Goal: Transaction & Acquisition: Obtain resource

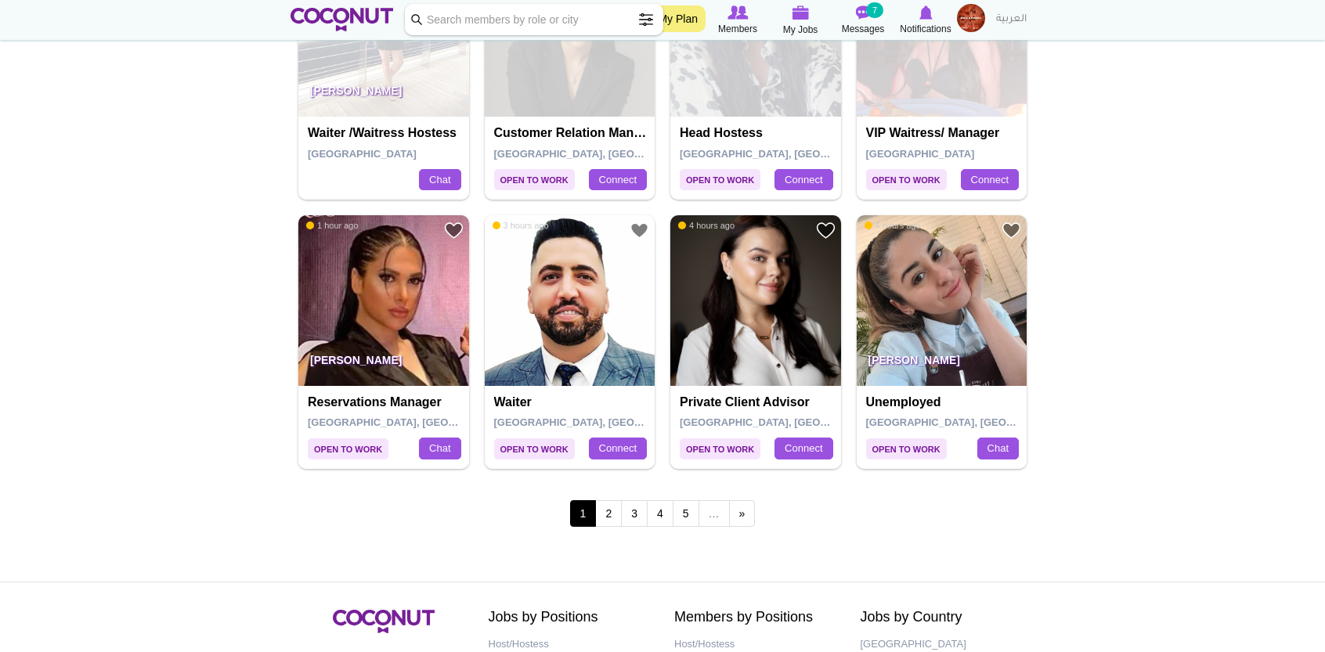
scroll to position [2623, 0]
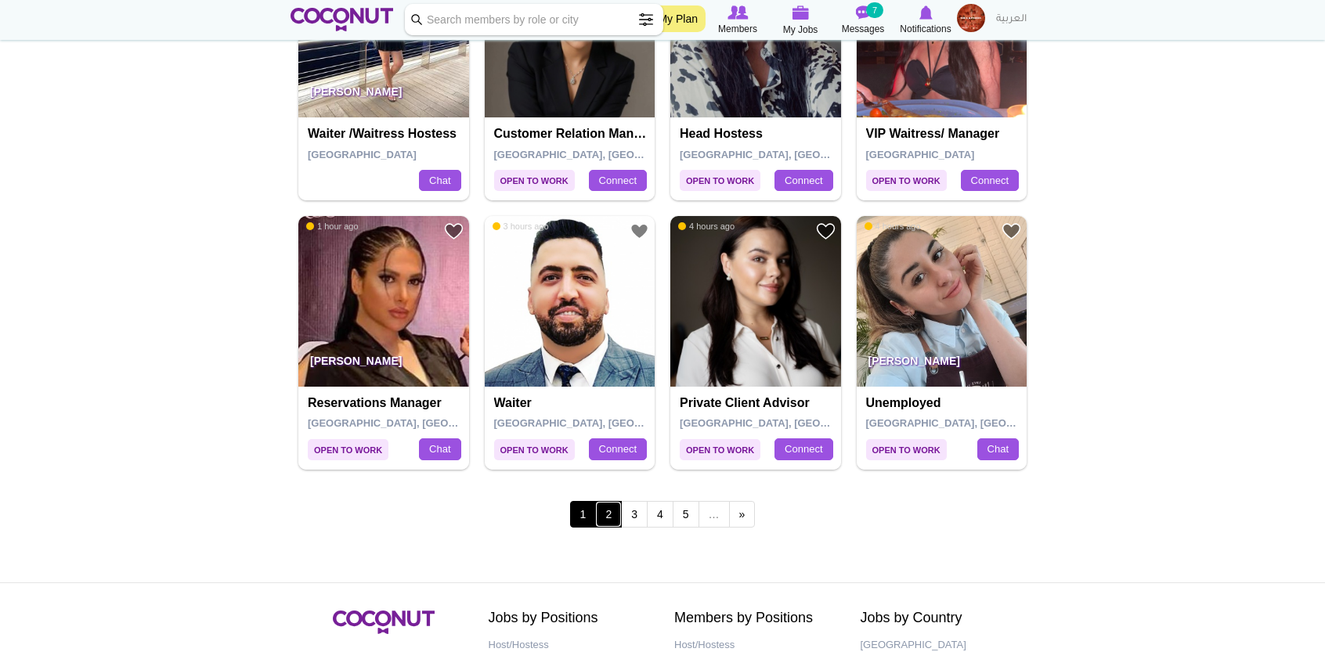
click at [604, 510] on link "2" at bounding box center [608, 514] width 27 height 27
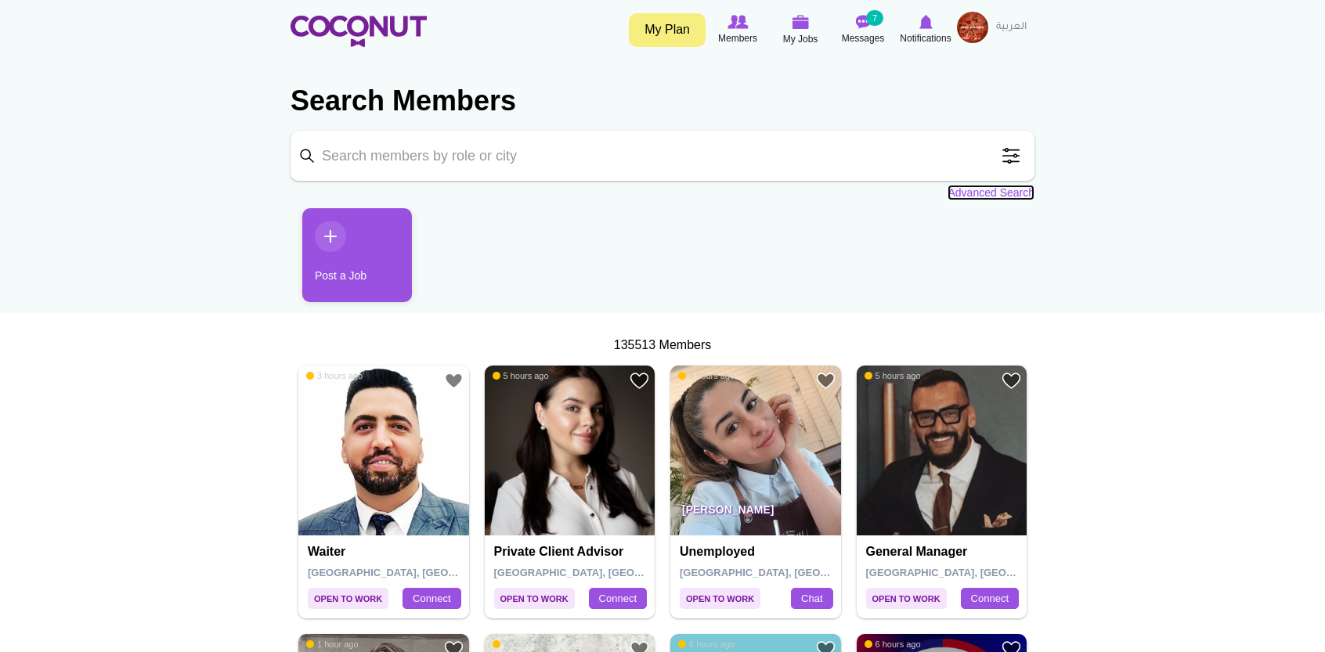
click at [1004, 190] on link "Advanced Search" at bounding box center [991, 193] width 87 height 16
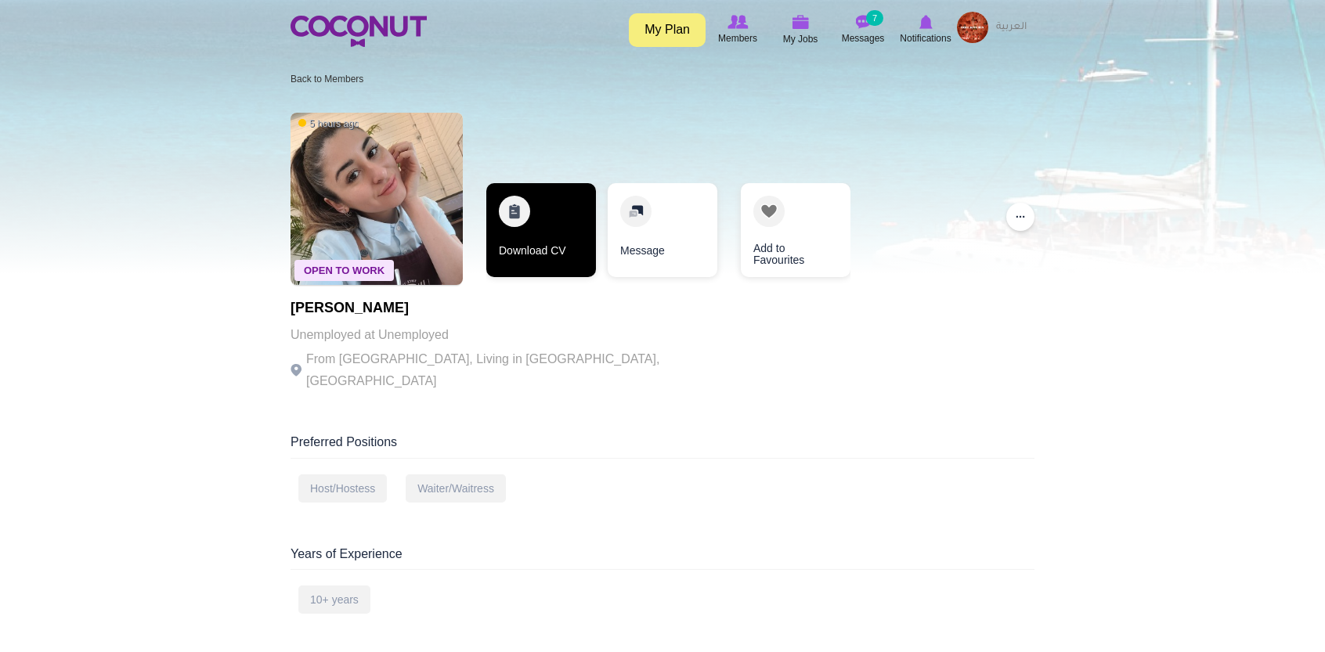
click at [548, 263] on link "Download CV" at bounding box center [541, 230] width 110 height 94
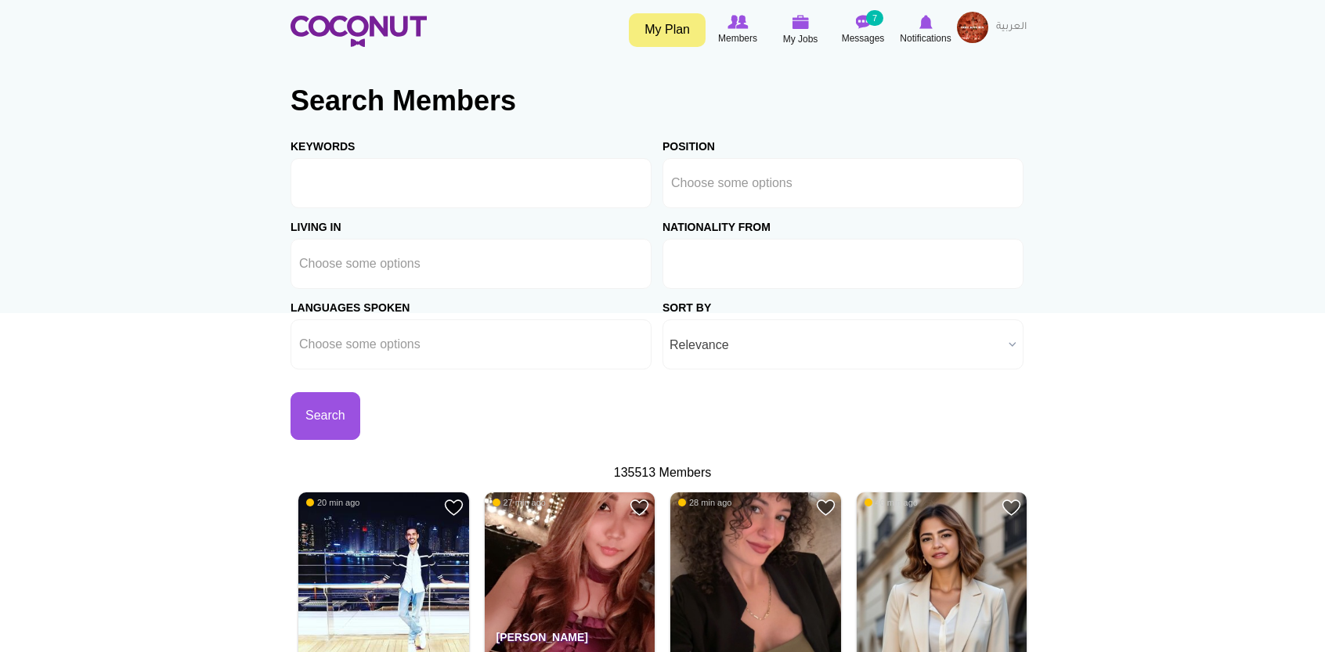
click at [808, 258] on input "text" at bounding box center [741, 264] width 141 height 14
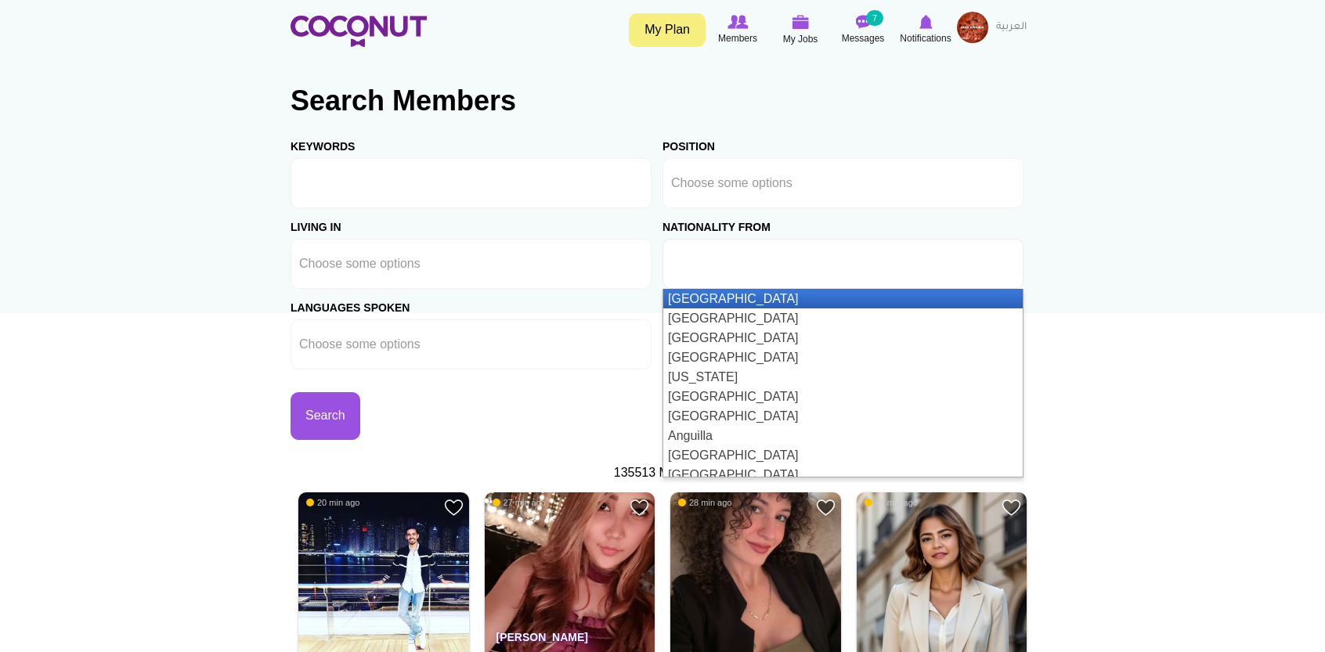
click at [808, 258] on input "text" at bounding box center [741, 264] width 141 height 14
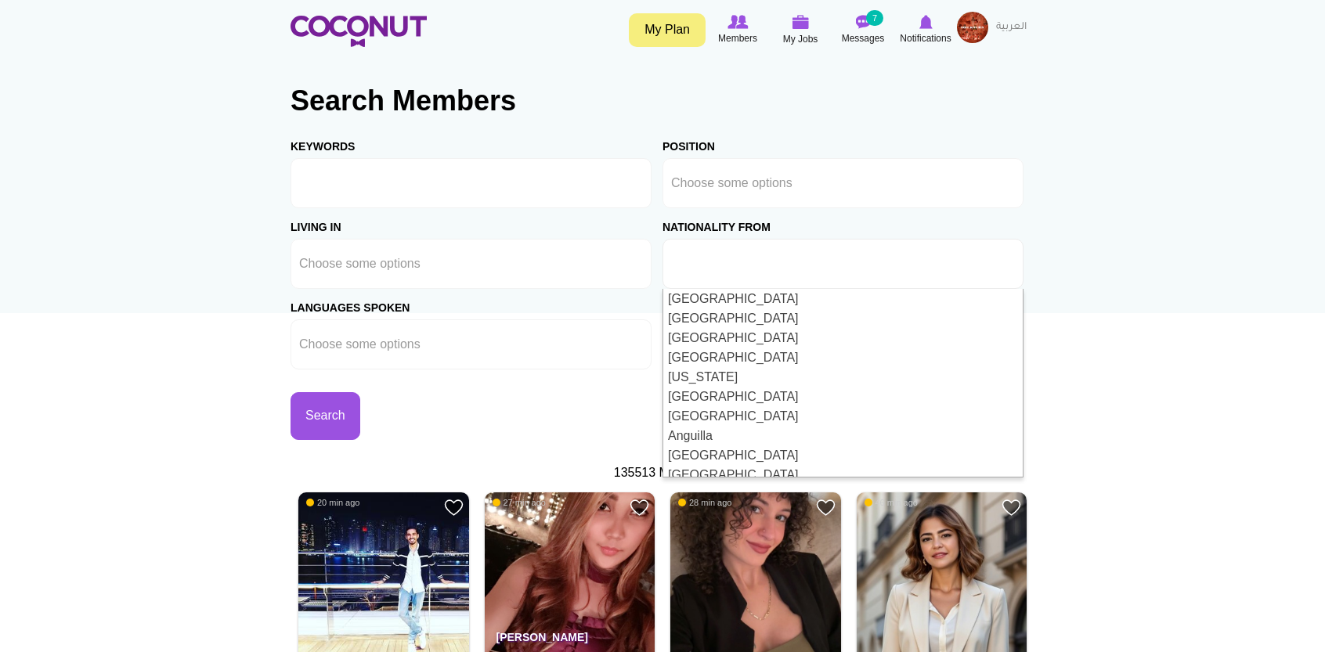
click at [533, 407] on div "Search" at bounding box center [477, 405] width 372 height 70
type input "Choose some options"
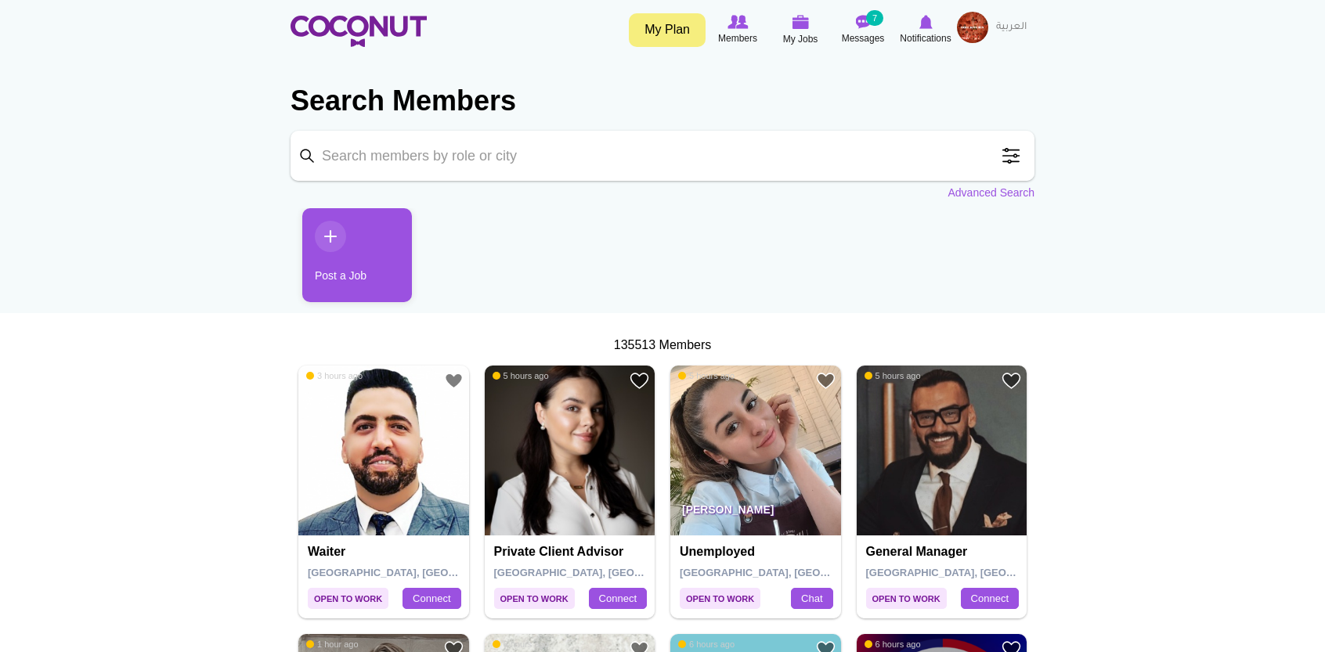
click at [1010, 157] on span at bounding box center [1011, 155] width 31 height 31
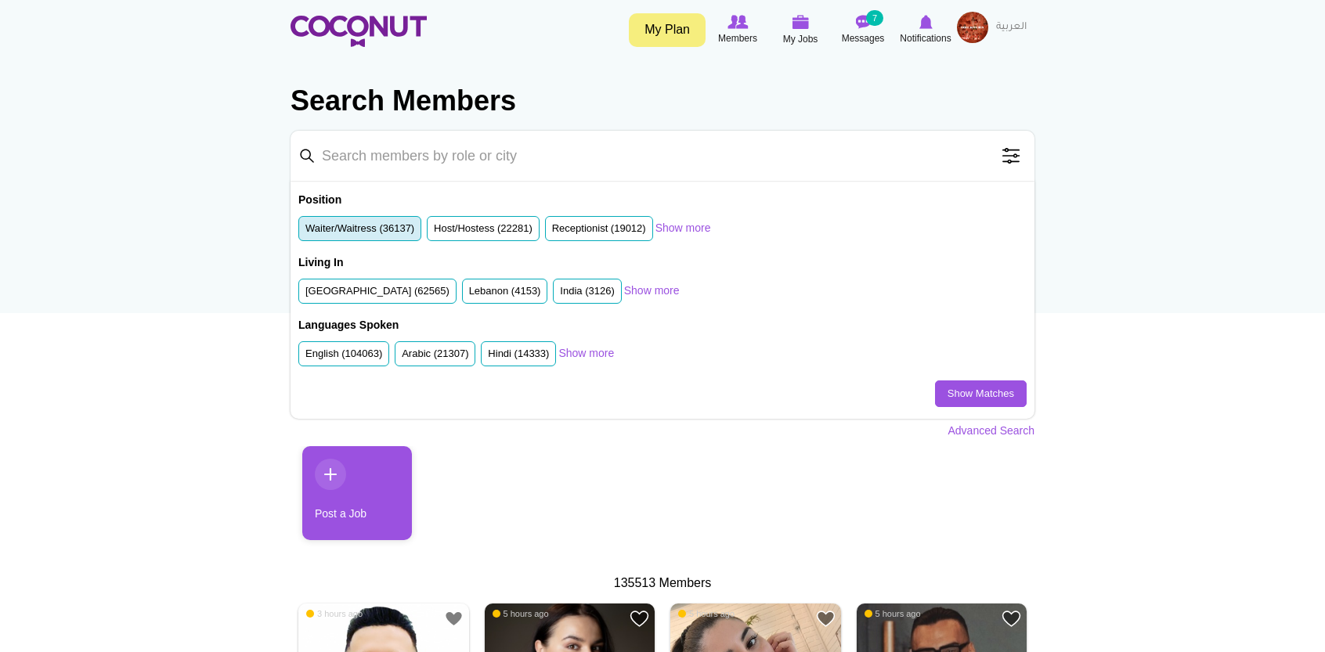
click at [385, 234] on label "Waiter/Waitress (36137)" at bounding box center [359, 229] width 109 height 15
click at [305, 232] on input "Waiter/Waitress (36137)" at bounding box center [305, 232] width 0 height 0
click at [398, 277] on div "Living In United Arab Emirates (62565) Lebanon (4153) India (3126) South Africa…" at bounding box center [662, 286] width 728 height 63
click at [402, 287] on label "United Arab Emirates (62565)" at bounding box center [377, 291] width 144 height 15
click at [305, 295] on input "United Arab Emirates (62565)" at bounding box center [305, 295] width 0 height 0
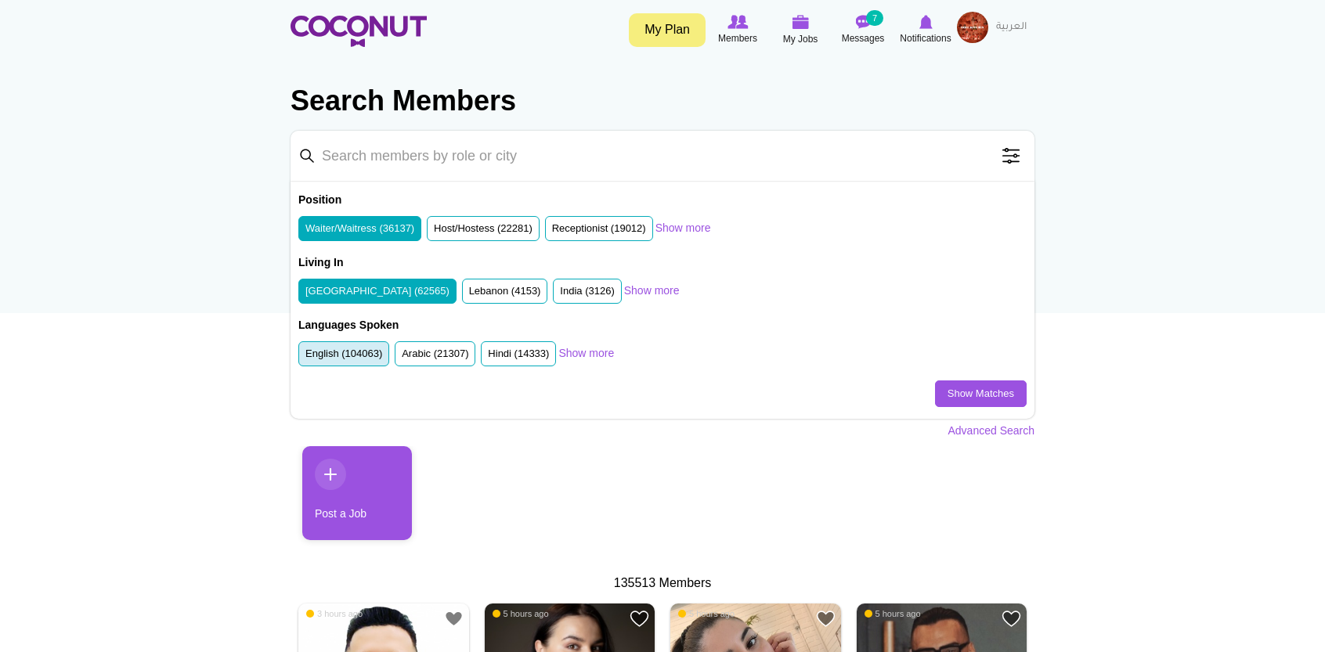
click at [358, 354] on label "English (104063)" at bounding box center [343, 354] width 77 height 15
click at [305, 357] on input "English (104063)" at bounding box center [305, 357] width 0 height 0
click at [999, 389] on link "Show Matches" at bounding box center [981, 394] width 92 height 27
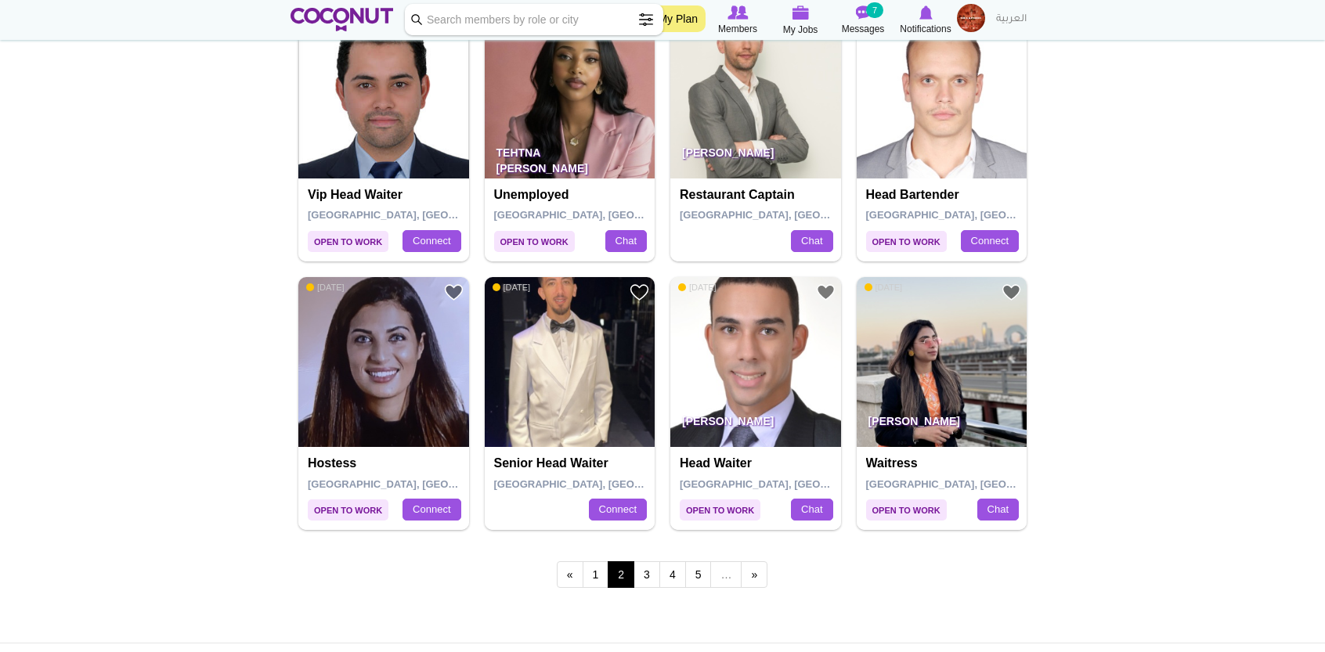
scroll to position [2549, 0]
click at [645, 569] on link "3" at bounding box center [647, 574] width 27 height 27
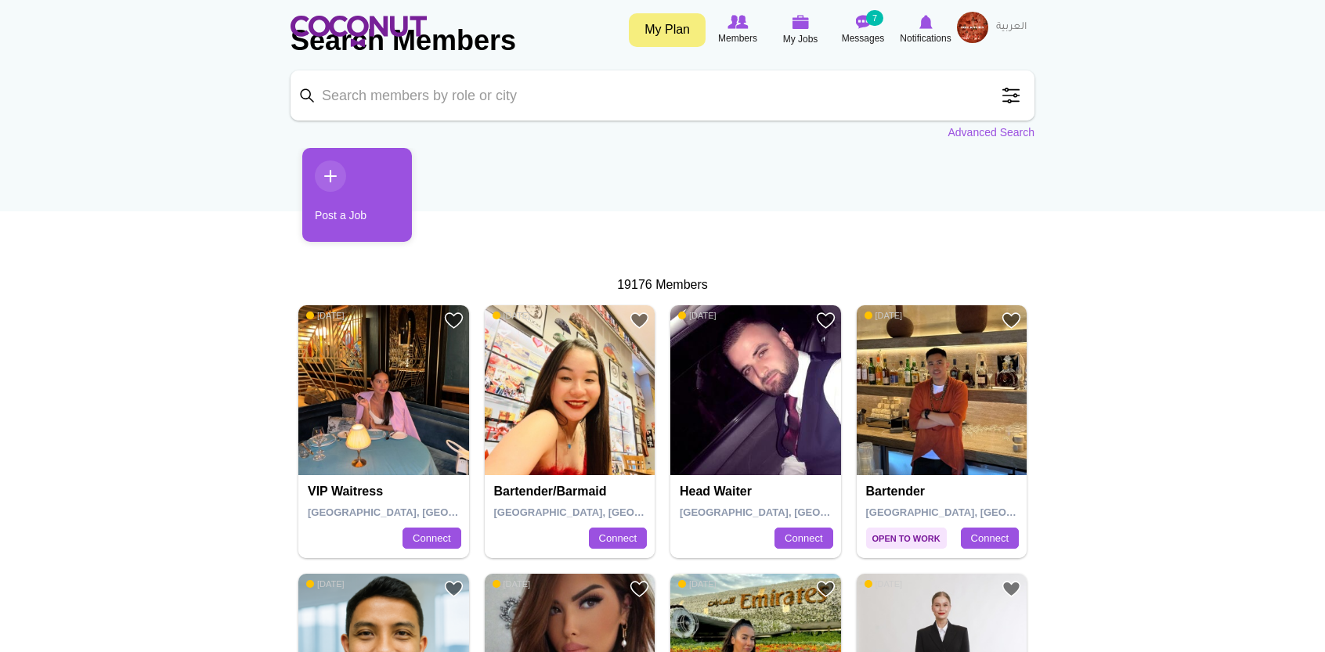
scroll to position [0, 0]
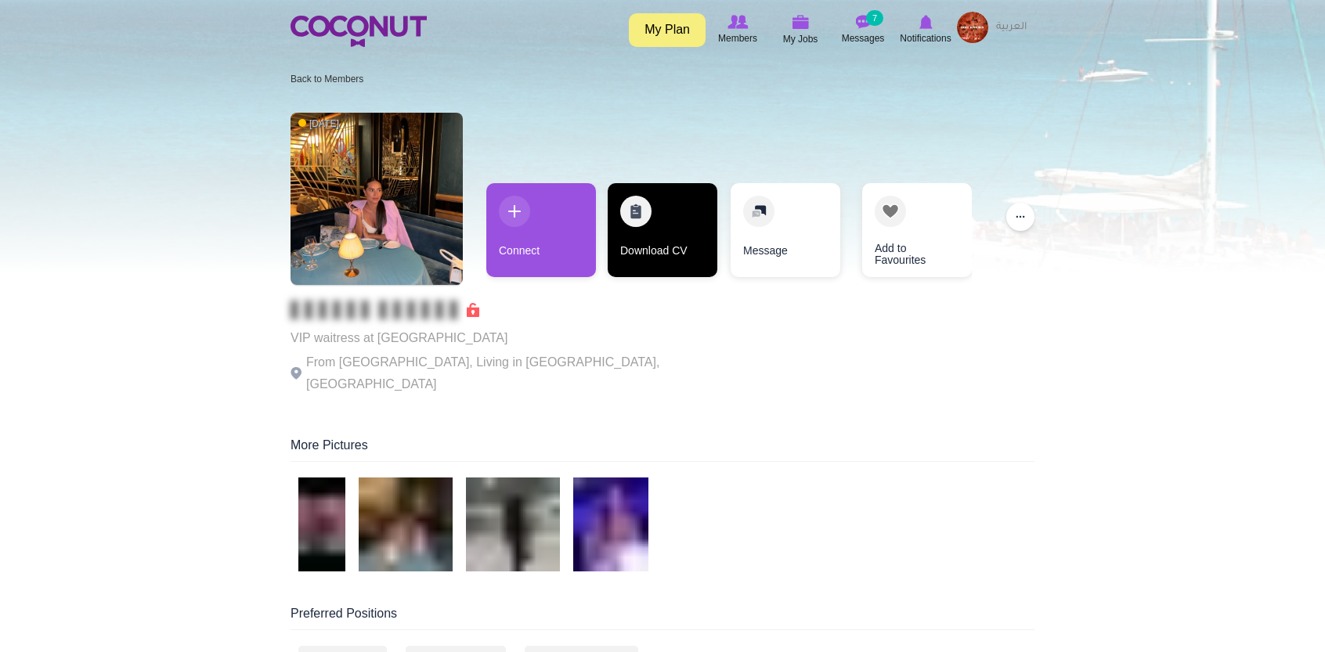
click at [644, 236] on link "Download CV" at bounding box center [663, 230] width 110 height 94
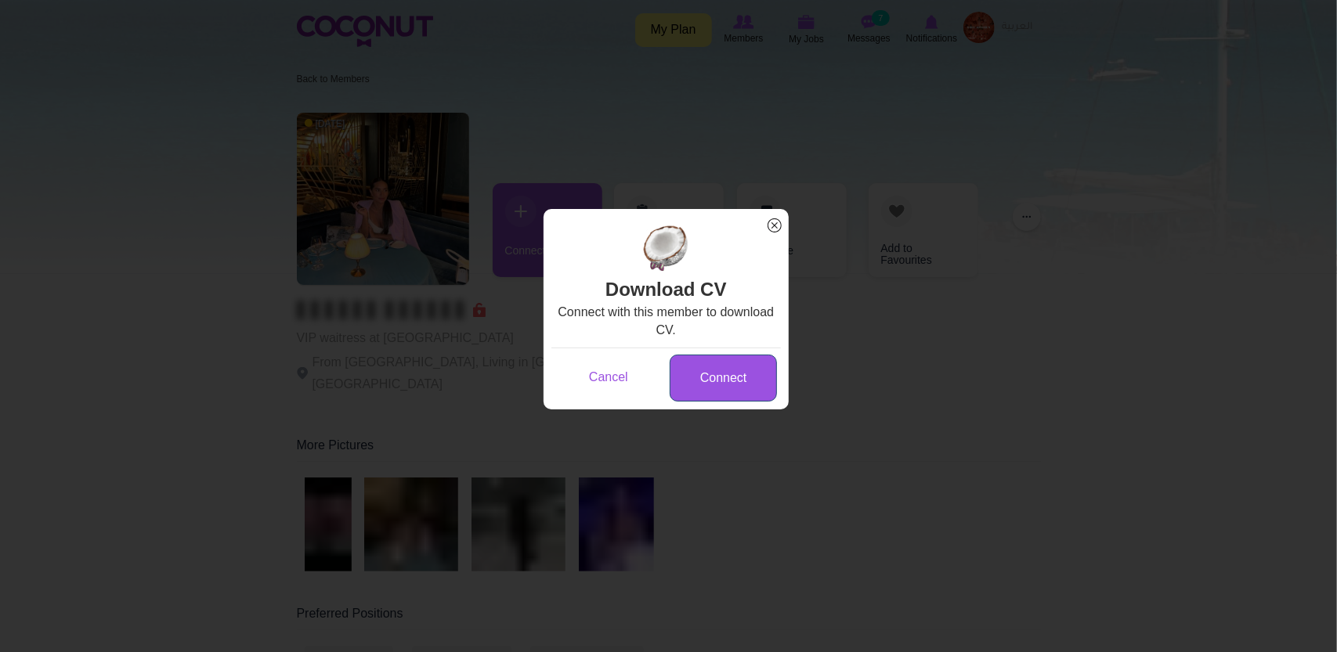
click at [717, 372] on link "Connect" at bounding box center [723, 379] width 107 height 48
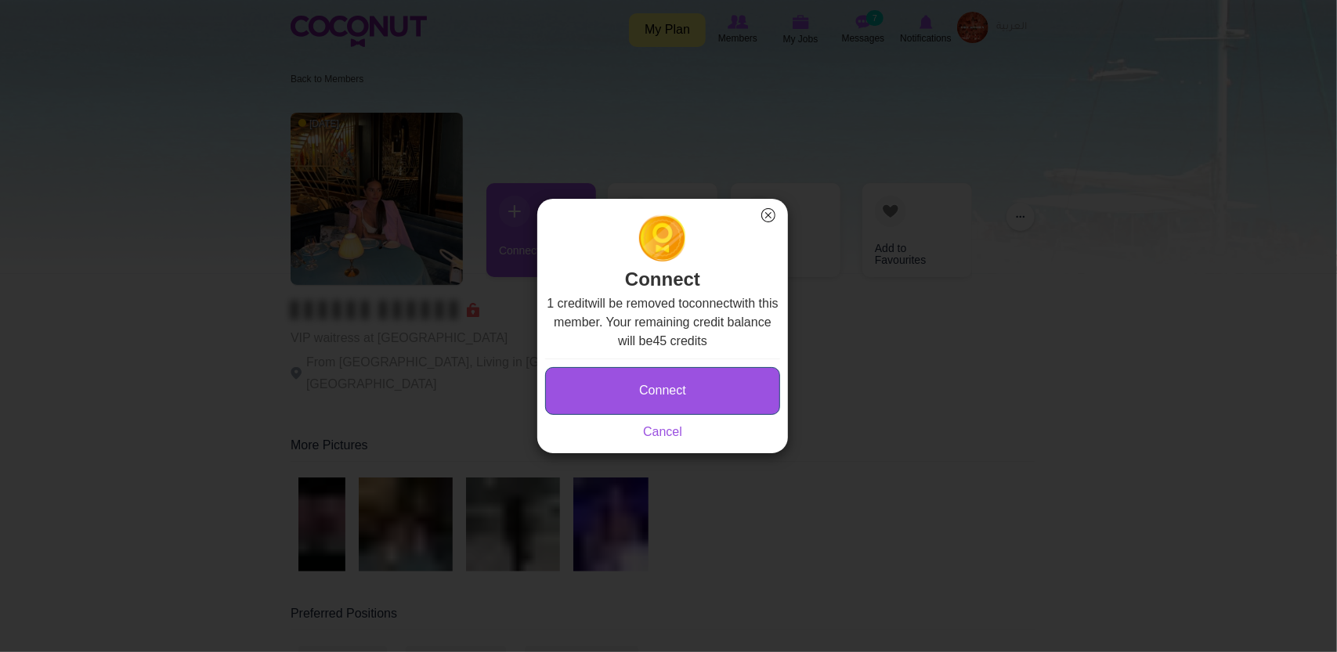
click at [755, 394] on button "Connect" at bounding box center [662, 391] width 235 height 48
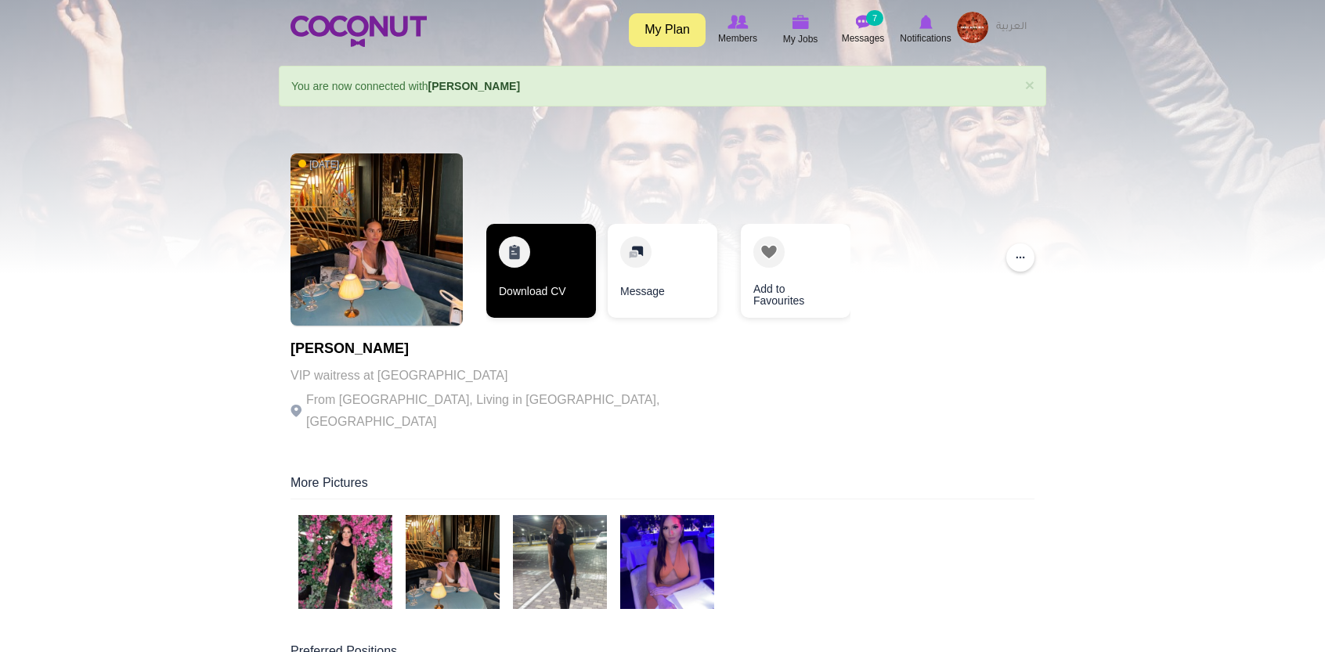
click at [579, 295] on link "Download CV" at bounding box center [541, 271] width 110 height 94
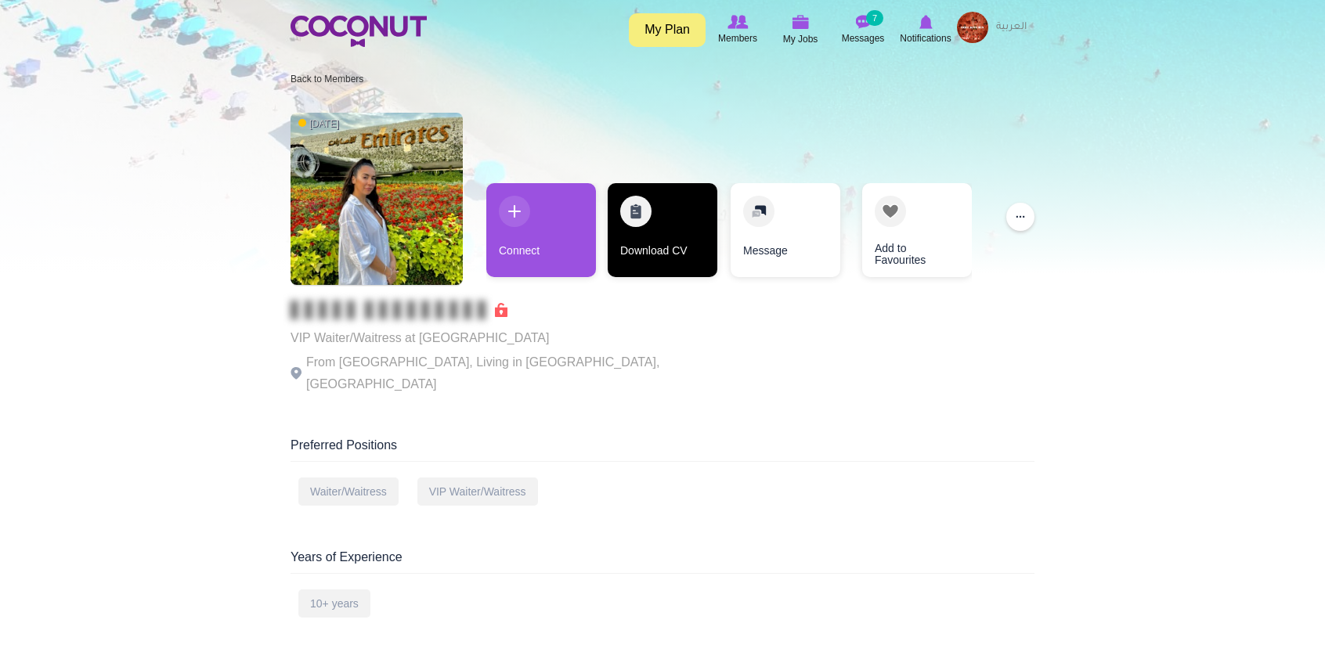
click at [630, 257] on link "Download CV" at bounding box center [663, 230] width 110 height 94
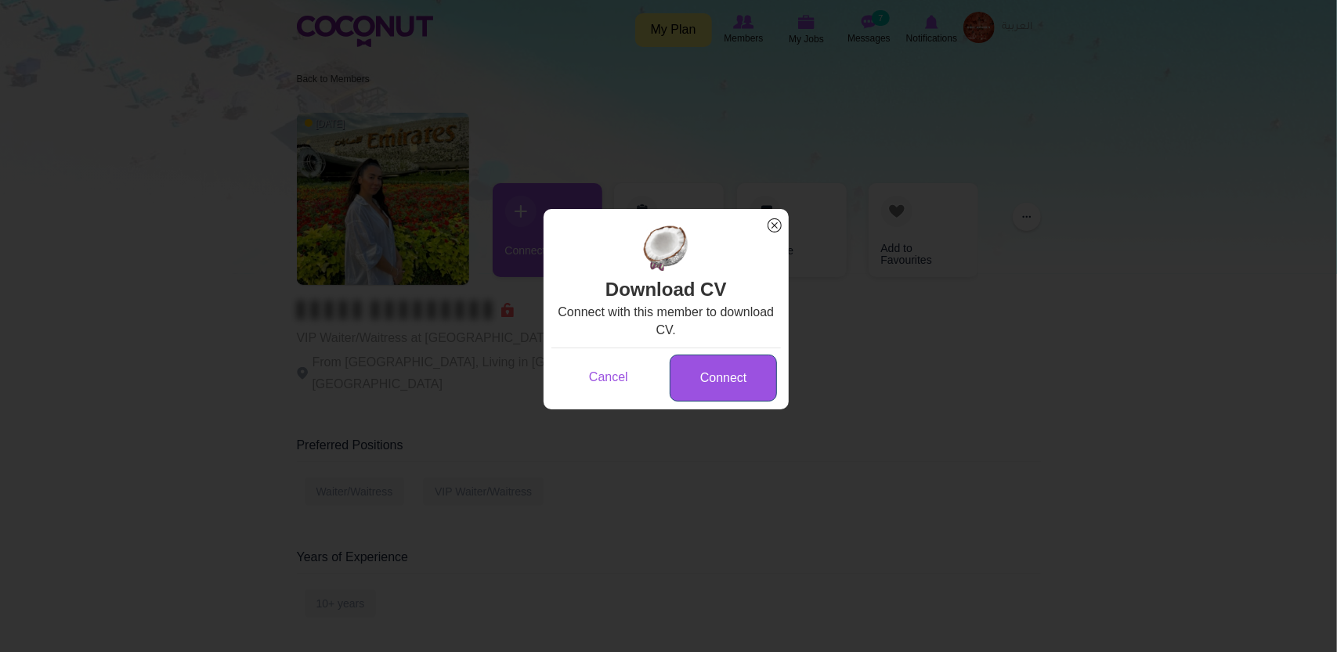
click at [703, 374] on link "Connect" at bounding box center [723, 379] width 107 height 48
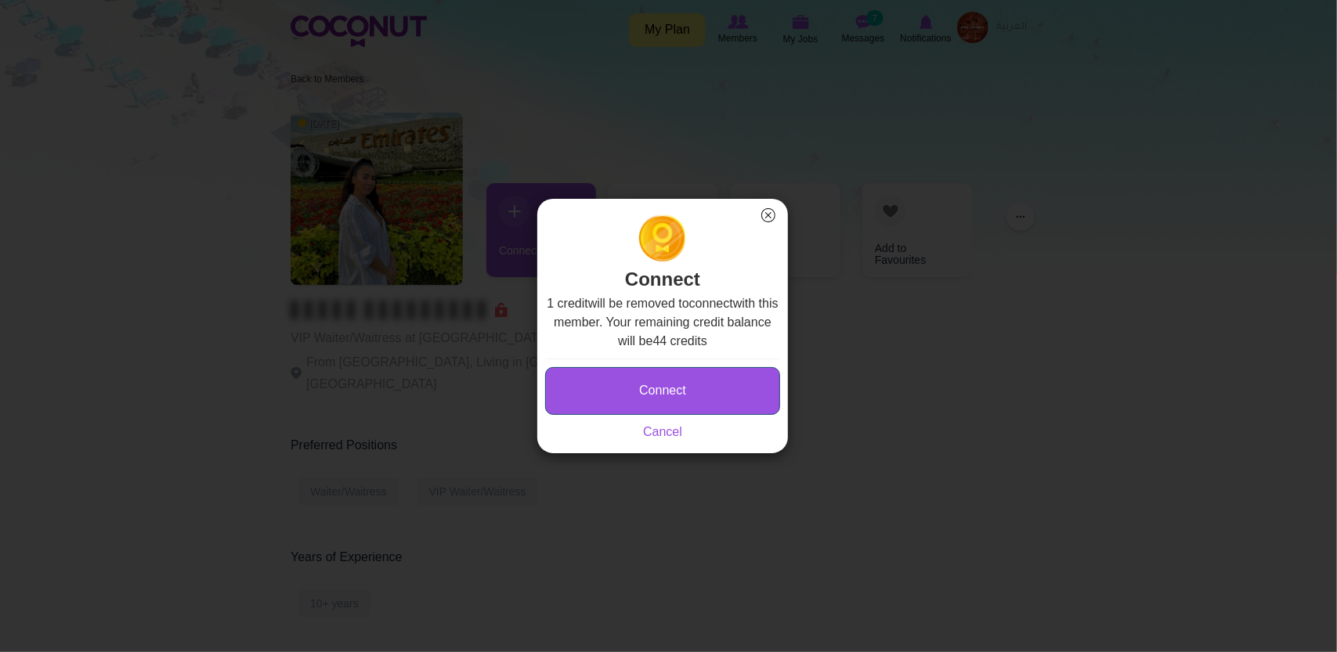
click at [692, 395] on button "Connect" at bounding box center [662, 391] width 235 height 48
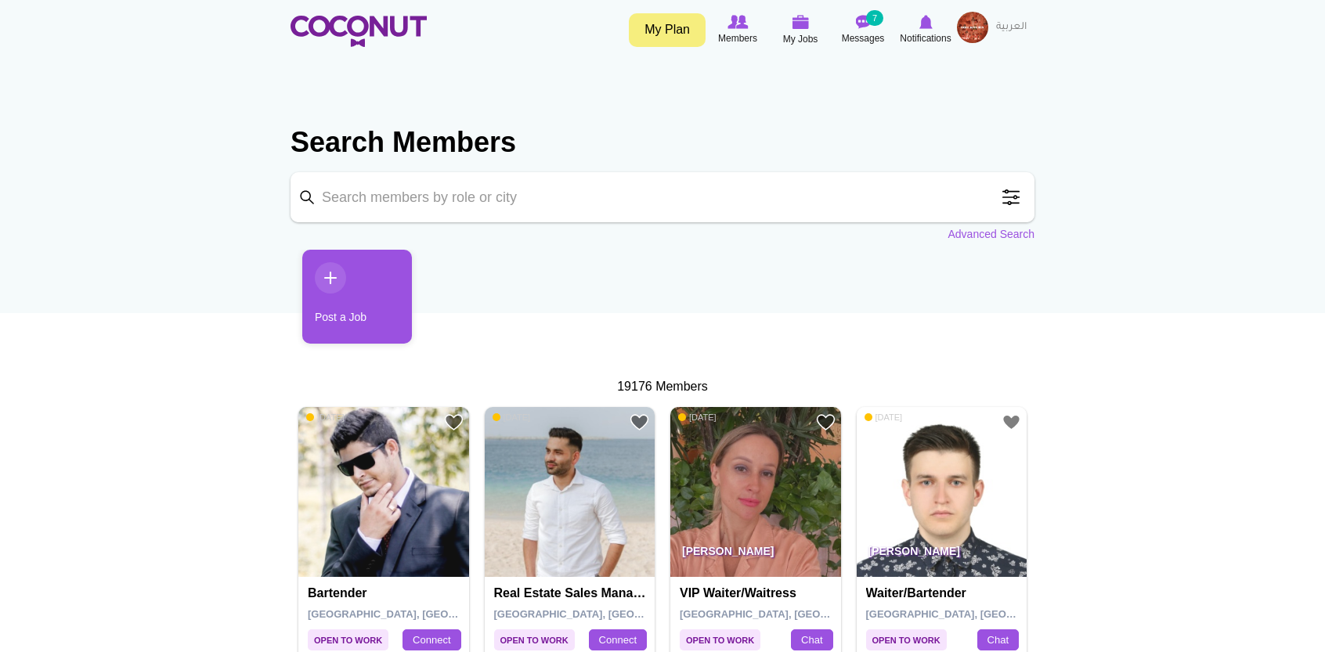
click at [639, 202] on input "Keyword" at bounding box center [663, 197] width 744 height 50
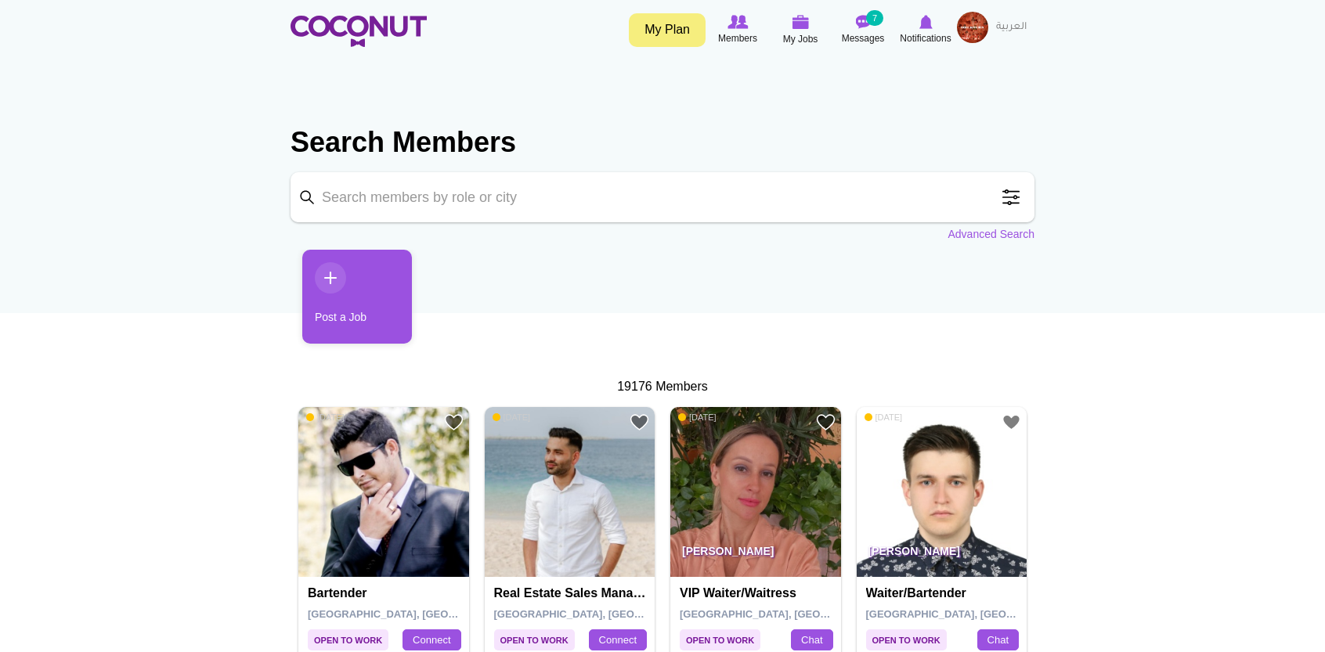
click at [1009, 208] on span at bounding box center [1011, 197] width 31 height 31
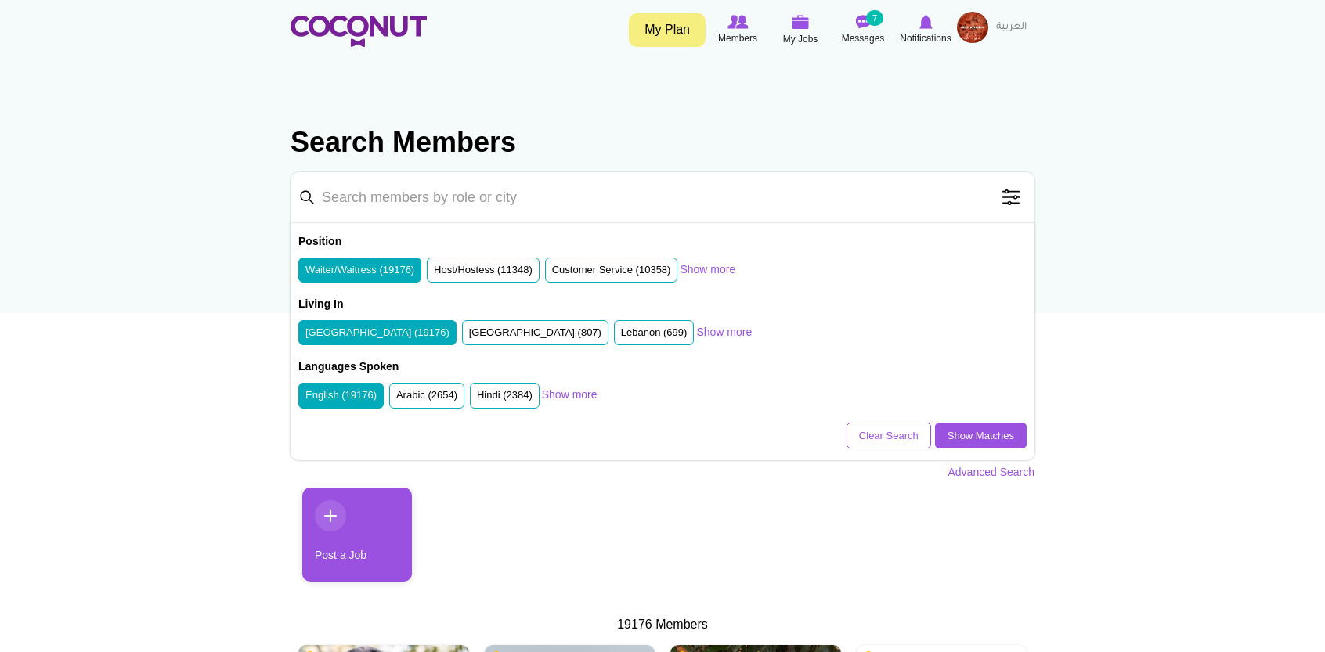
click at [1009, 208] on span at bounding box center [1011, 197] width 31 height 31
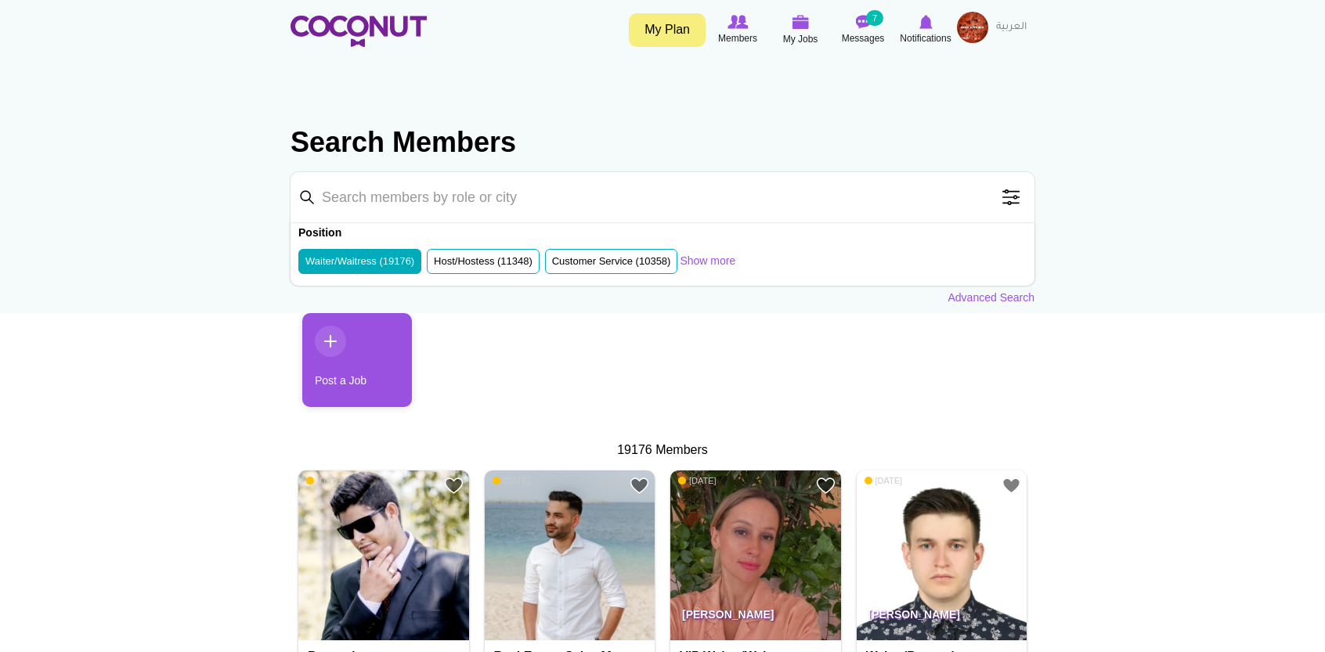
click at [1009, 208] on span at bounding box center [1011, 197] width 31 height 31
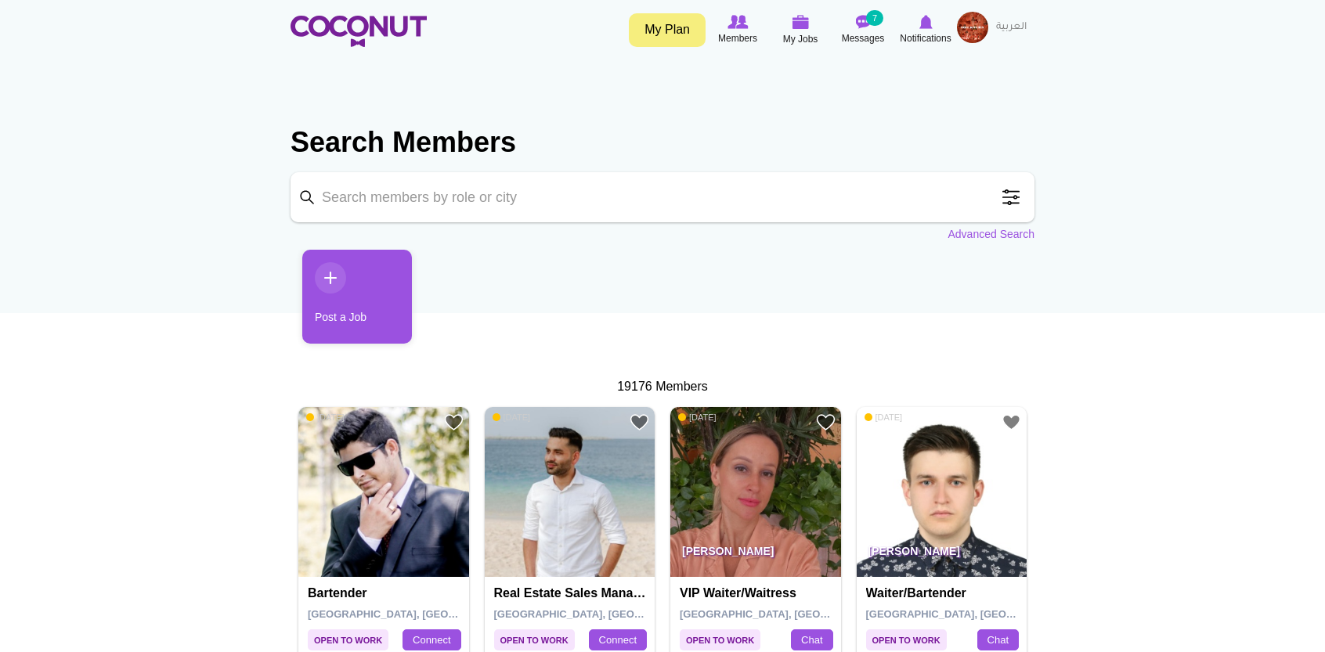
click at [1007, 184] on span at bounding box center [1011, 197] width 31 height 31
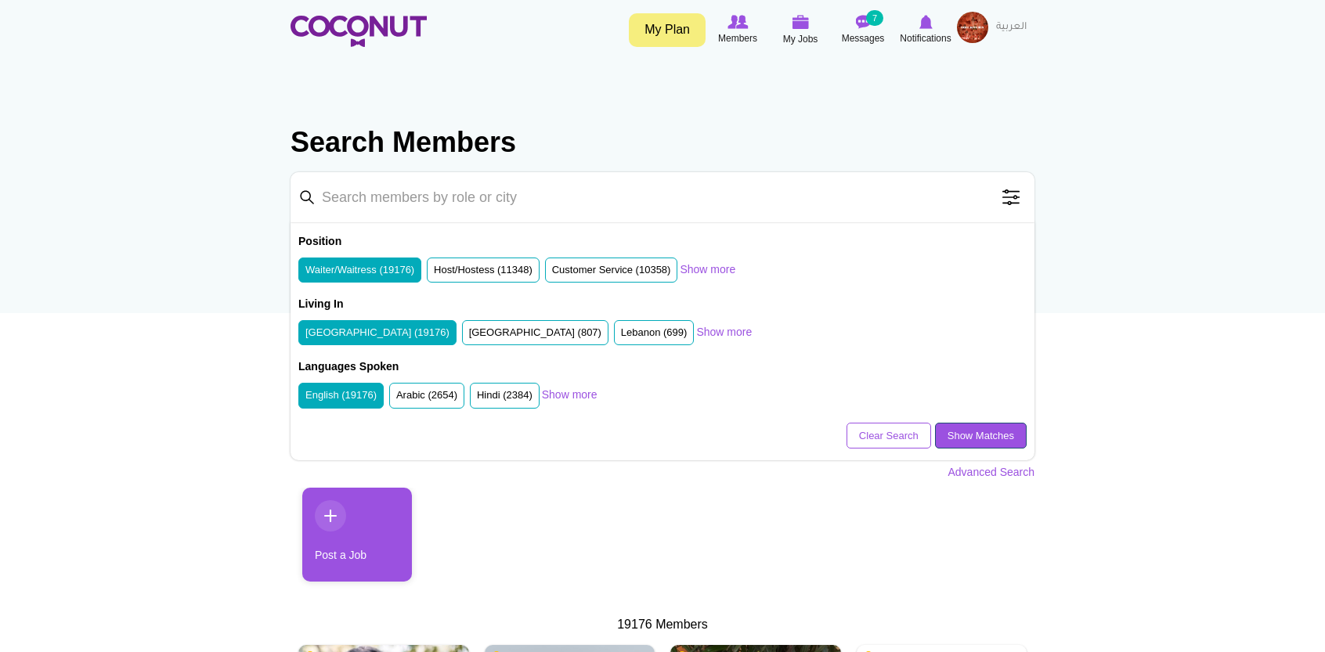
click at [961, 425] on link "Show Matches" at bounding box center [981, 436] width 92 height 27
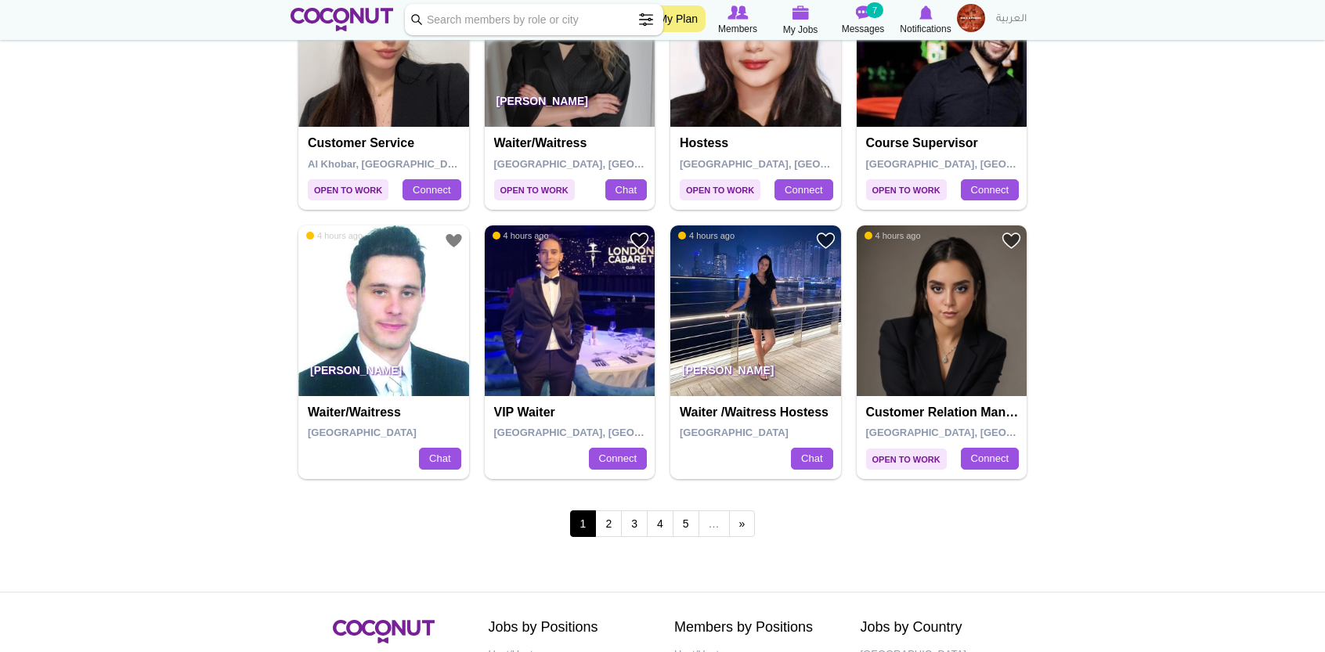
scroll to position [2561, 0]
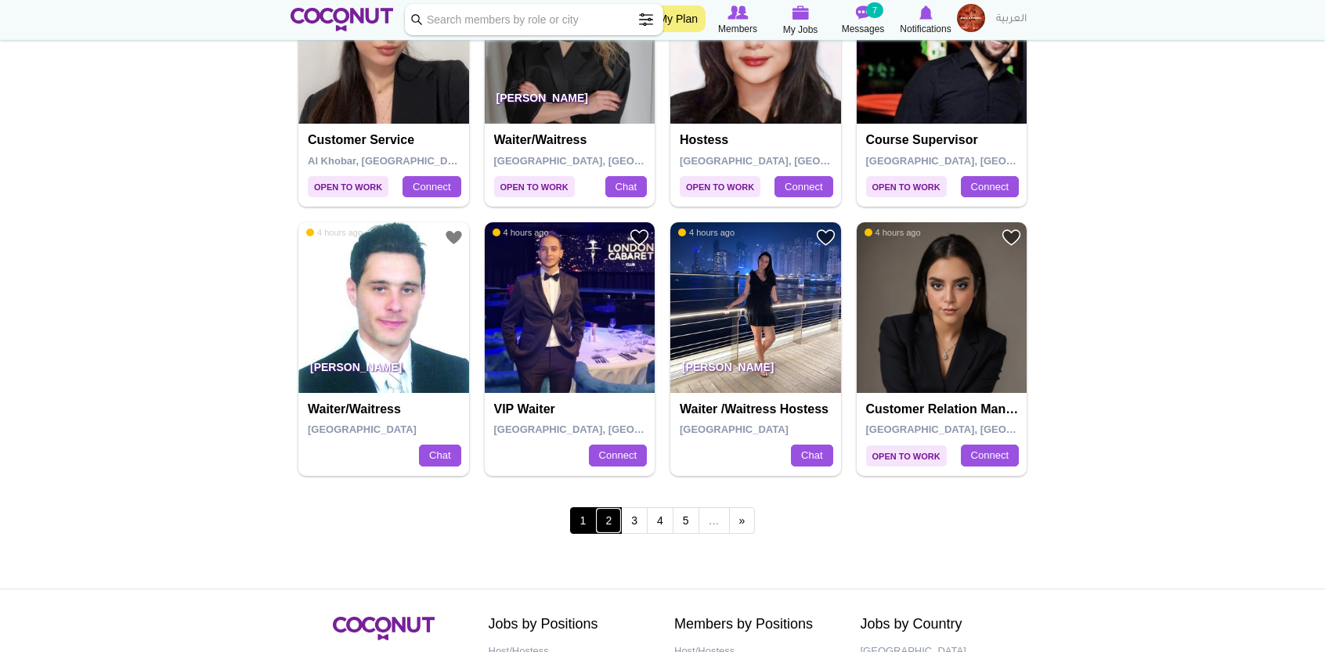
click at [611, 521] on link "2" at bounding box center [608, 521] width 27 height 27
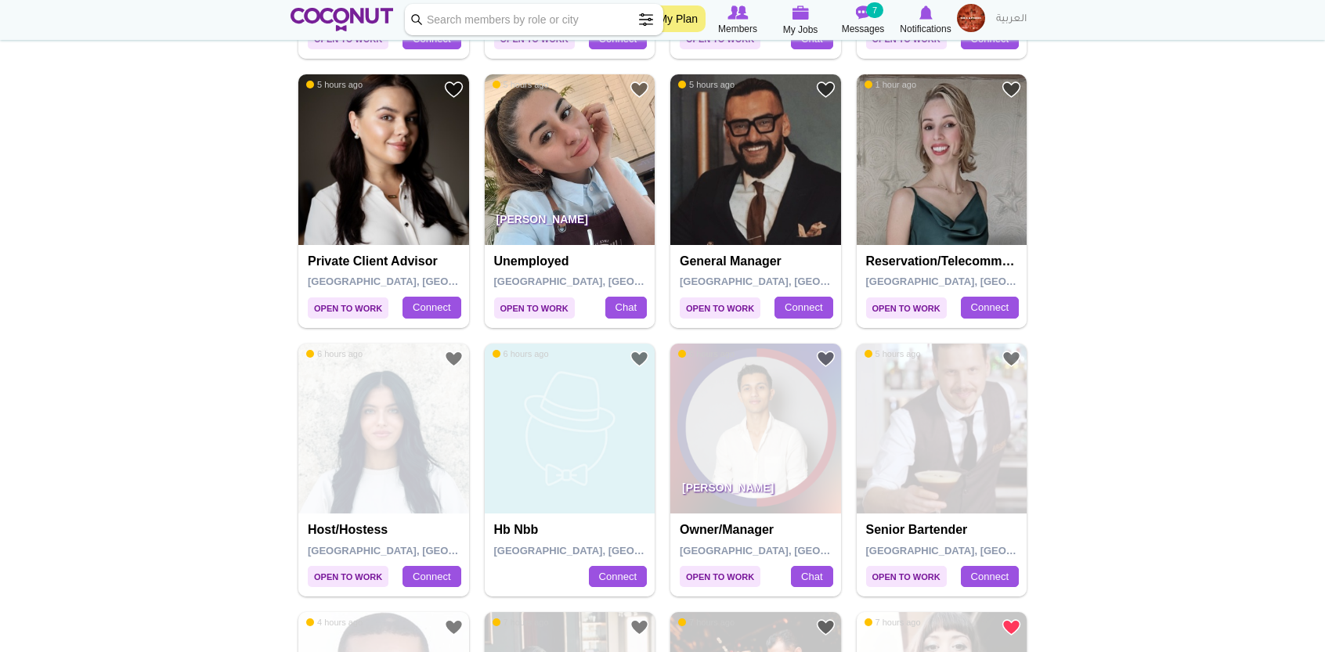
scroll to position [559, 0]
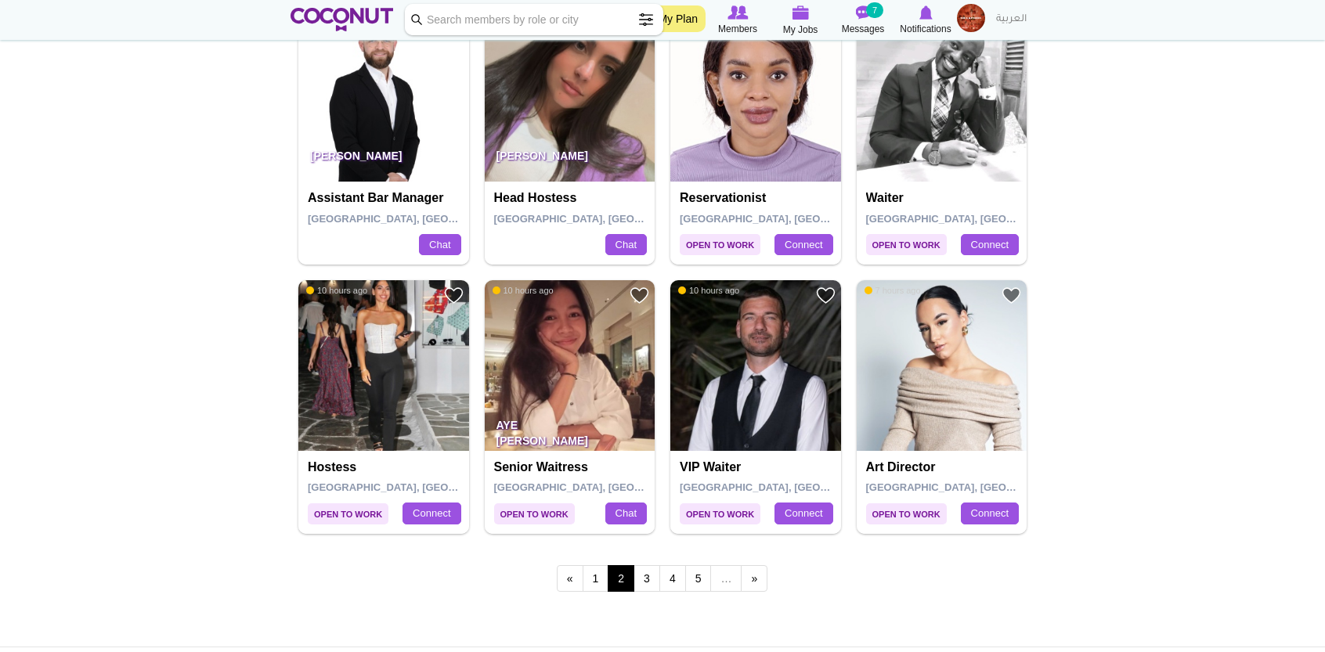
scroll to position [2504, 0]
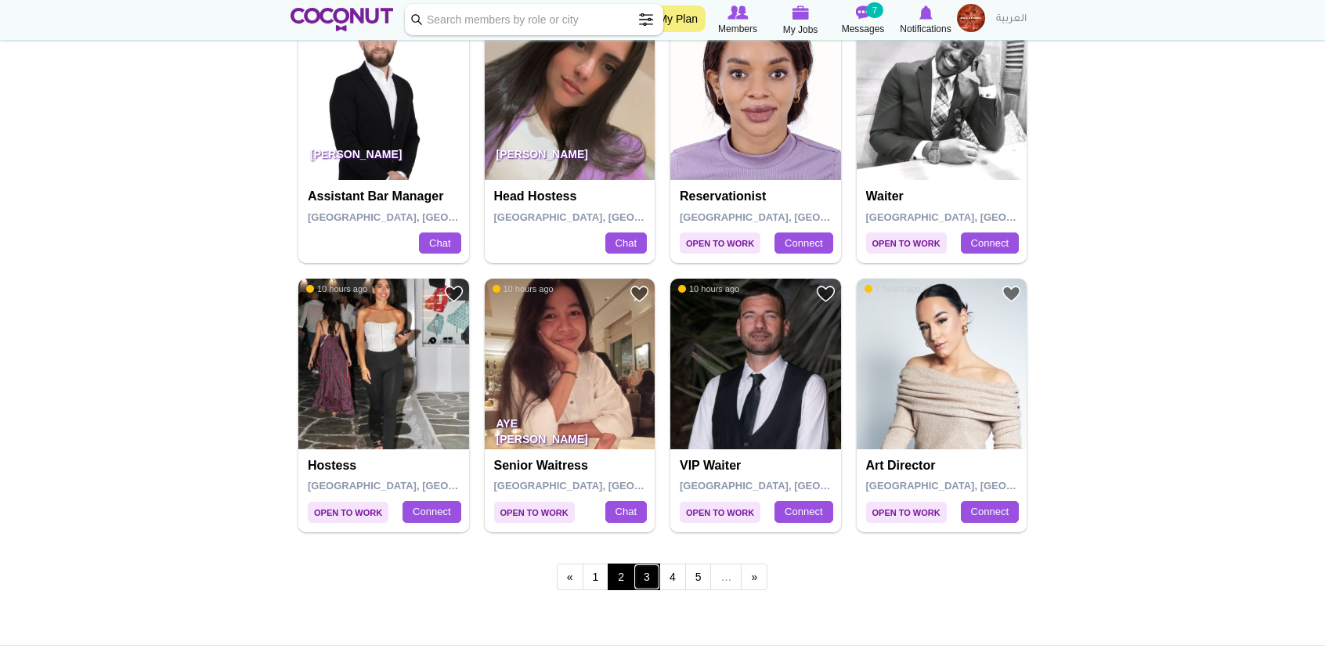
click at [639, 573] on link "3" at bounding box center [647, 577] width 27 height 27
click at [649, 568] on link "3" at bounding box center [647, 577] width 27 height 27
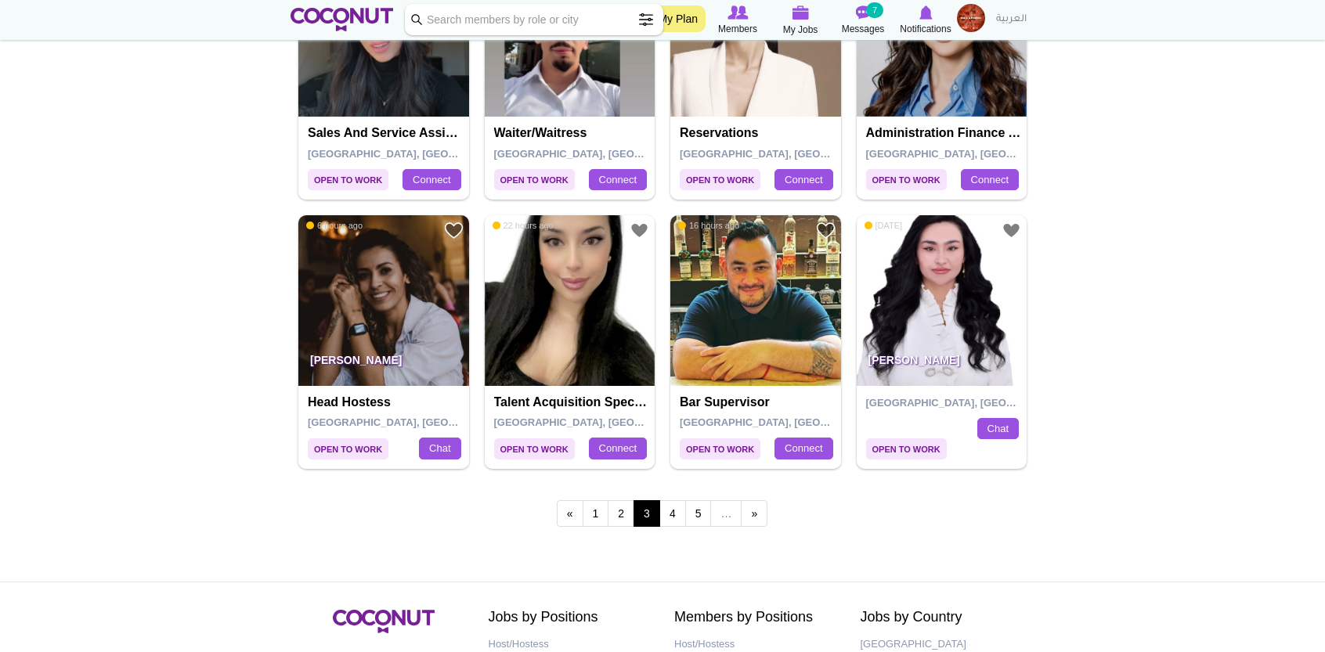
scroll to position [2568, 0]
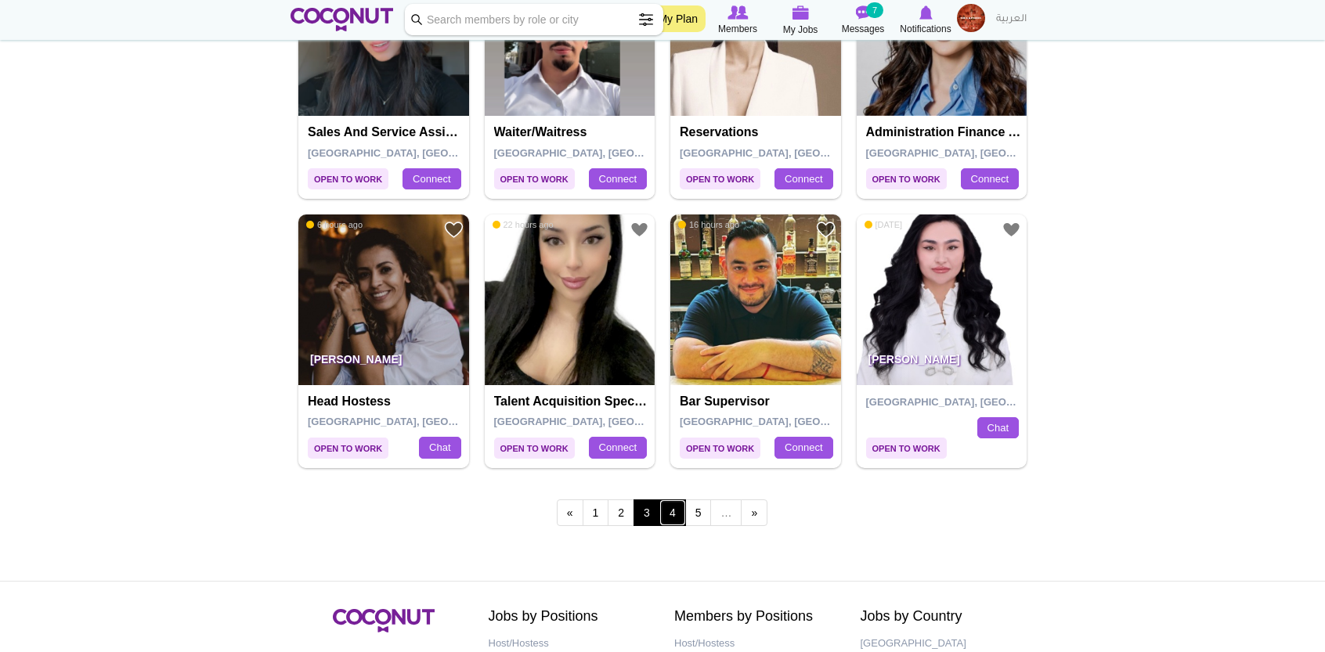
click at [668, 511] on link "4" at bounding box center [673, 513] width 27 height 27
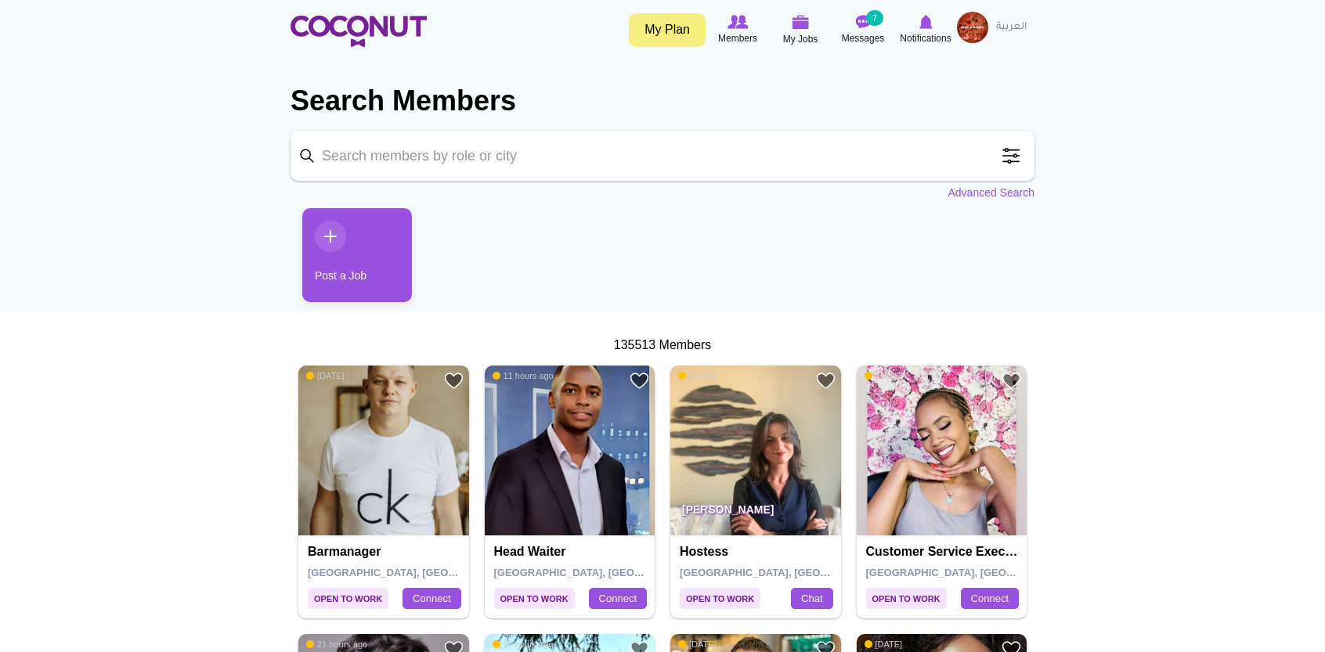
click at [1011, 167] on span at bounding box center [1011, 155] width 31 height 31
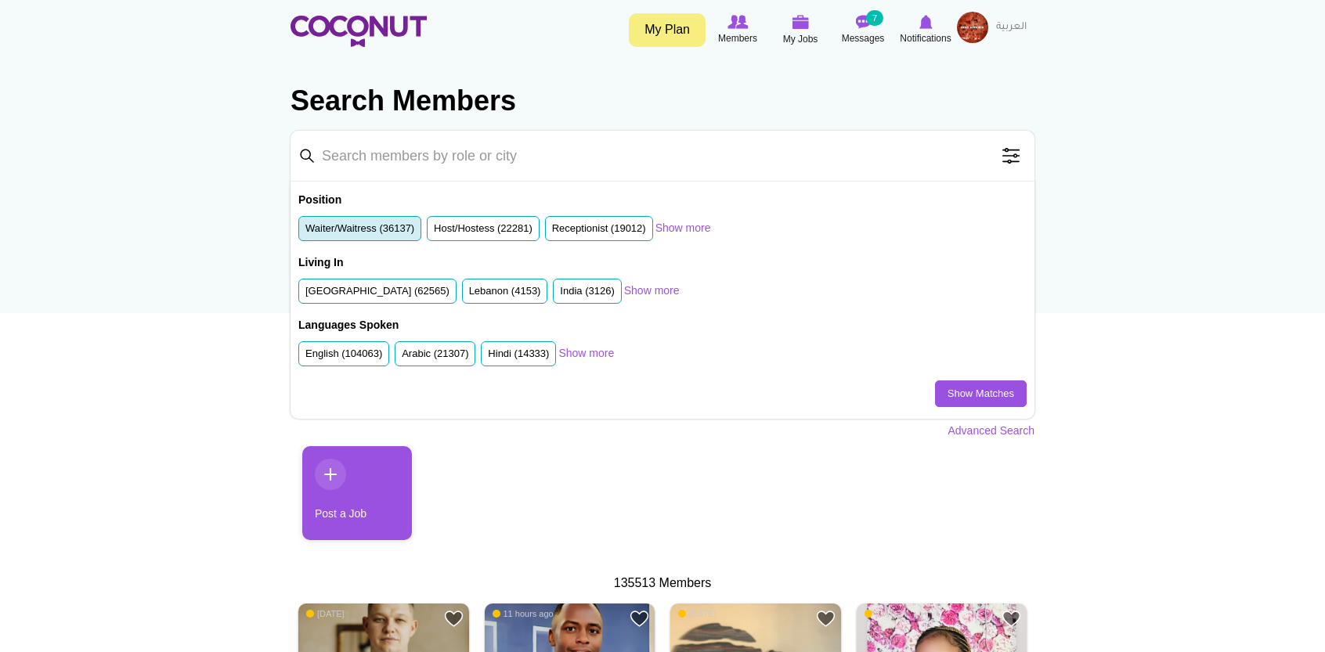
click at [368, 229] on label "Waiter/Waitress (36137)" at bounding box center [359, 229] width 109 height 15
click at [305, 232] on input "Waiter/Waitress (36137)" at bounding box center [305, 232] width 0 height 0
click at [419, 295] on label "[GEOGRAPHIC_DATA] (62565)" at bounding box center [377, 291] width 144 height 15
click at [305, 295] on input "[GEOGRAPHIC_DATA] (62565)" at bounding box center [305, 295] width 0 height 0
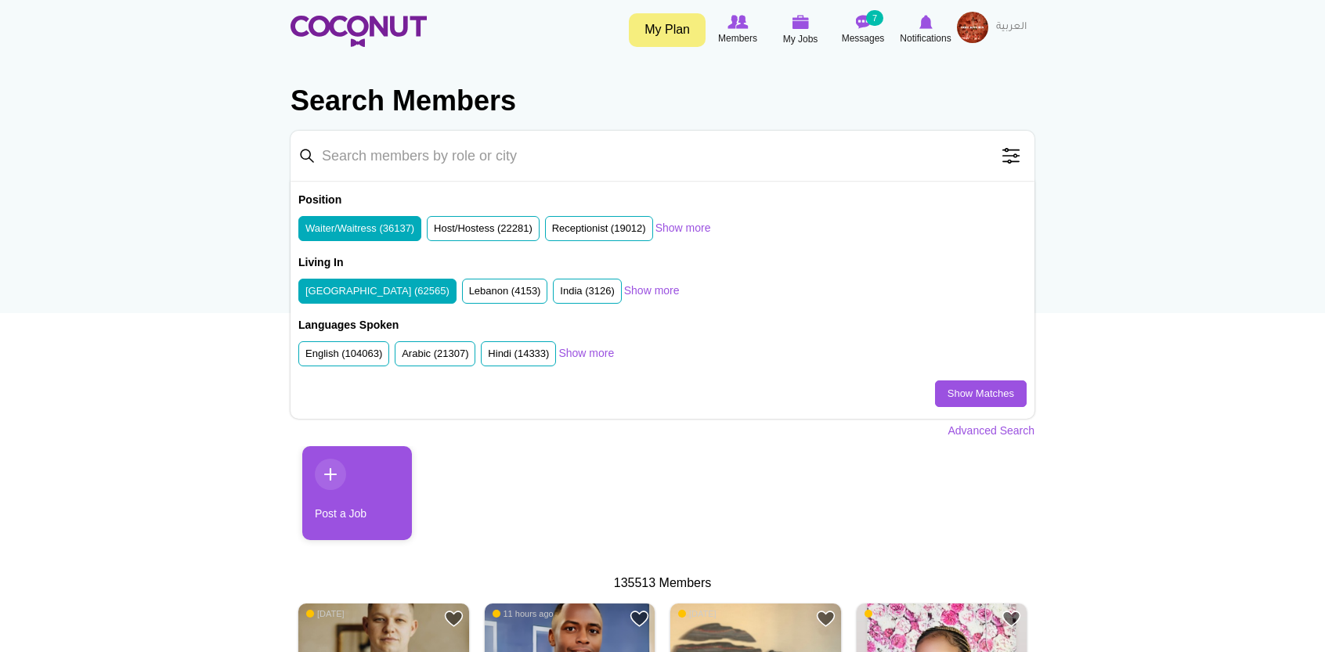
click at [973, 378] on div "Languages Spoken English (104063) Arabic (21307) Hindi (14333) French (13419) R…" at bounding box center [662, 349] width 728 height 63
click at [979, 391] on link "Show Matches" at bounding box center [981, 394] width 92 height 27
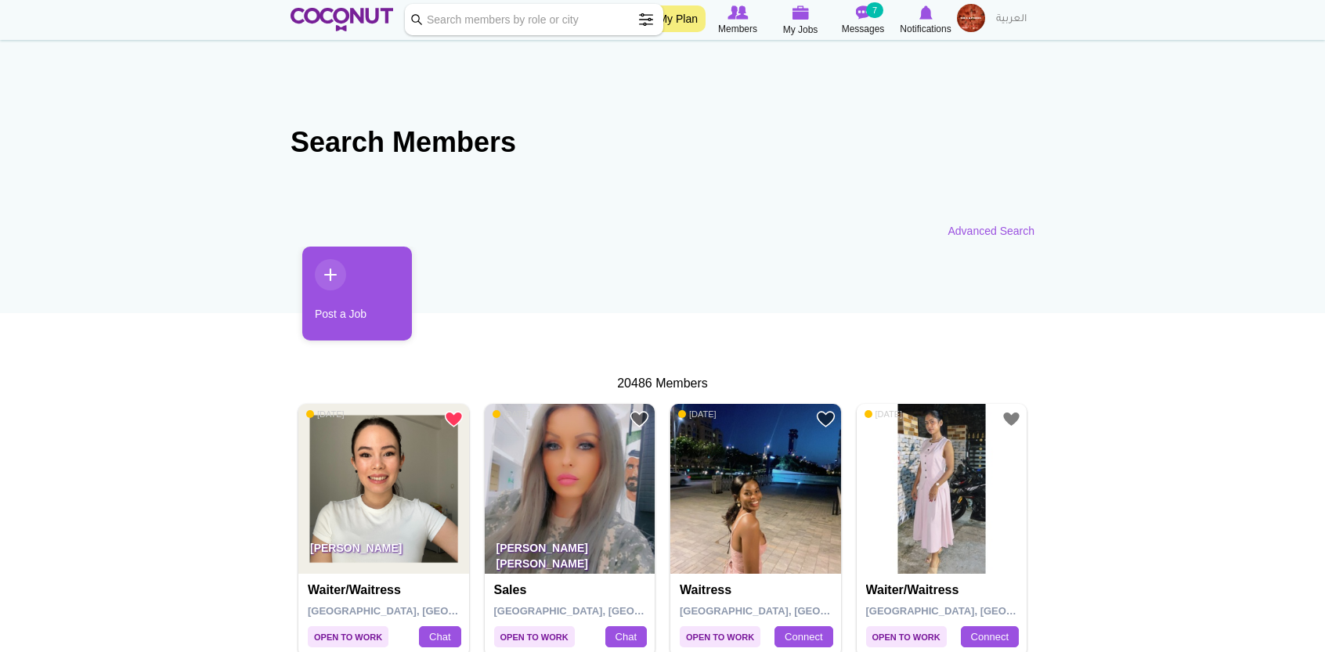
scroll to position [205, 0]
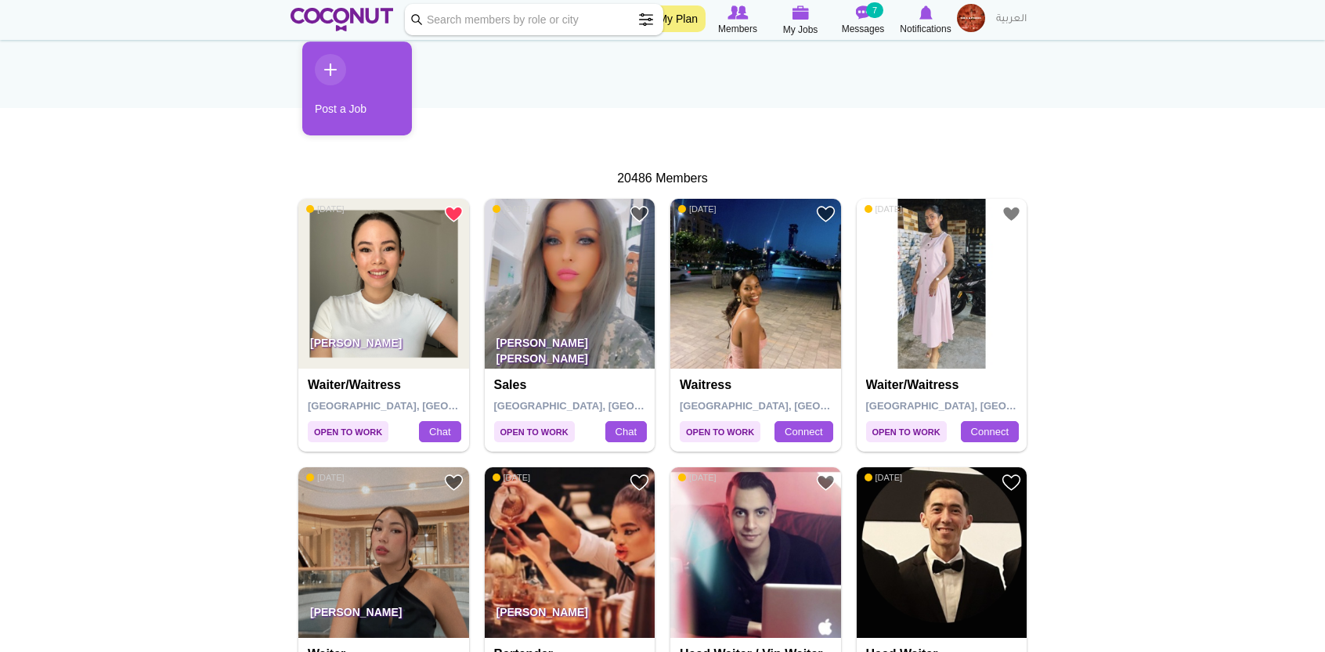
click at [410, 331] on p "[PERSON_NAME]" at bounding box center [383, 347] width 171 height 44
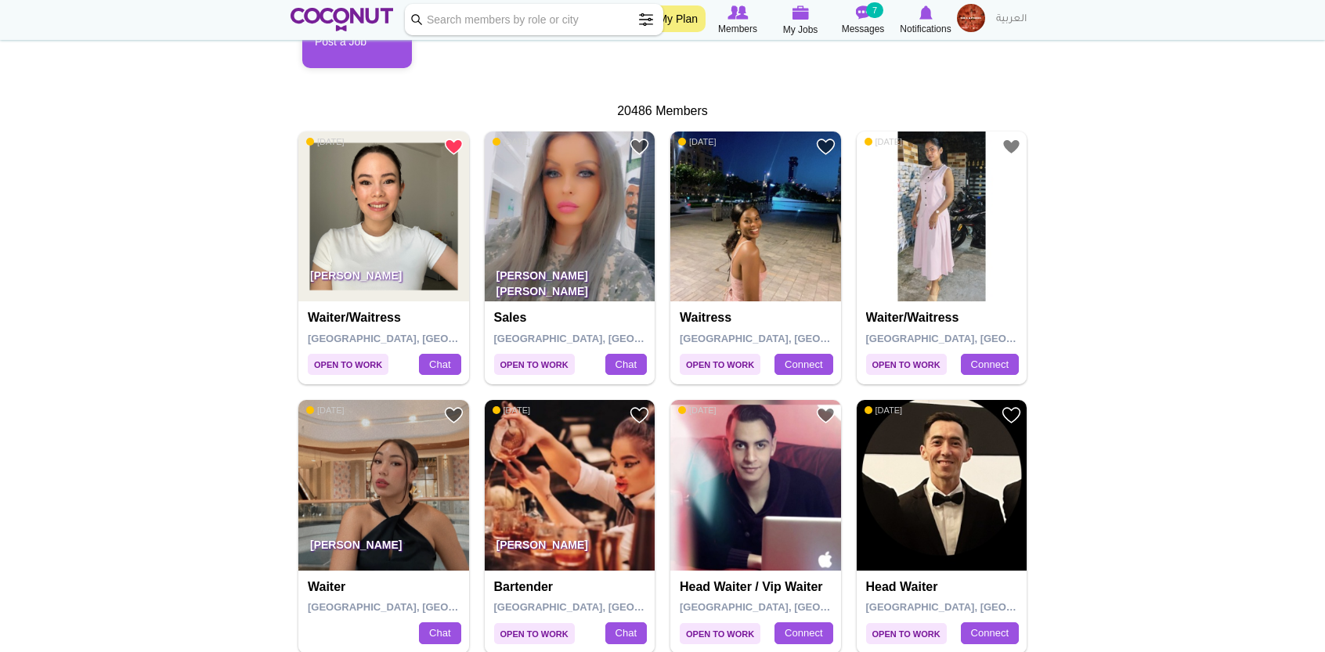
scroll to position [275, 0]
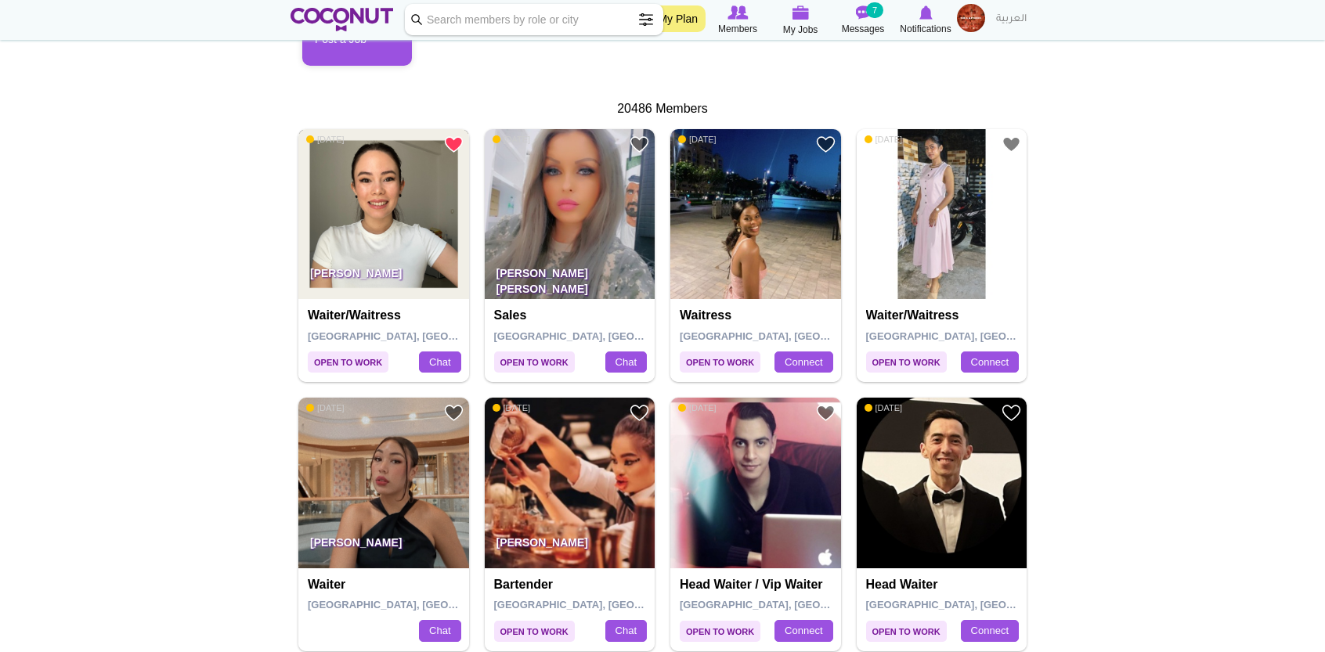
click at [403, 197] on img at bounding box center [383, 214] width 171 height 171
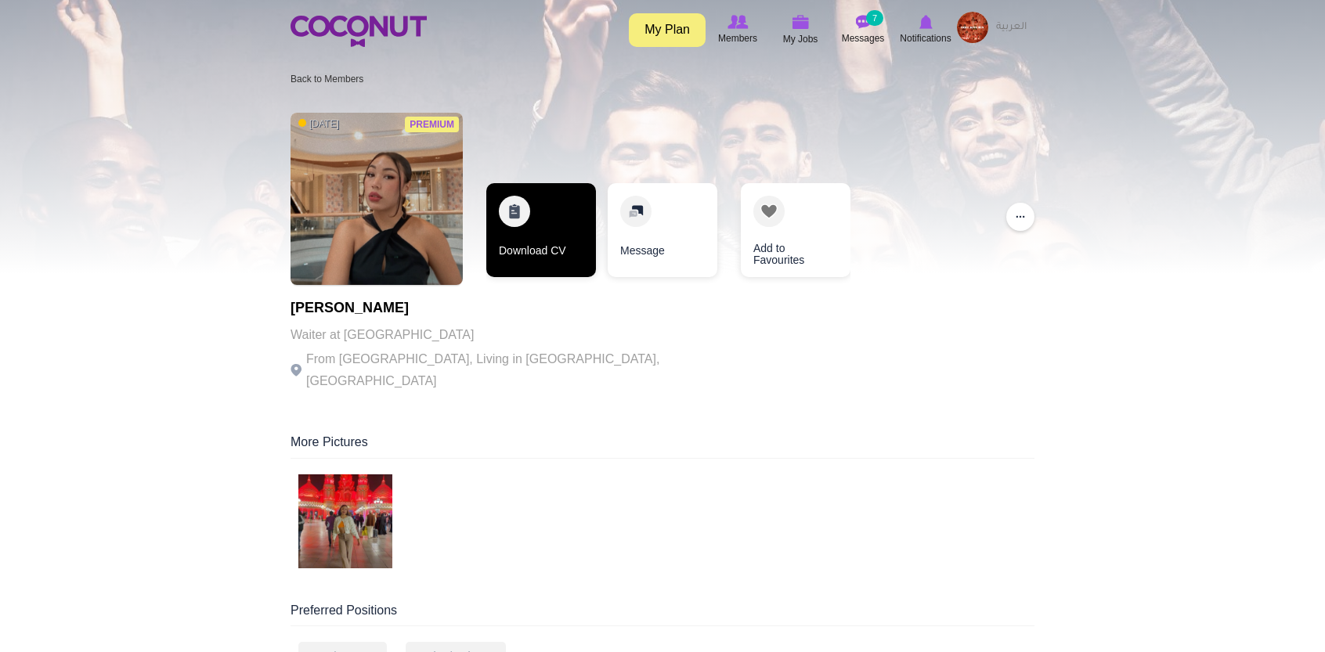
click at [550, 204] on link "Download CV" at bounding box center [541, 230] width 110 height 94
click at [540, 214] on link "Download CV" at bounding box center [541, 230] width 110 height 94
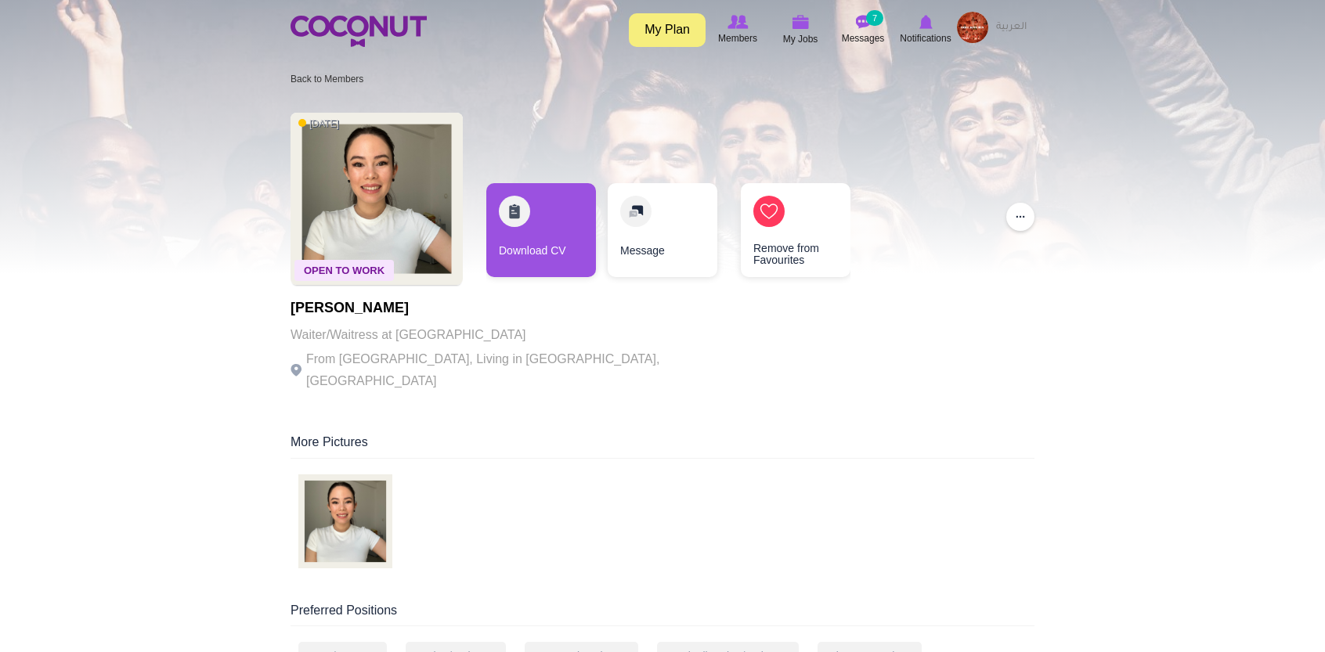
click at [542, 278] on div "Download CV" at bounding box center [541, 234] width 110 height 102
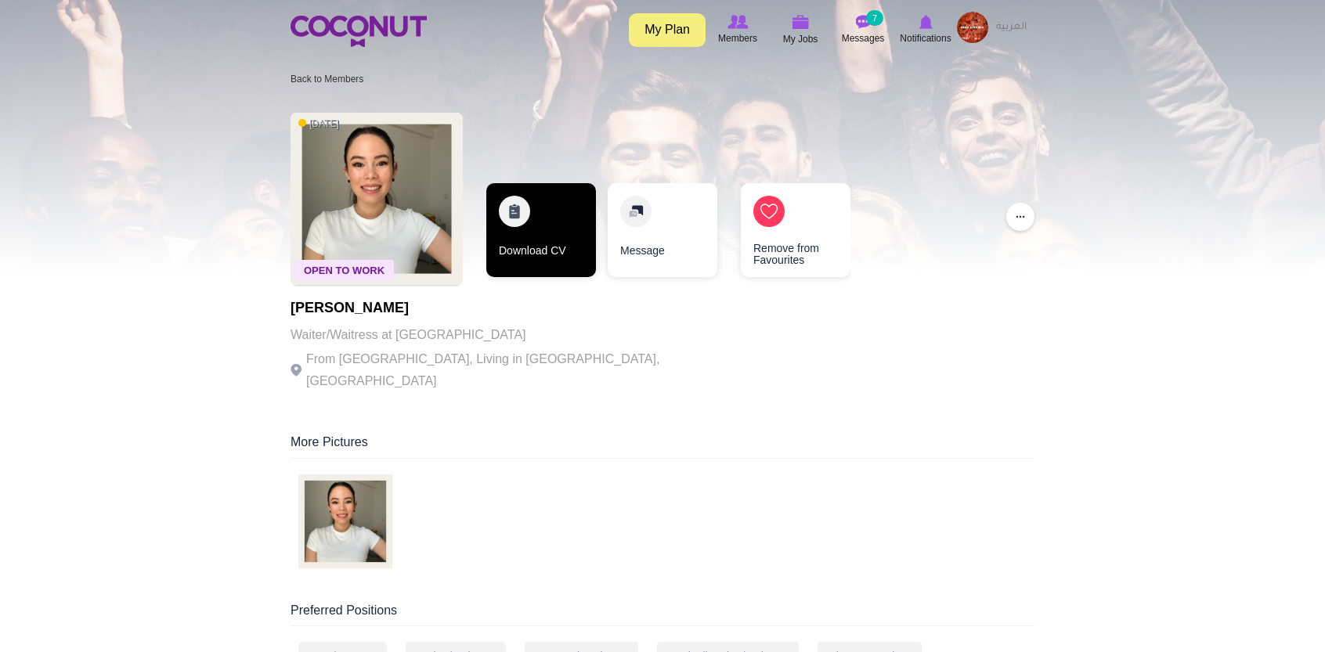
click at [559, 213] on link "Download CV" at bounding box center [541, 230] width 110 height 94
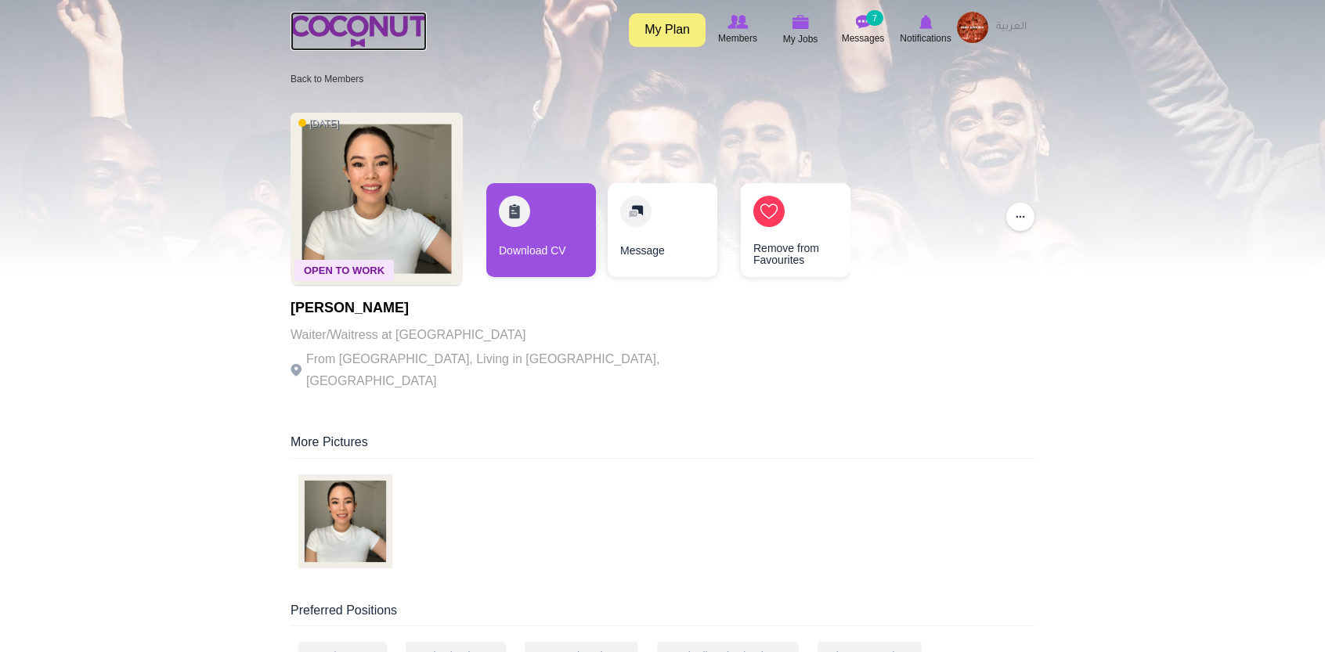
click at [291, 23] on img at bounding box center [359, 31] width 136 height 31
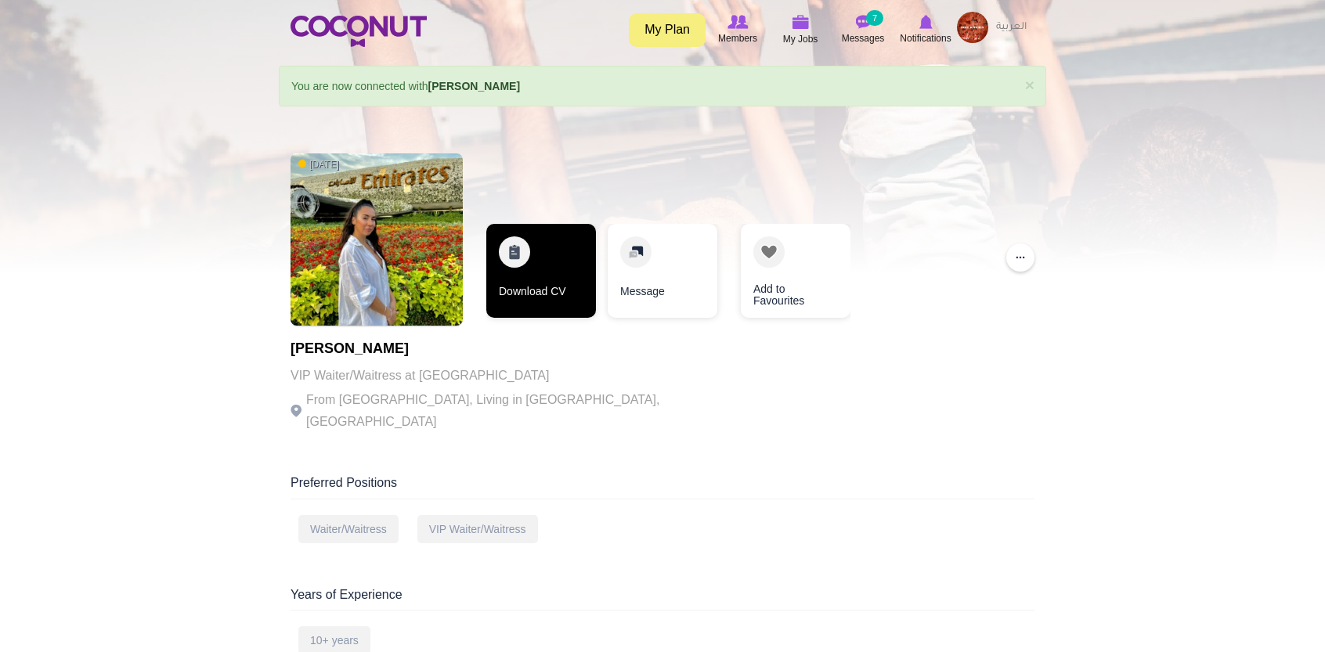
click at [536, 282] on link "Download CV" at bounding box center [541, 271] width 110 height 94
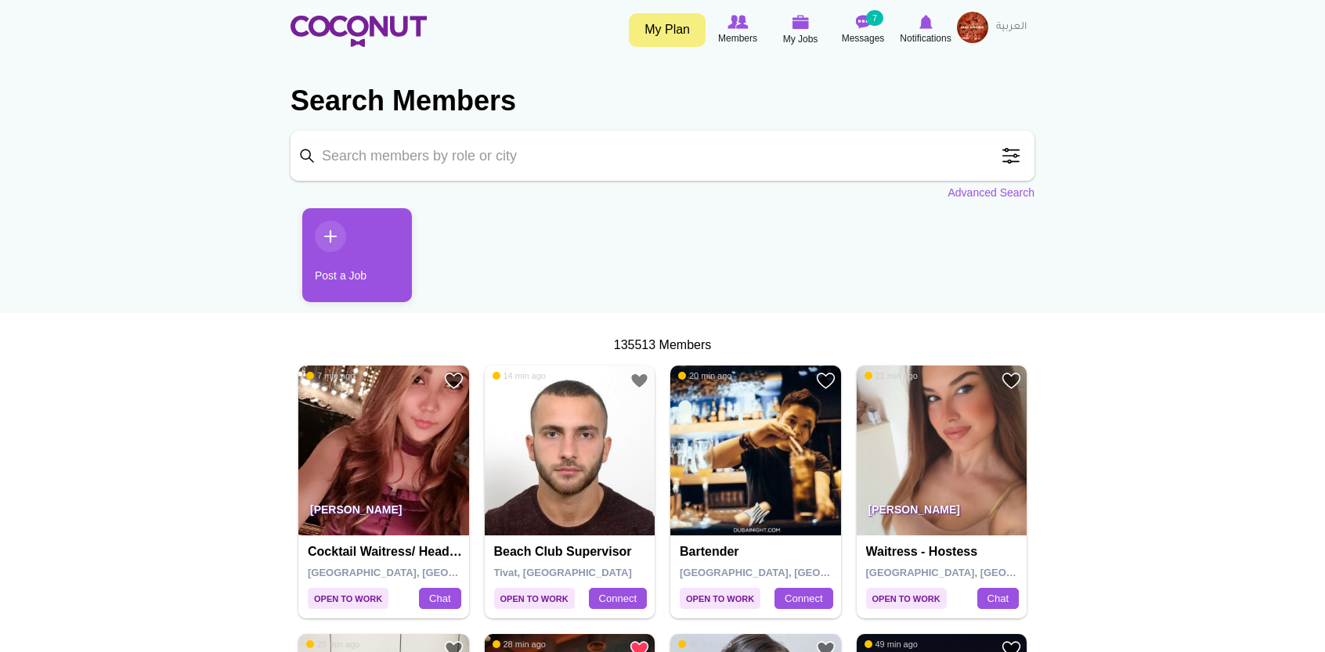
click at [1016, 157] on span at bounding box center [1011, 155] width 31 height 31
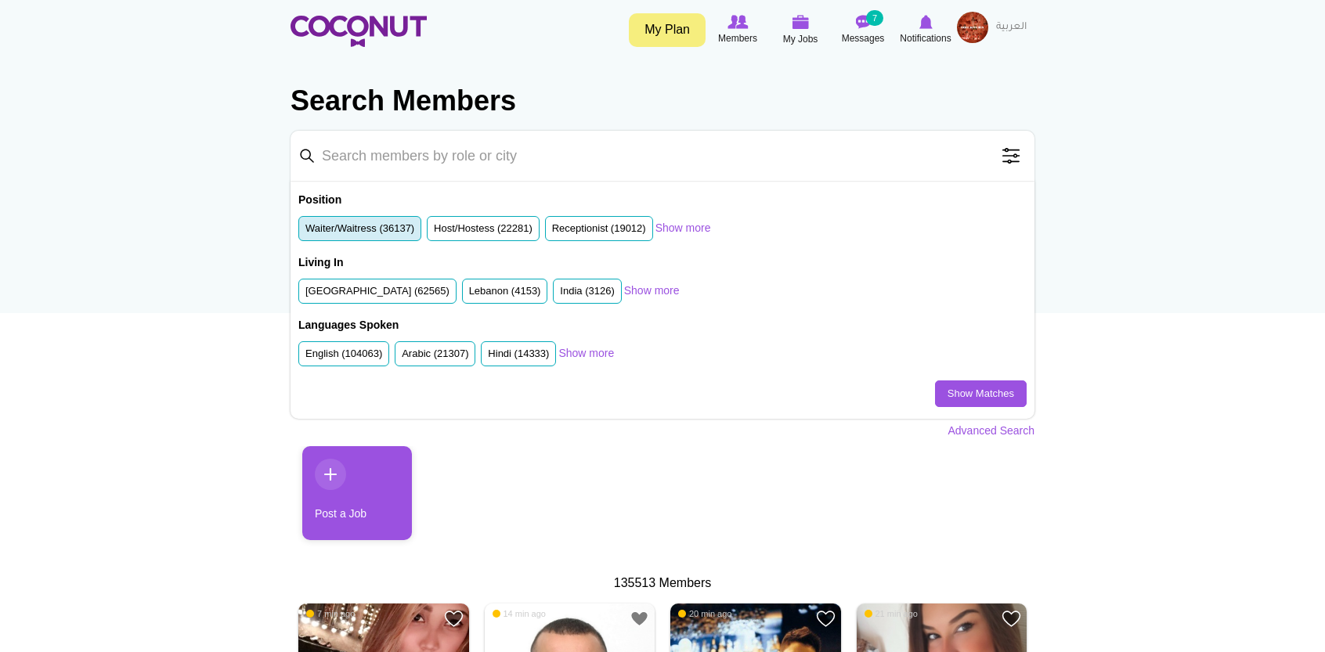
click at [392, 224] on label "Waiter/Waitress (36137)" at bounding box center [359, 229] width 109 height 15
click at [305, 232] on input "Waiter/Waitress (36137)" at bounding box center [305, 232] width 0 height 0
click at [389, 283] on li "United Arab Emirates (62565)" at bounding box center [377, 292] width 158 height 26
drag, startPoint x: 949, startPoint y: 387, endPoint x: 938, endPoint y: 396, distance: 13.9
click at [938, 396] on link "Show Matches" at bounding box center [981, 394] width 92 height 27
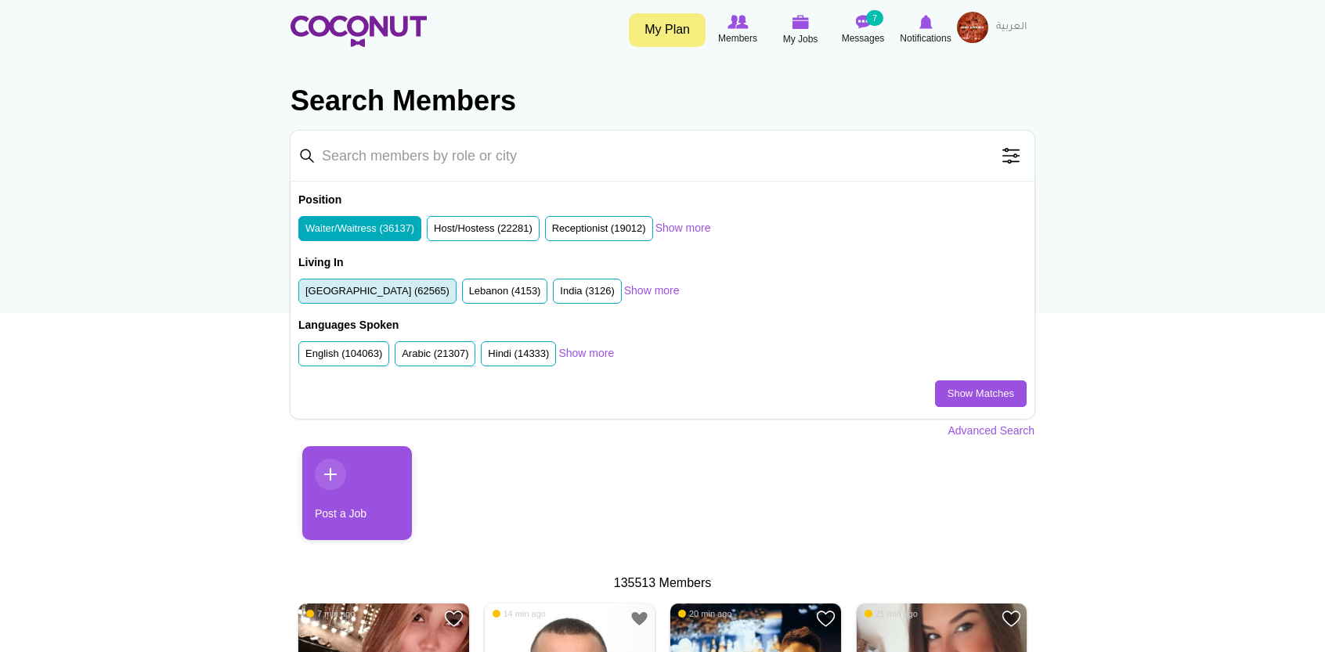
click at [378, 281] on li "United Arab Emirates (62565)" at bounding box center [377, 292] width 158 height 26
click at [378, 286] on label "United Arab Emirates (62565)" at bounding box center [377, 291] width 144 height 15
click at [305, 295] on input "United Arab Emirates (62565)" at bounding box center [305, 295] width 0 height 0
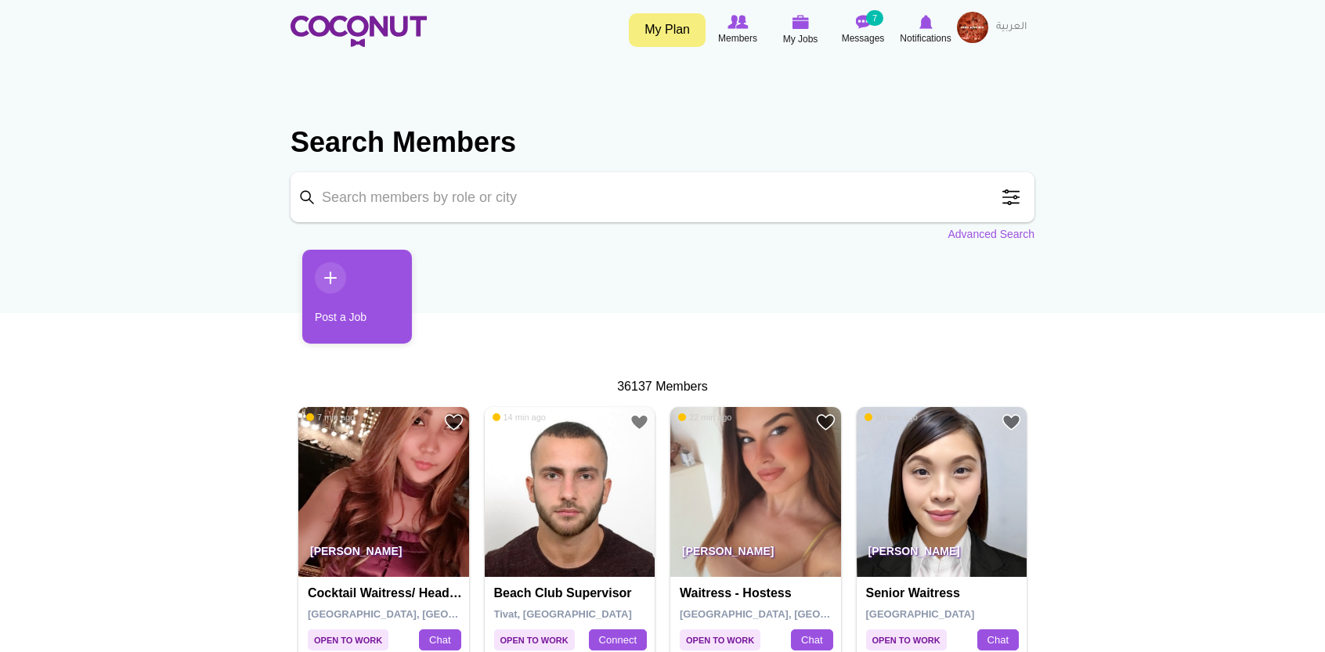
click at [999, 198] on span at bounding box center [1011, 197] width 31 height 31
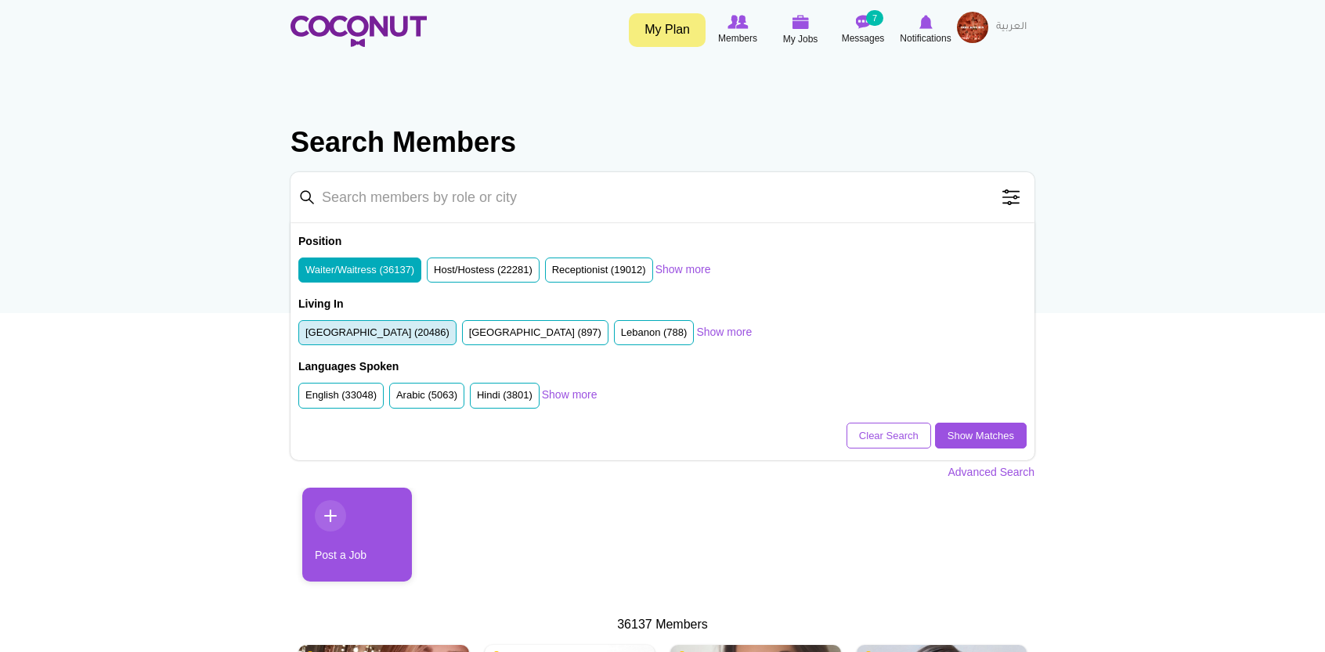
click at [346, 329] on label "[GEOGRAPHIC_DATA] (20486)" at bounding box center [377, 333] width 144 height 15
click at [305, 336] on input "[GEOGRAPHIC_DATA] (20486)" at bounding box center [305, 336] width 0 height 0
click at [1005, 425] on link "Show Matches" at bounding box center [981, 436] width 92 height 27
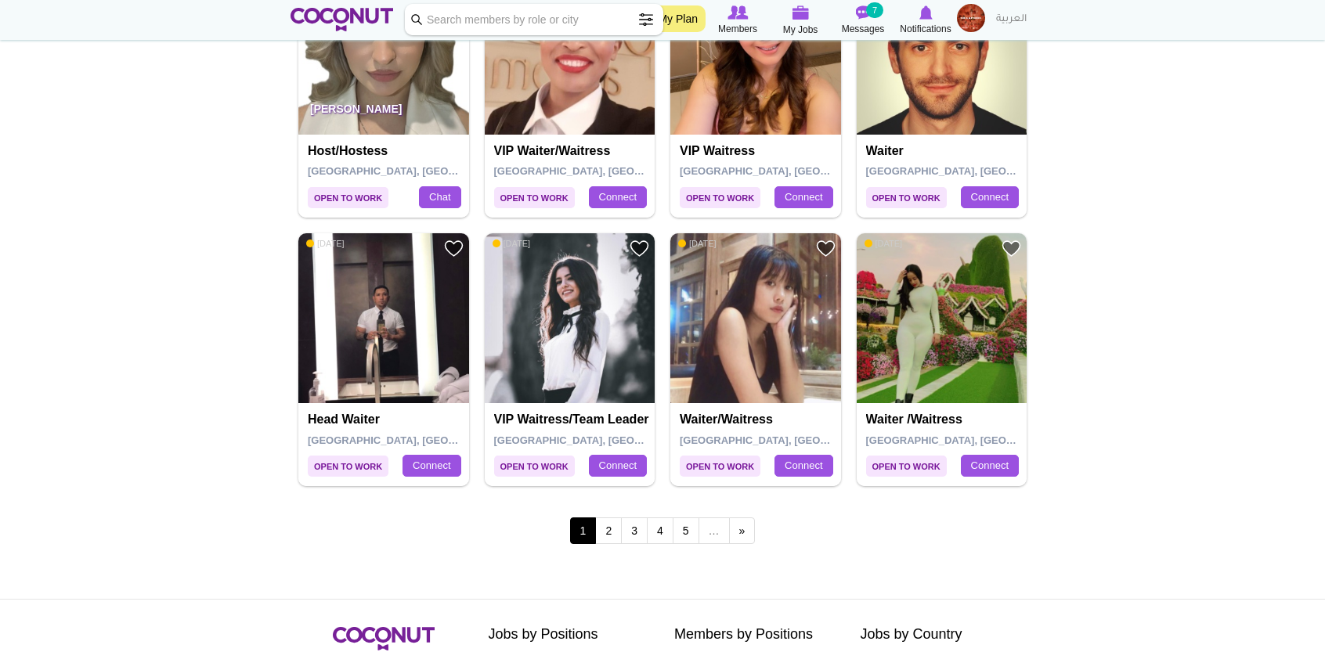
scroll to position [2593, 0]
click at [612, 526] on link "2" at bounding box center [608, 530] width 27 height 27
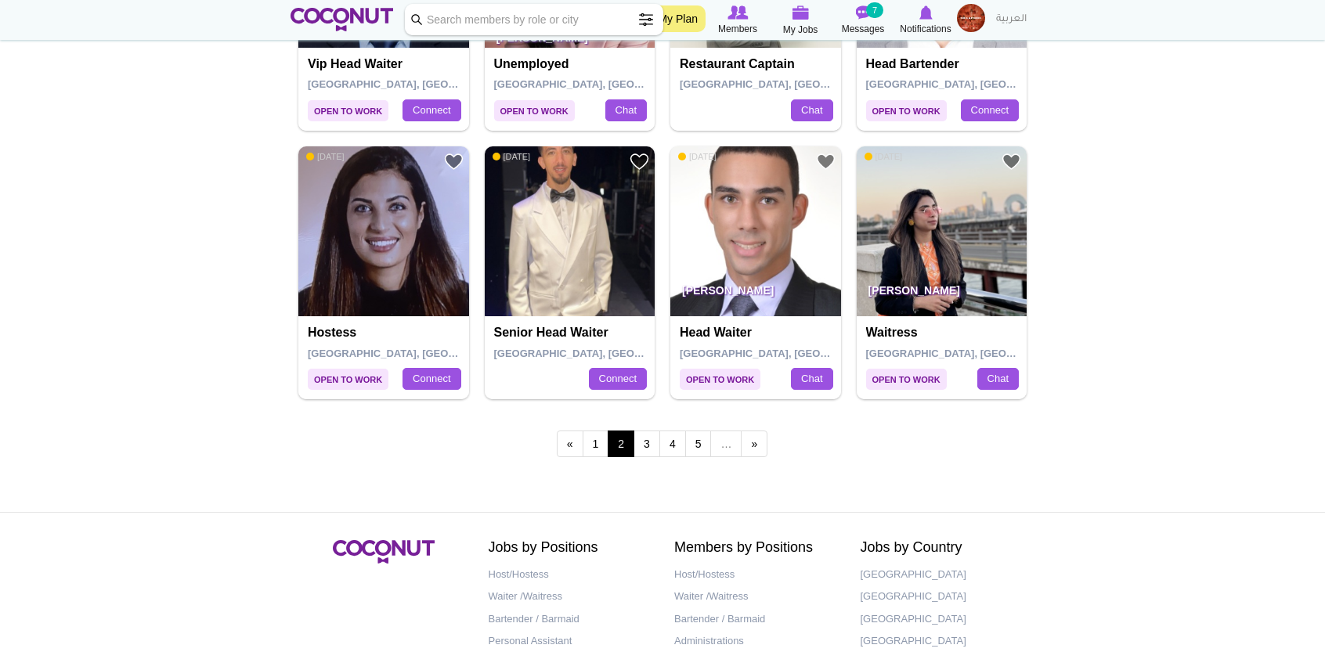
scroll to position [2680, 0]
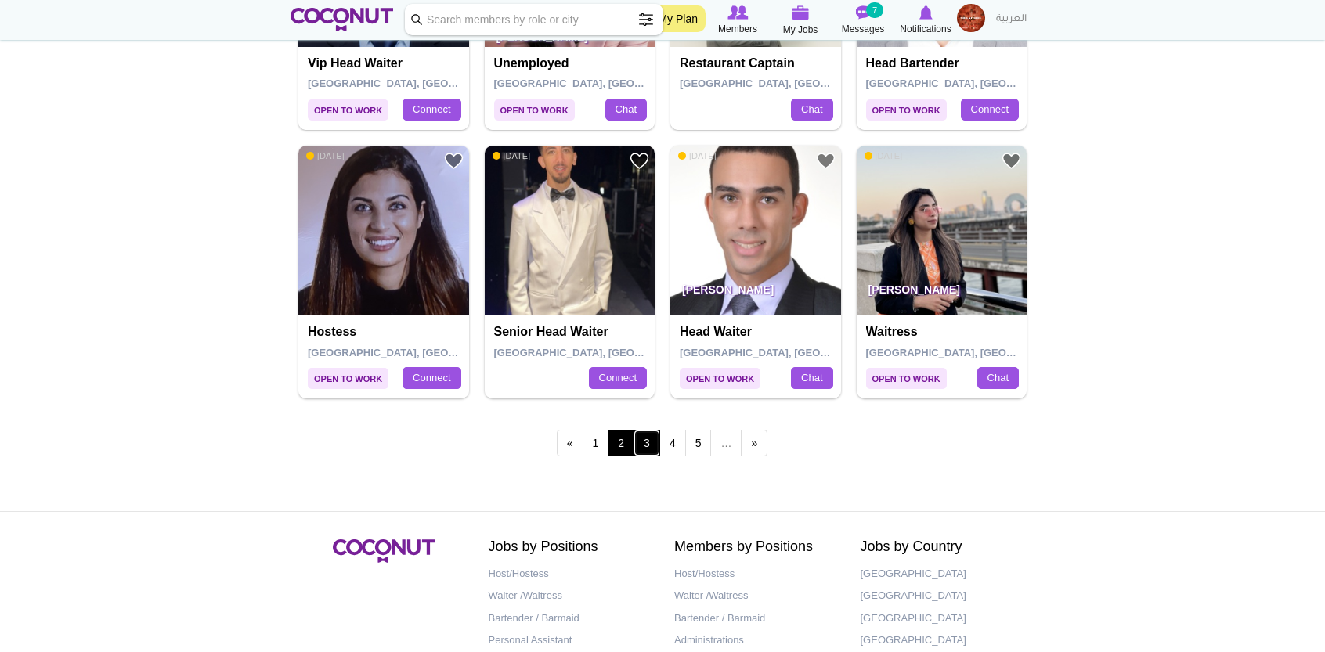
click at [644, 435] on link "3" at bounding box center [647, 443] width 27 height 27
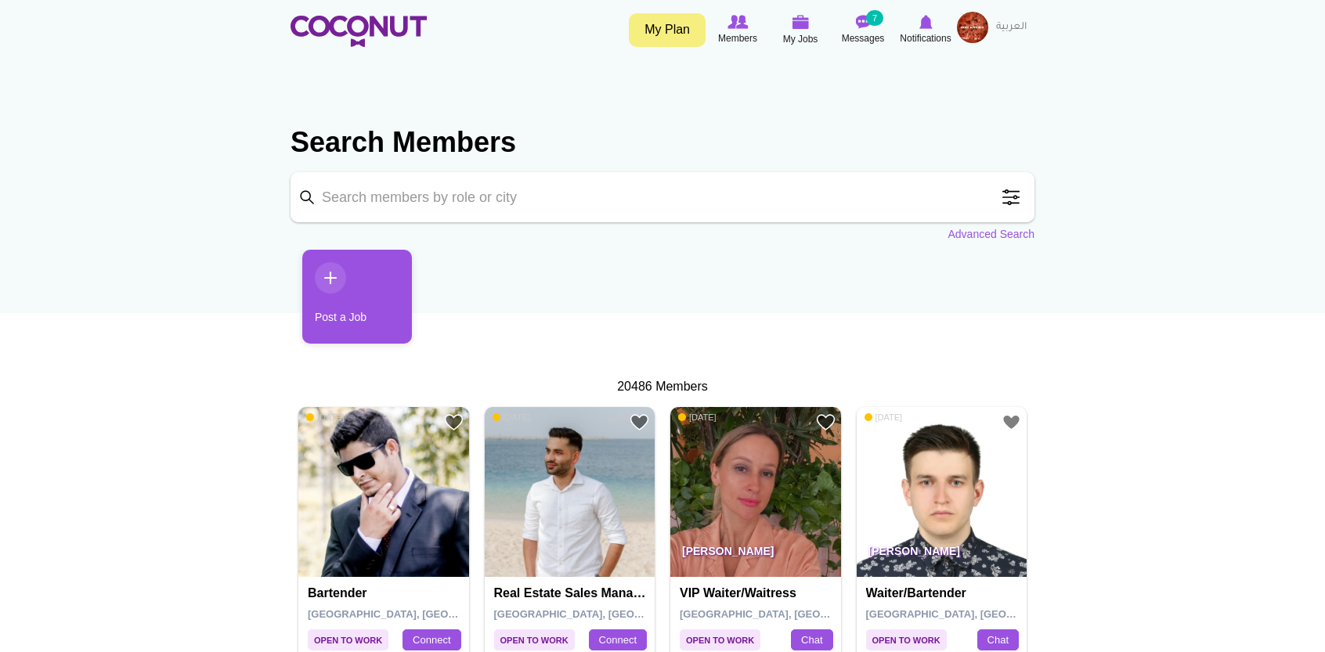
click at [1012, 200] on span at bounding box center [1011, 197] width 31 height 31
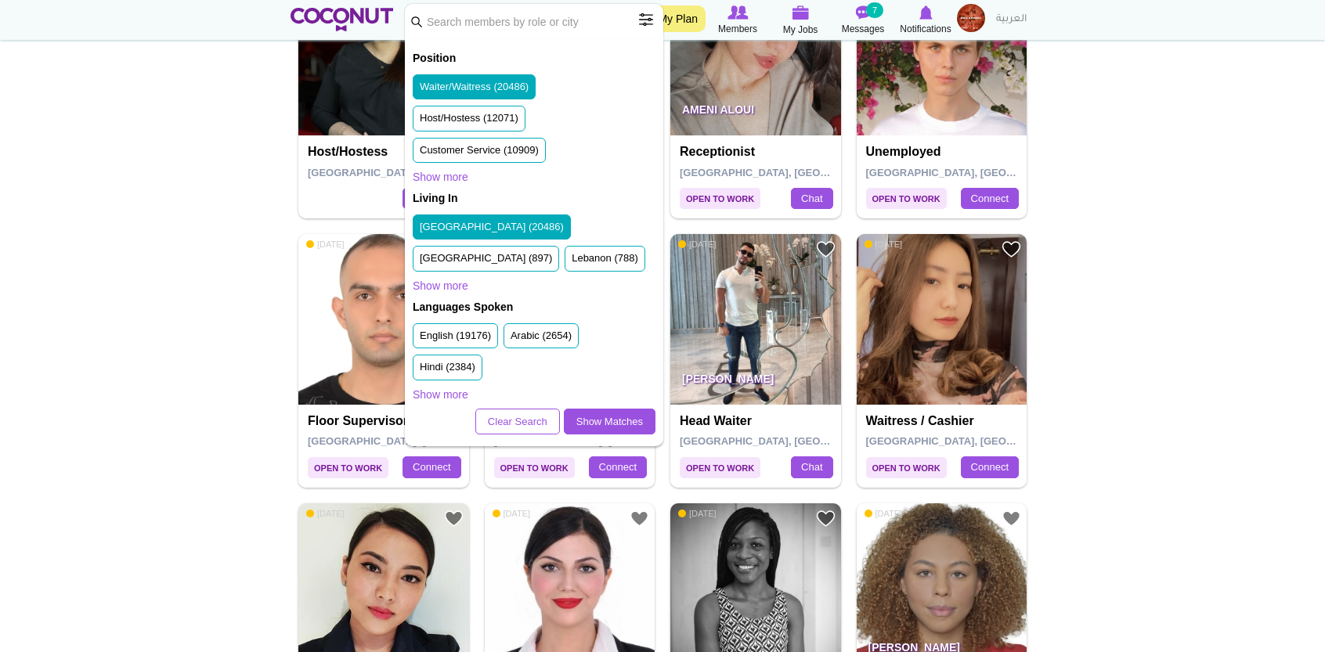
scroll to position [2322, 0]
click at [597, 411] on link "Show Matches" at bounding box center [610, 422] width 92 height 27
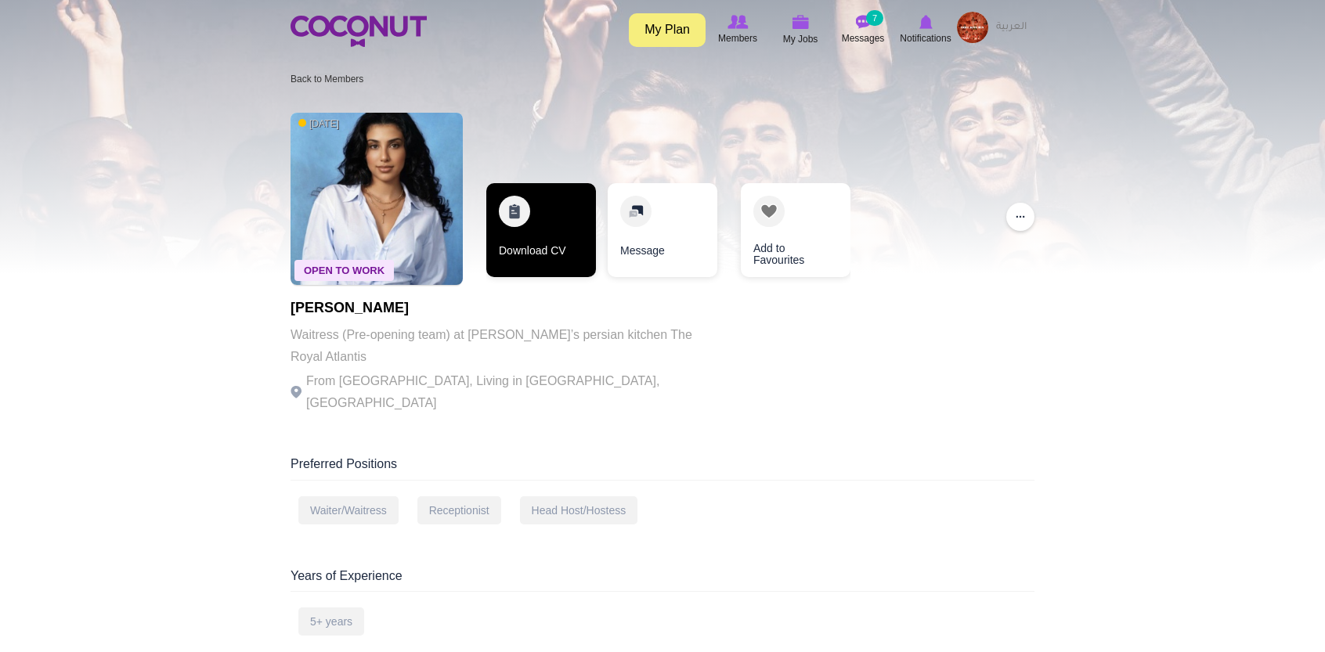
click at [537, 239] on link "Download CV" at bounding box center [541, 230] width 110 height 94
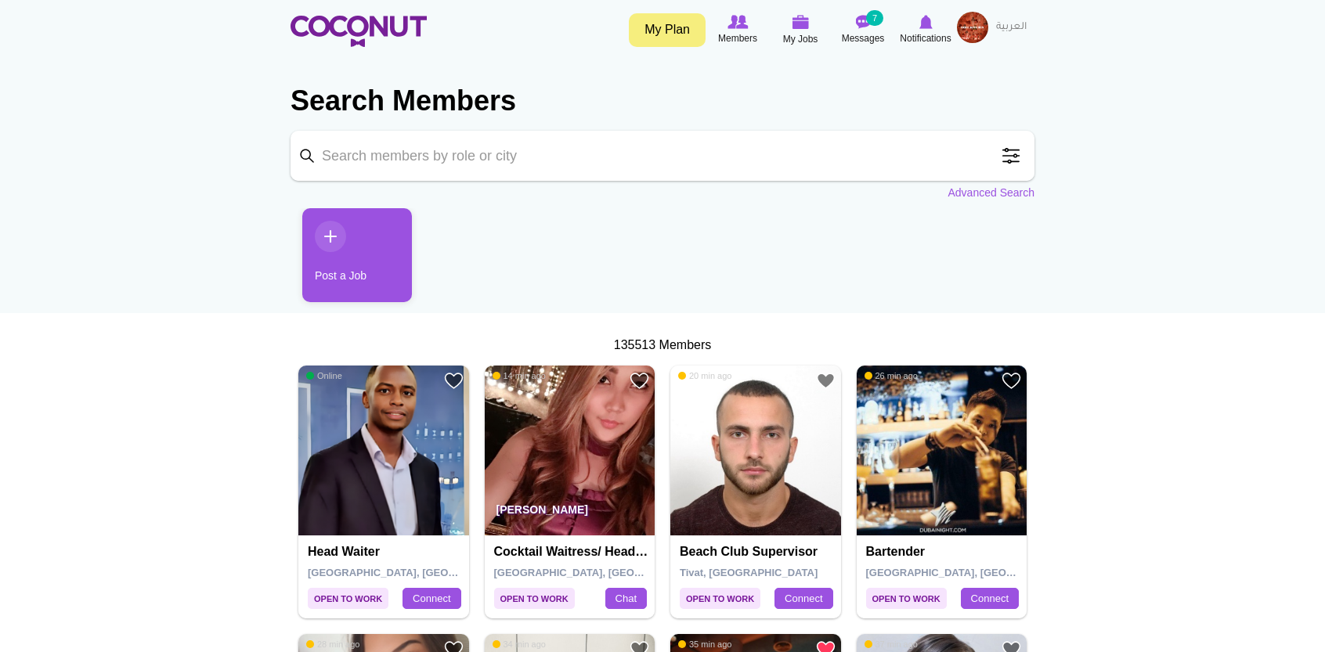
click at [1016, 159] on span at bounding box center [1011, 155] width 31 height 31
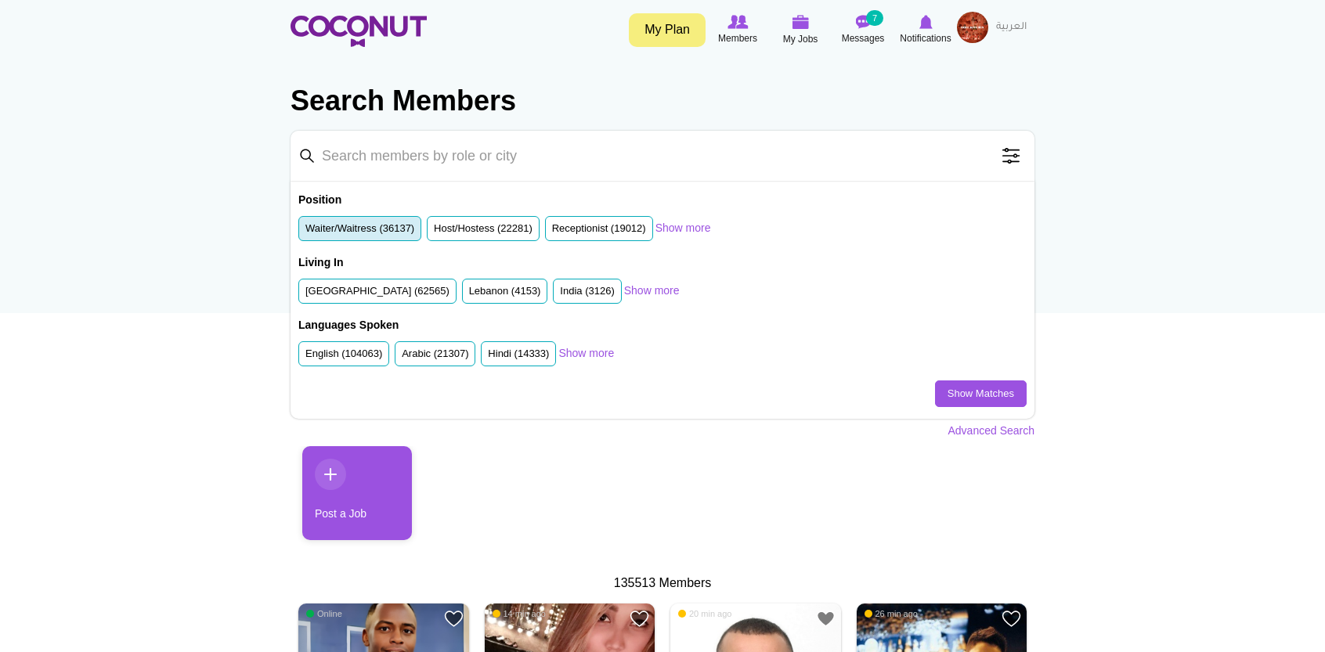
click at [361, 231] on label "Waiter/Waitress (36137)" at bounding box center [359, 229] width 109 height 15
click at [305, 232] on input "Waiter/Waitress (36137)" at bounding box center [305, 232] width 0 height 0
click at [378, 302] on li "United Arab Emirates (62565)" at bounding box center [377, 292] width 158 height 26
click at [380, 291] on label "United Arab Emirates (62565)" at bounding box center [377, 291] width 144 height 15
click at [305, 295] on input "United Arab Emirates (62565)" at bounding box center [305, 295] width 0 height 0
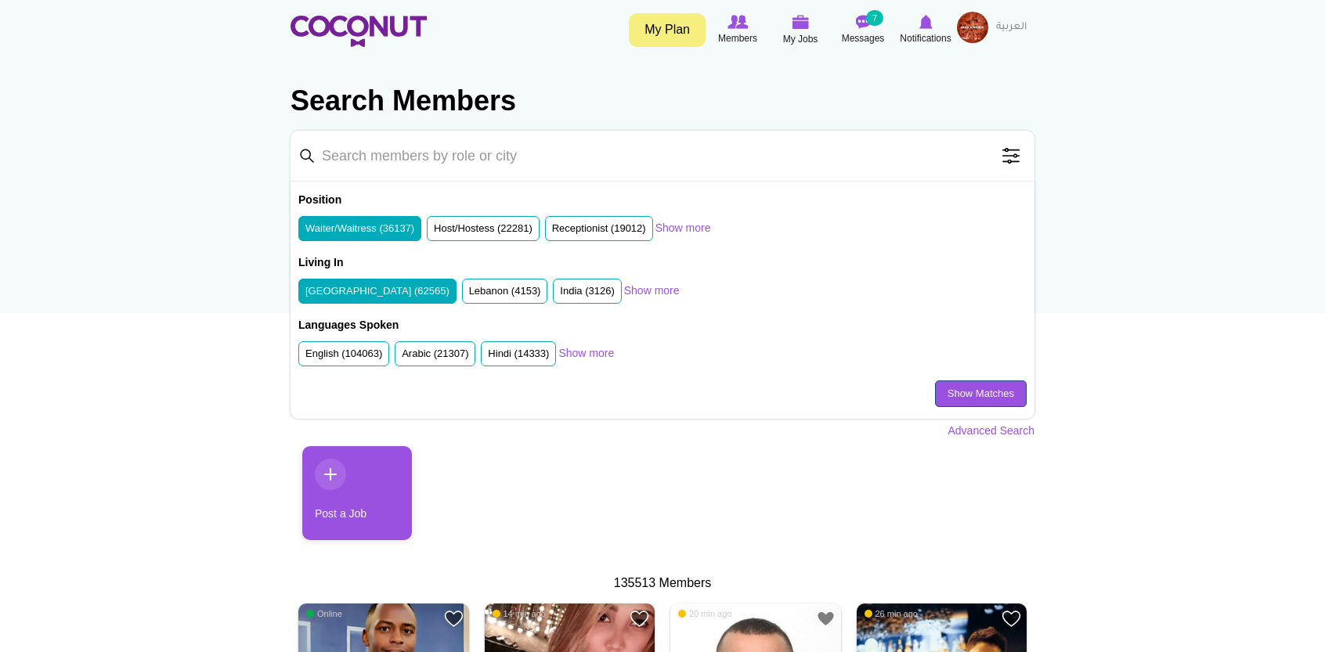
click at [990, 391] on link "Show Matches" at bounding box center [981, 394] width 92 height 27
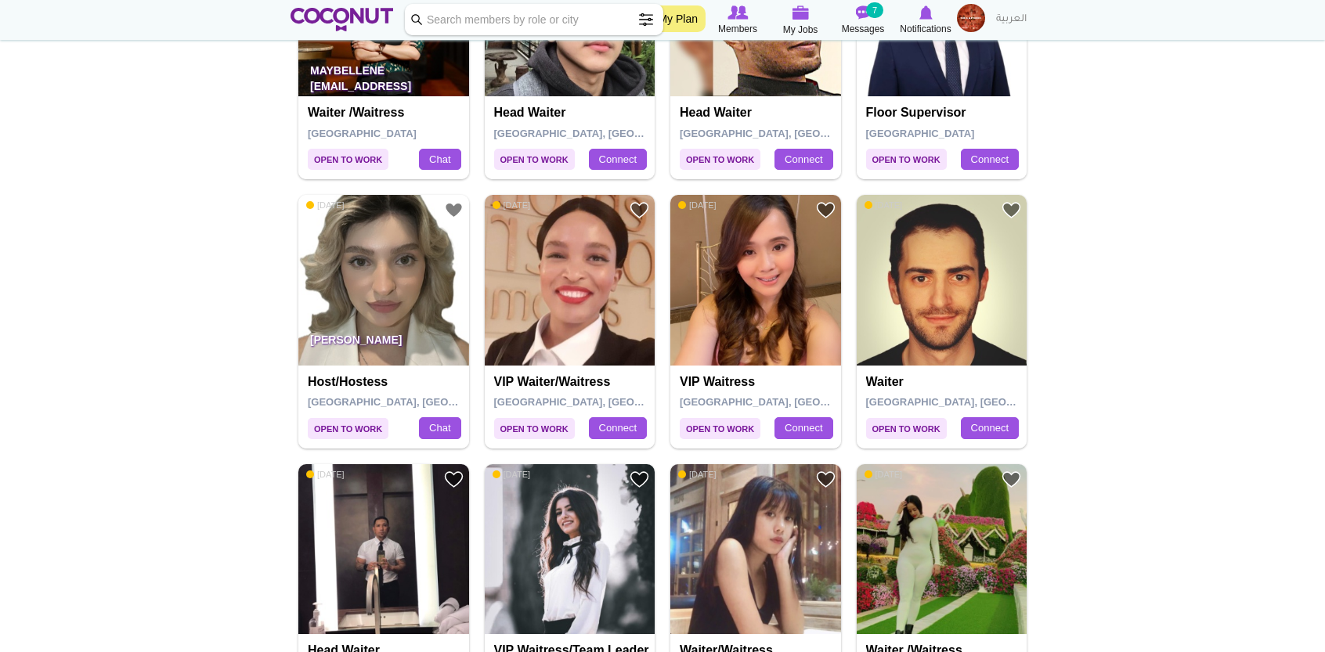
scroll to position [2517, 0]
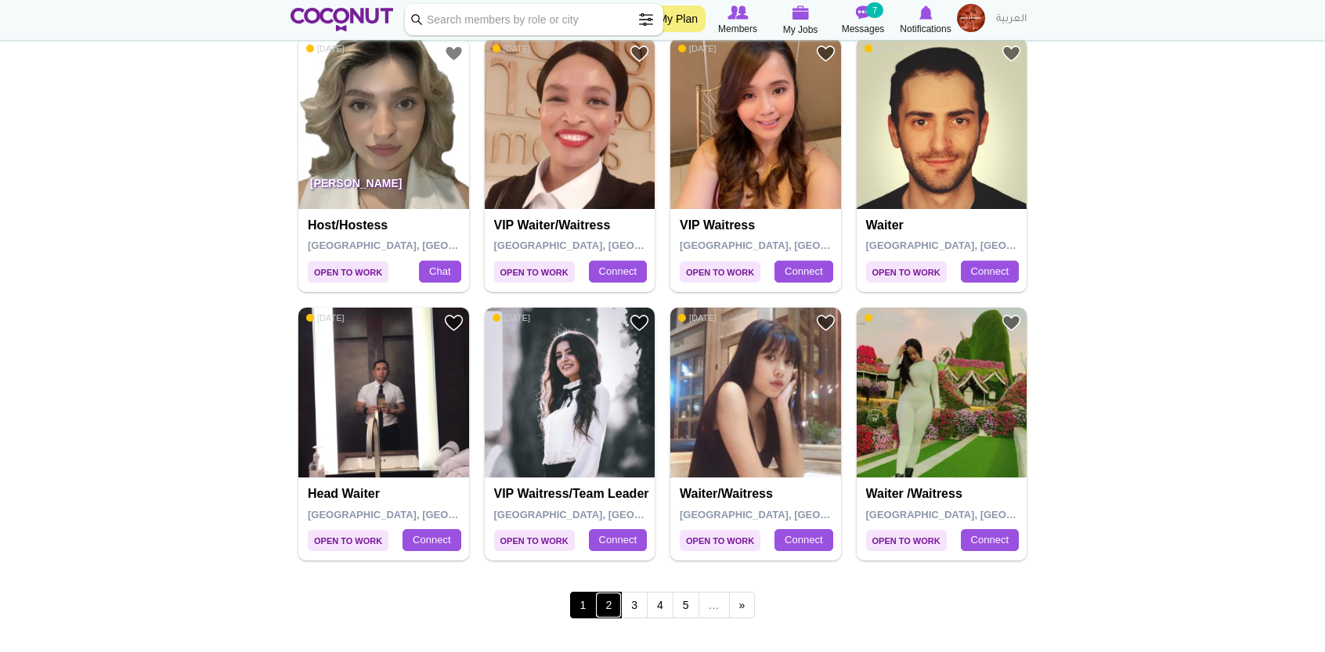
click at [608, 601] on link "2" at bounding box center [608, 605] width 27 height 27
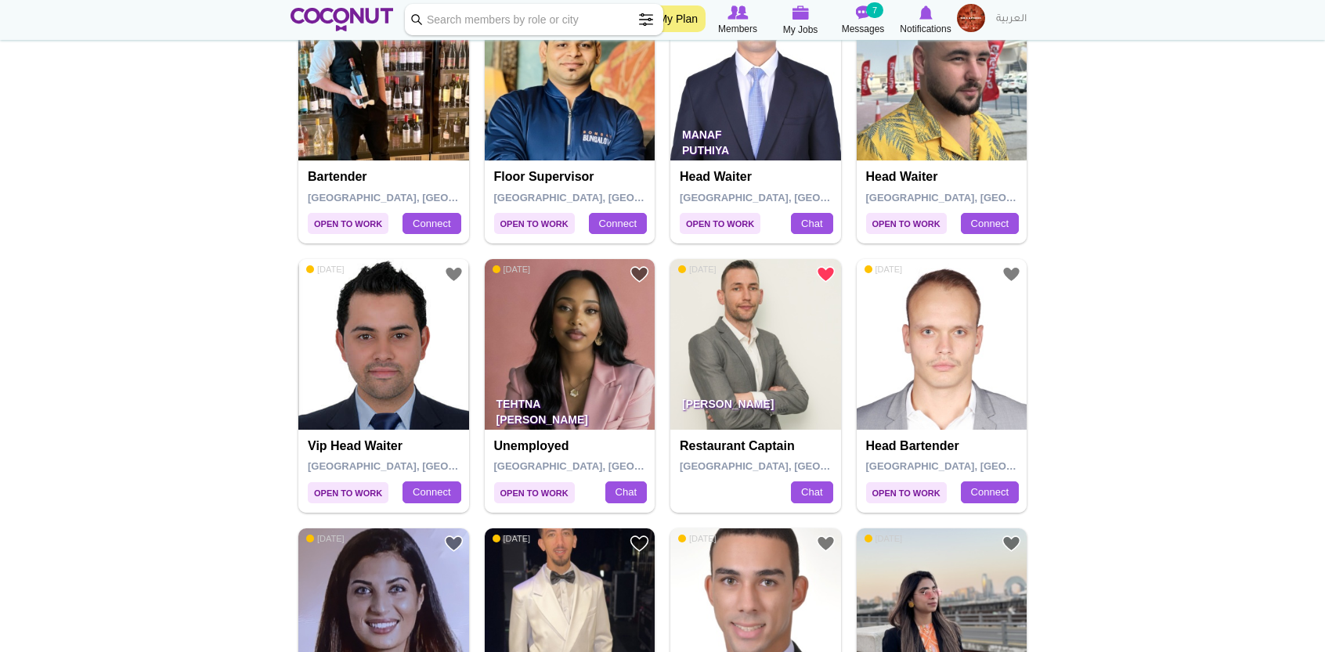
scroll to position [2566, 0]
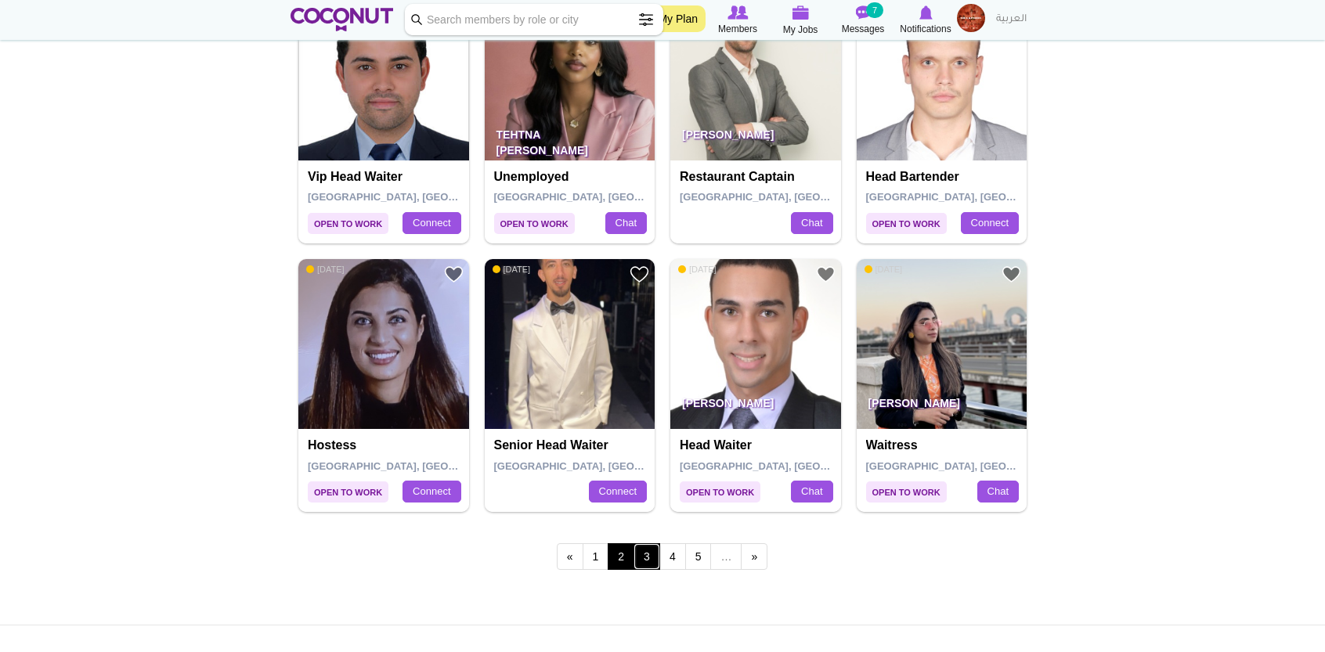
click at [652, 544] on link "3" at bounding box center [647, 557] width 27 height 27
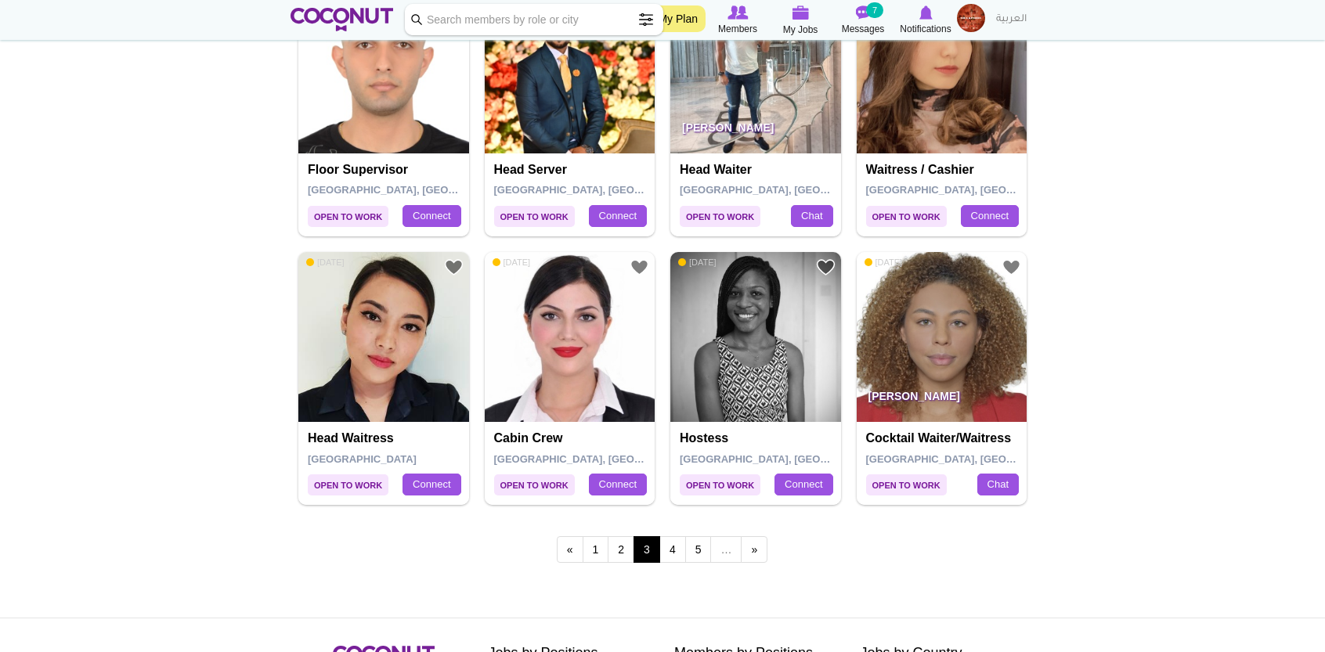
scroll to position [2574, 0]
click at [676, 548] on link "4" at bounding box center [673, 549] width 27 height 27
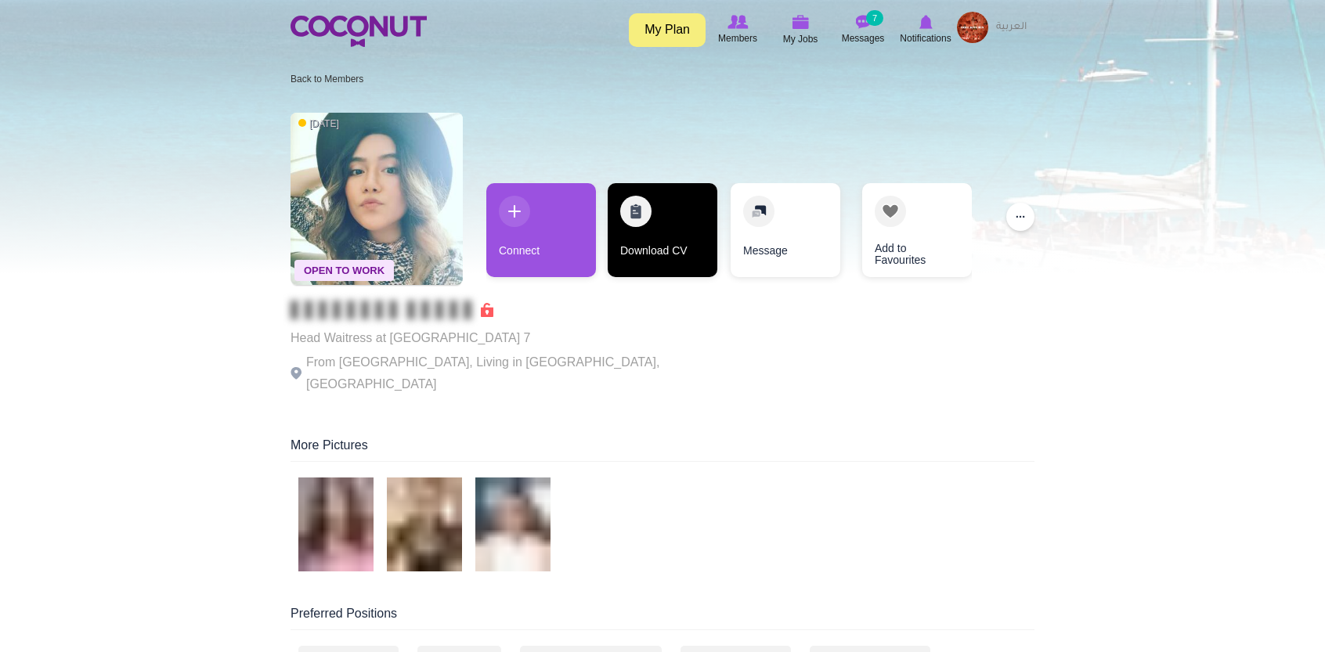
click at [668, 230] on link "Download CV" at bounding box center [663, 230] width 110 height 94
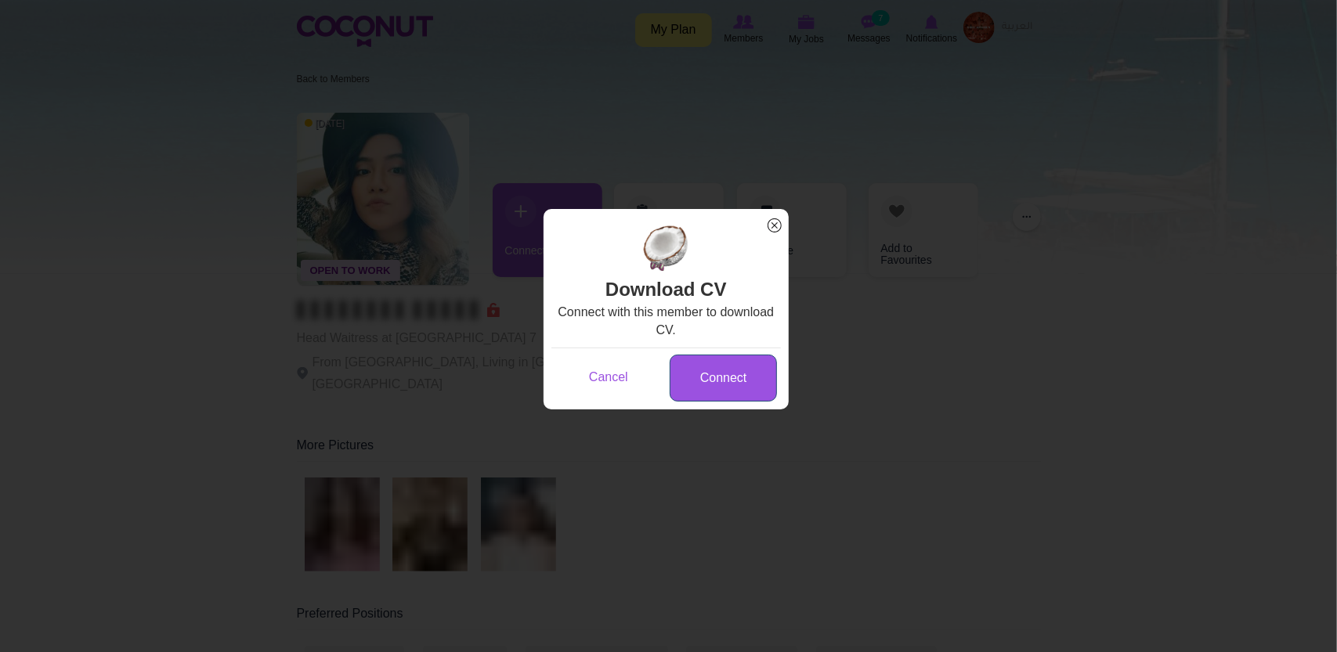
click at [739, 378] on link "Connect" at bounding box center [723, 379] width 107 height 48
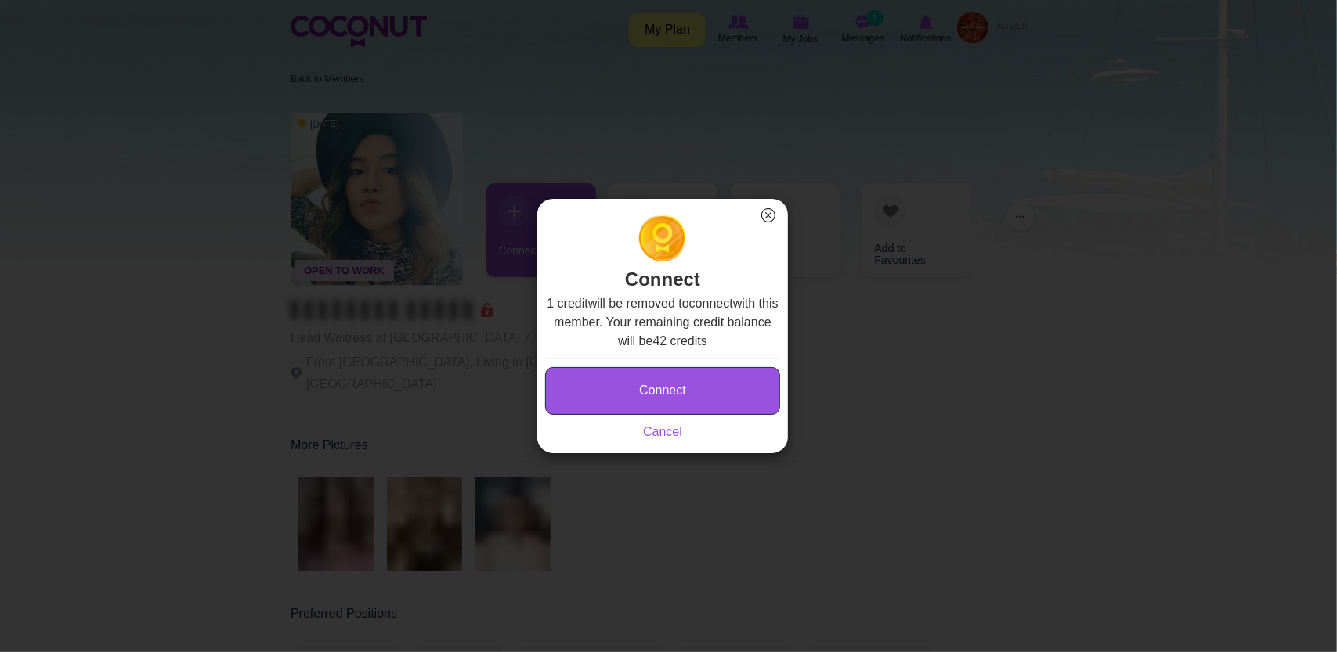
click at [739, 378] on button "Connect" at bounding box center [662, 391] width 235 height 48
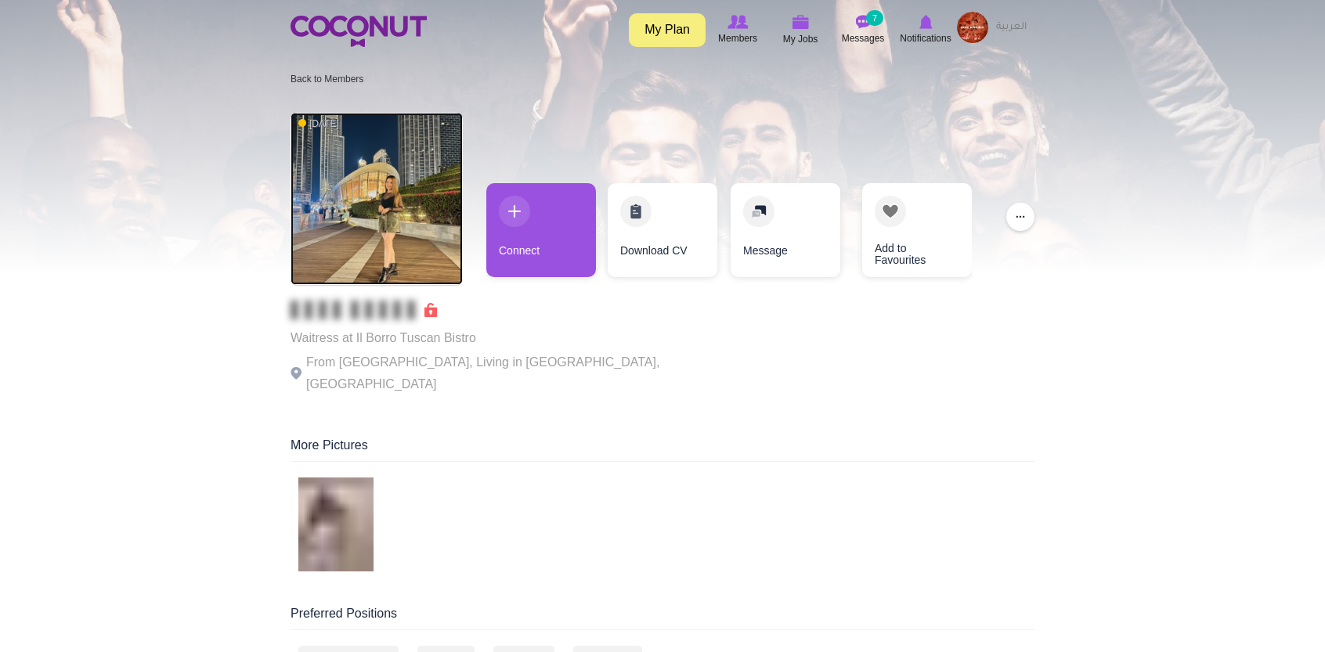
click at [370, 211] on img at bounding box center [377, 199] width 172 height 172
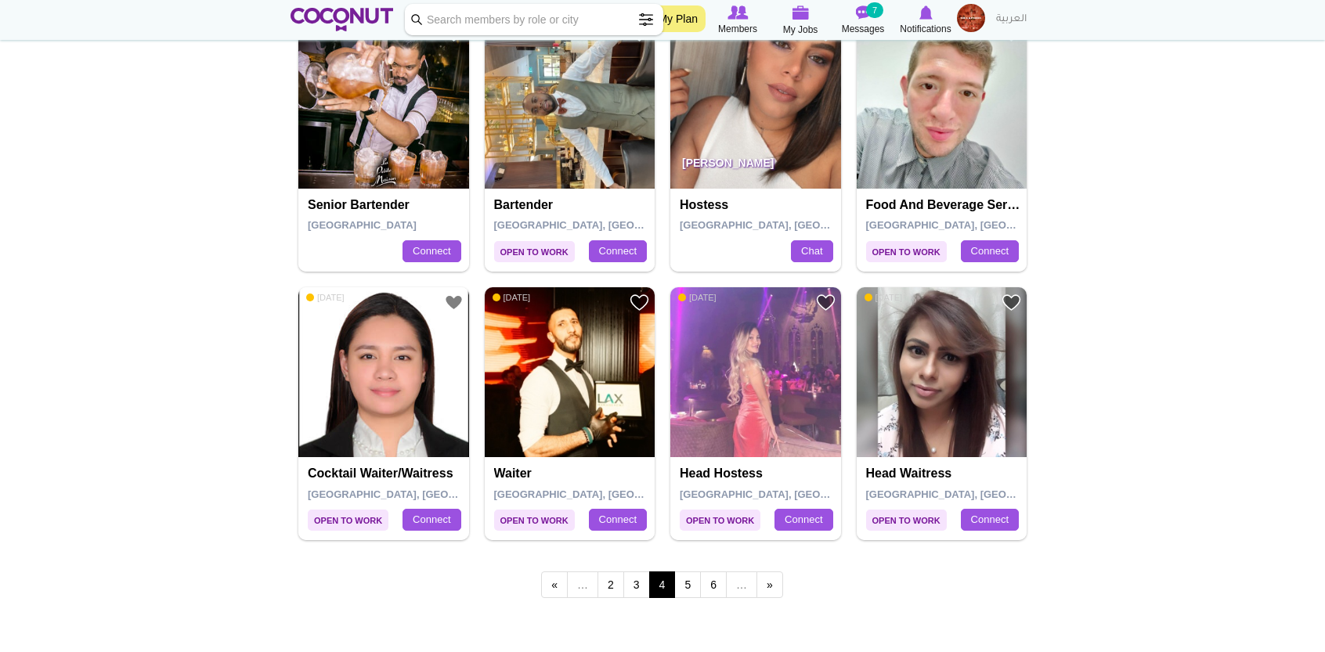
scroll to position [2563, 0]
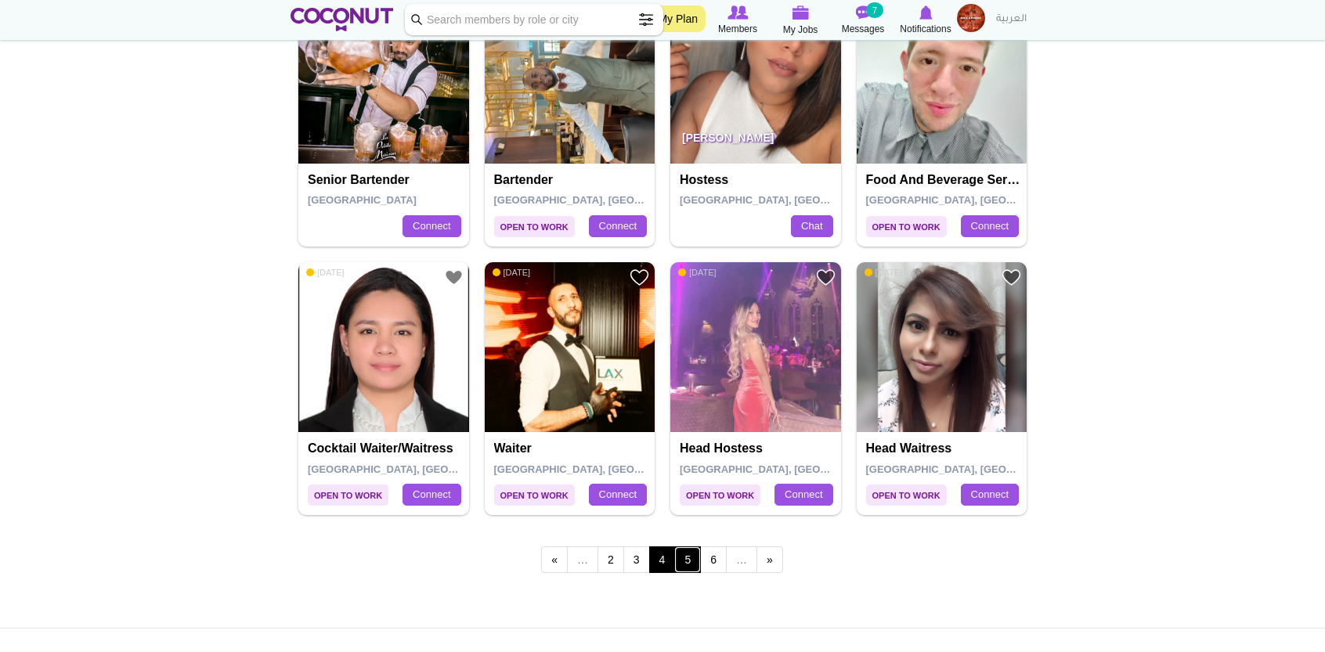
click at [694, 555] on link "5" at bounding box center [687, 560] width 27 height 27
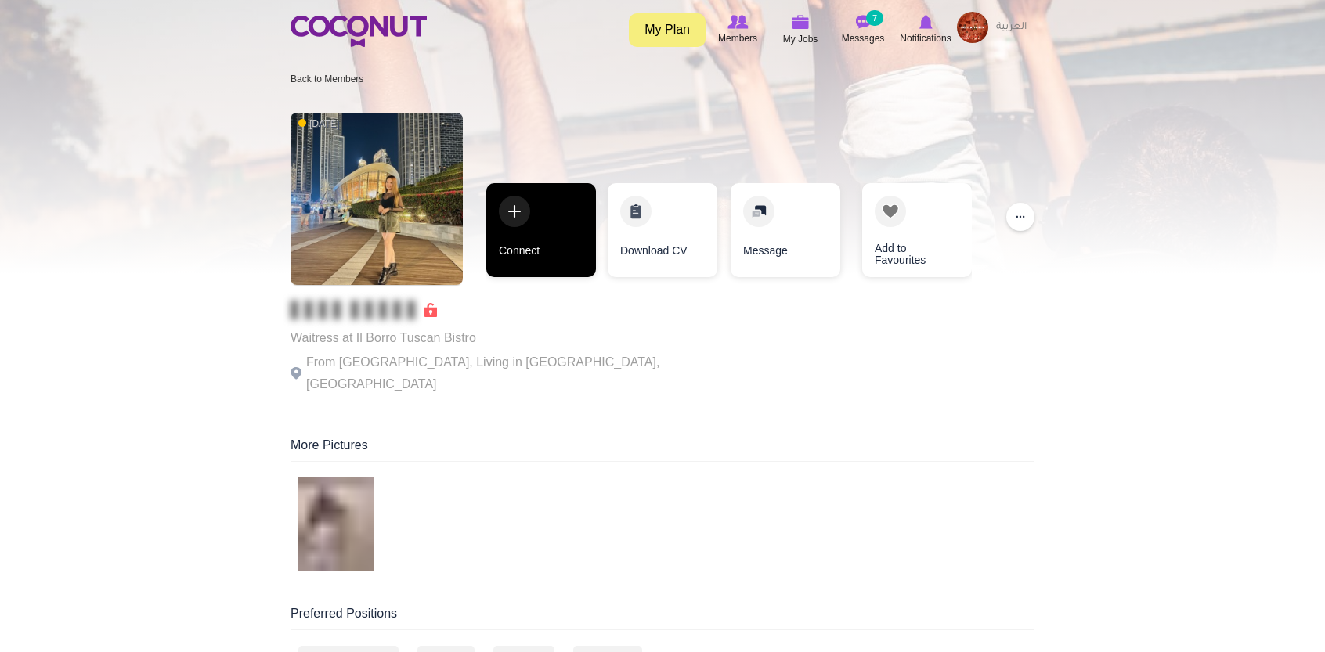
click at [537, 211] on link "Connect" at bounding box center [541, 230] width 110 height 94
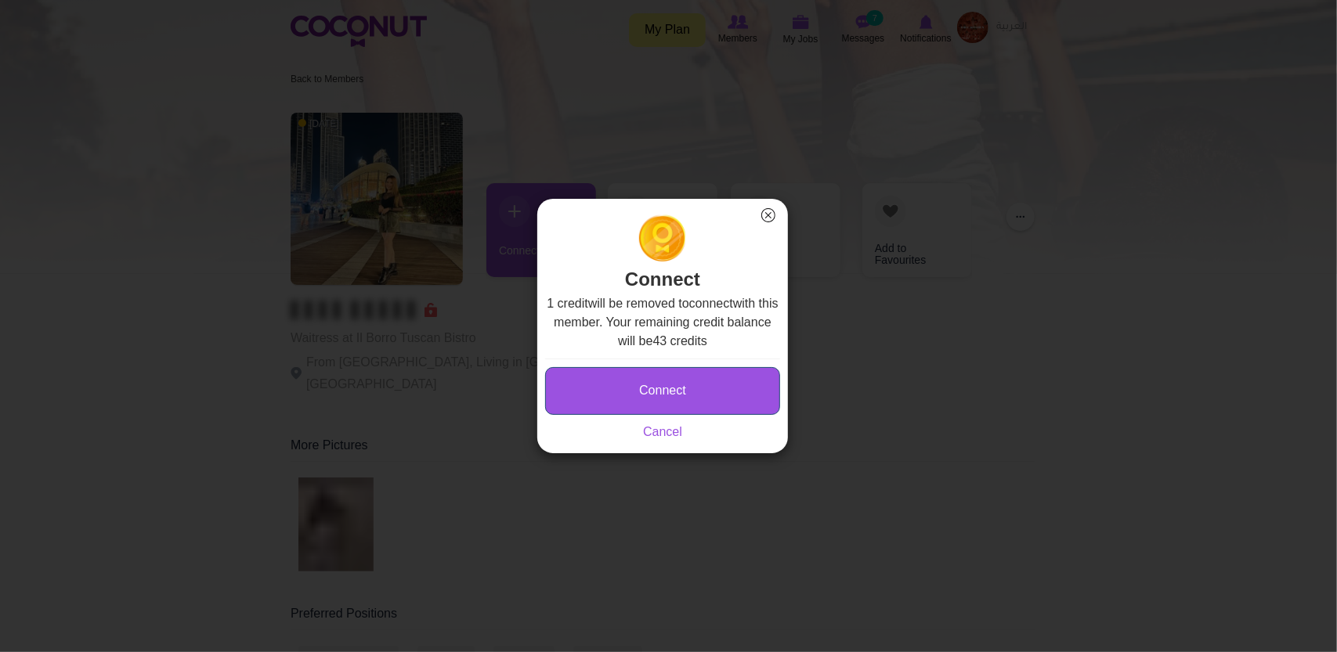
click at [667, 381] on button "Connect" at bounding box center [662, 391] width 235 height 48
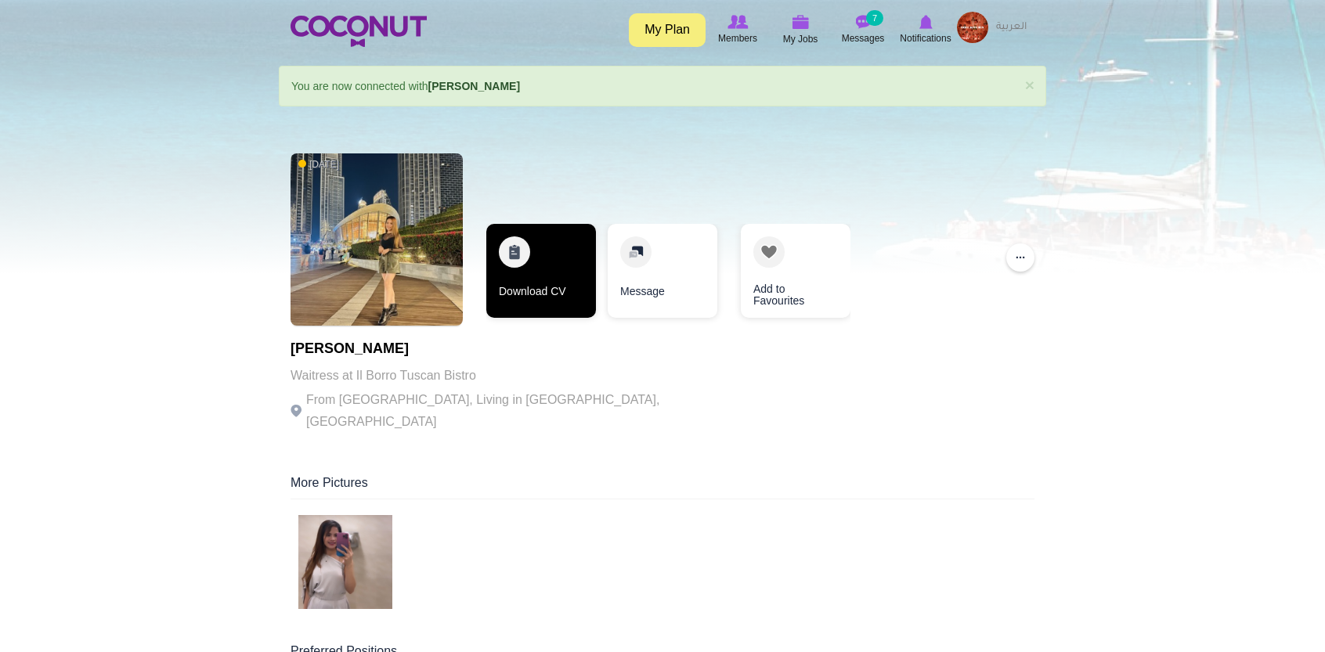
click at [589, 297] on link "Download CV" at bounding box center [541, 271] width 110 height 94
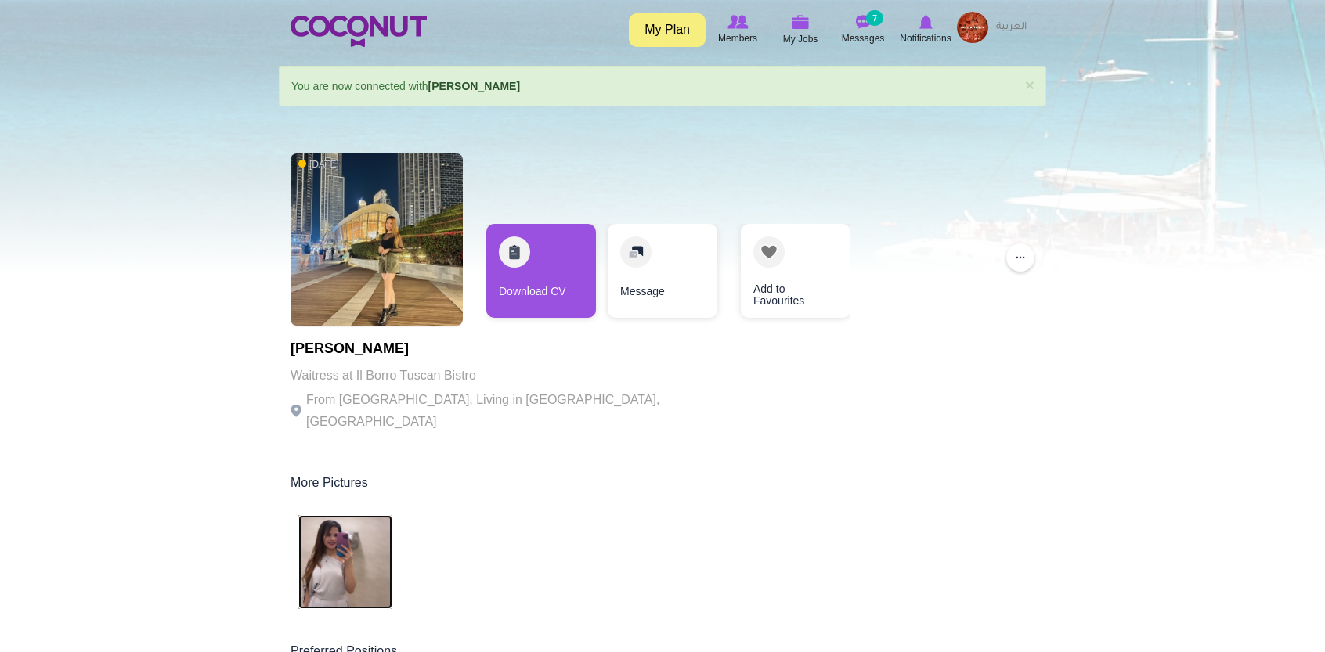
click at [363, 521] on img at bounding box center [345, 562] width 94 height 94
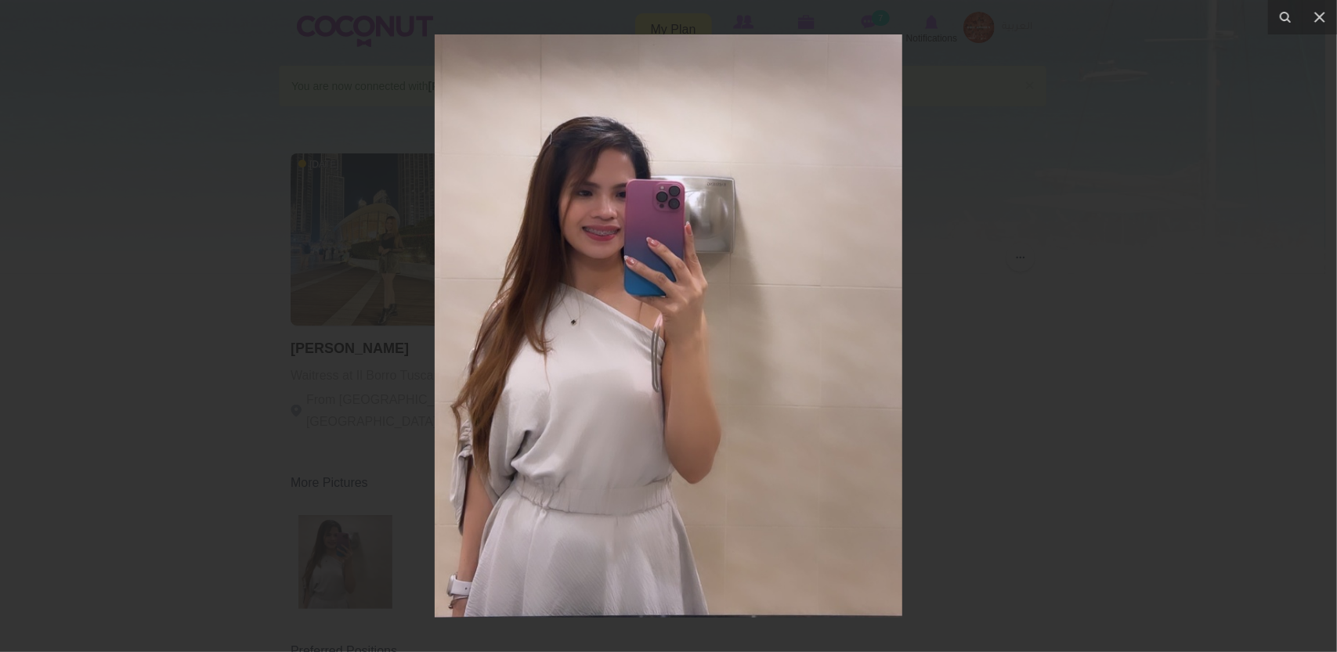
click at [928, 271] on div at bounding box center [668, 326] width 1337 height 652
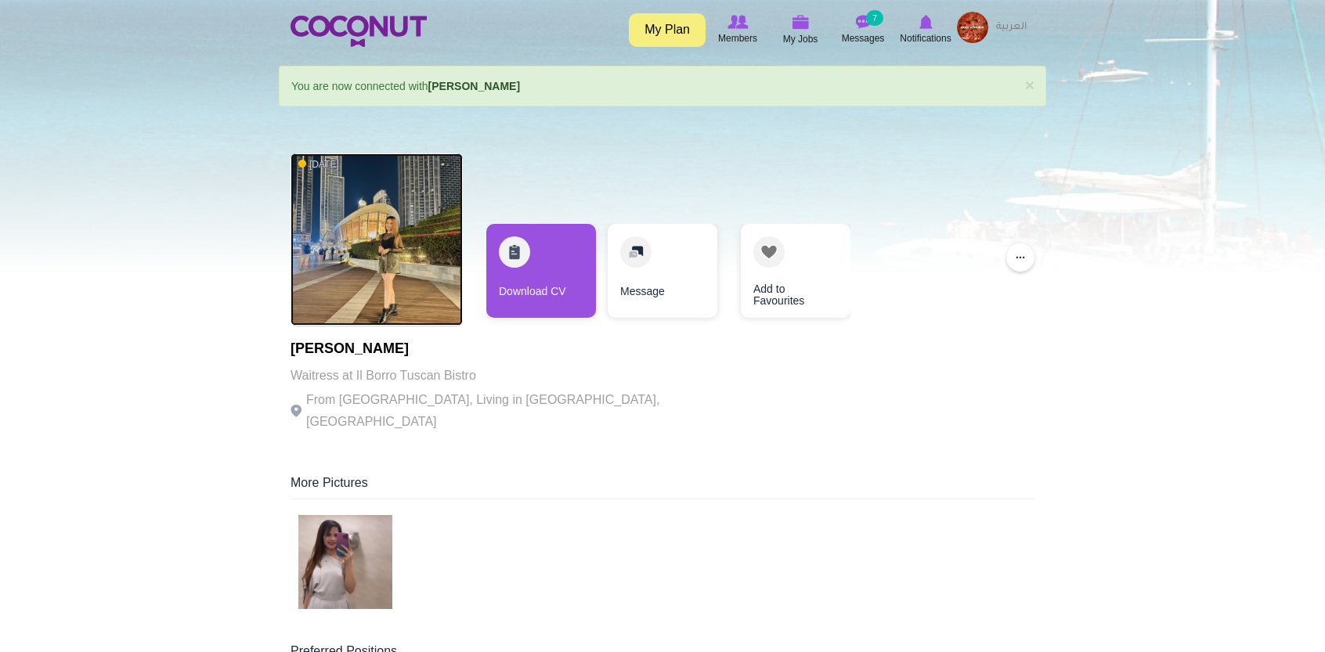
click at [421, 244] on img at bounding box center [377, 240] width 172 height 172
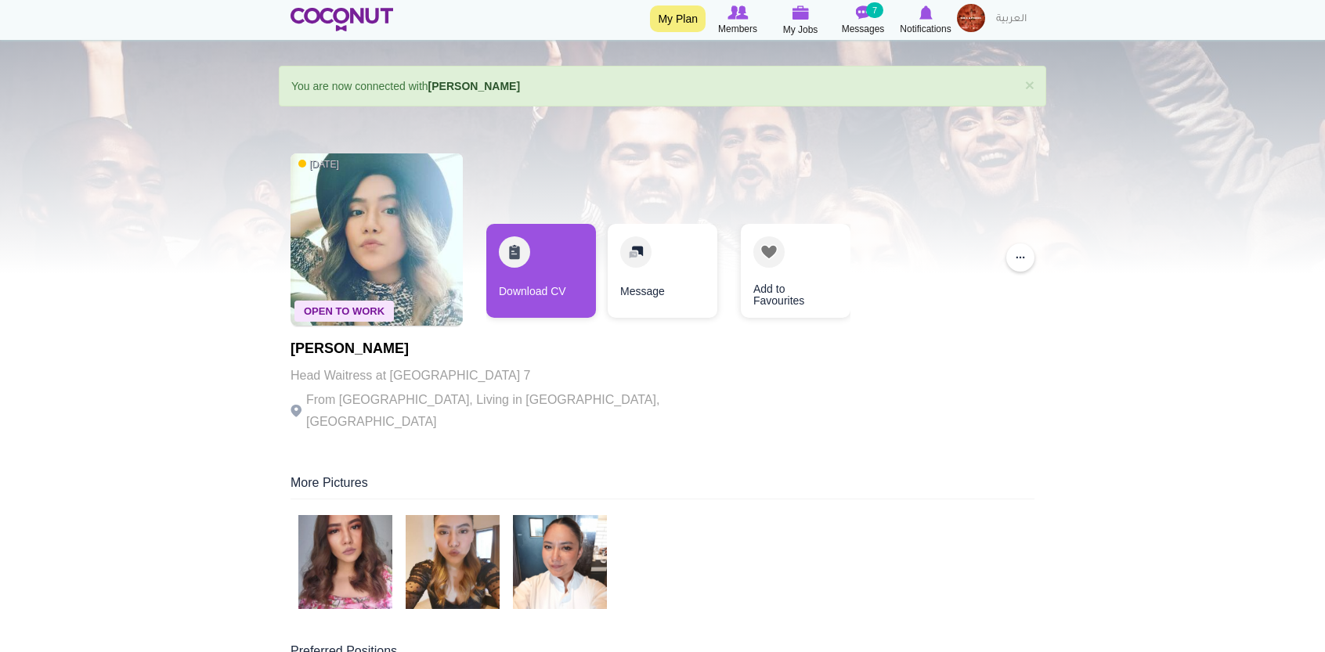
scroll to position [221, 0]
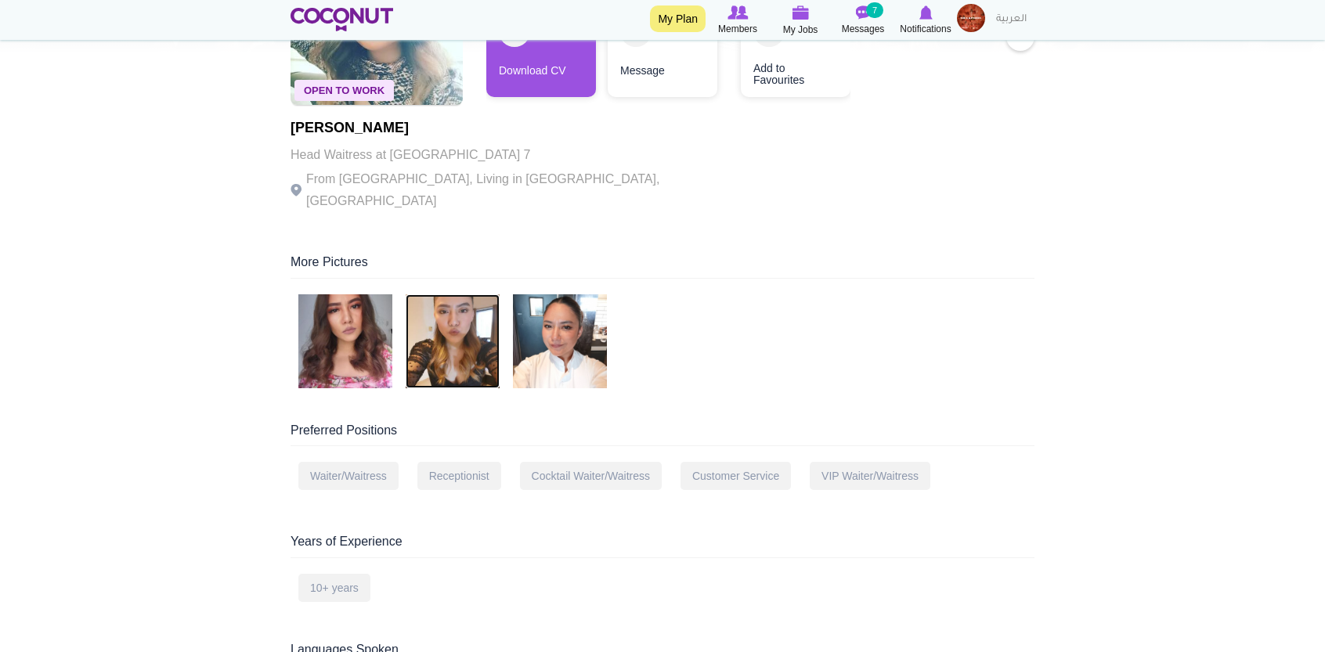
click at [455, 336] on img at bounding box center [453, 342] width 94 height 94
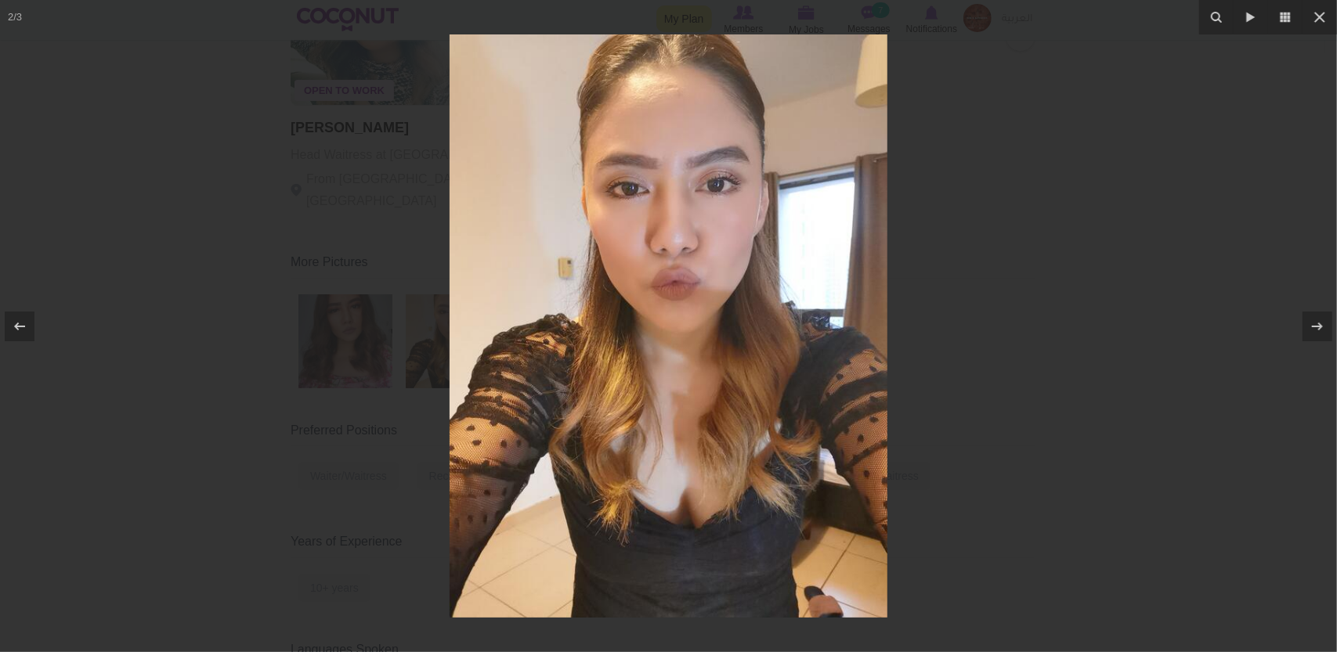
click at [989, 198] on div at bounding box center [668, 326] width 1337 height 652
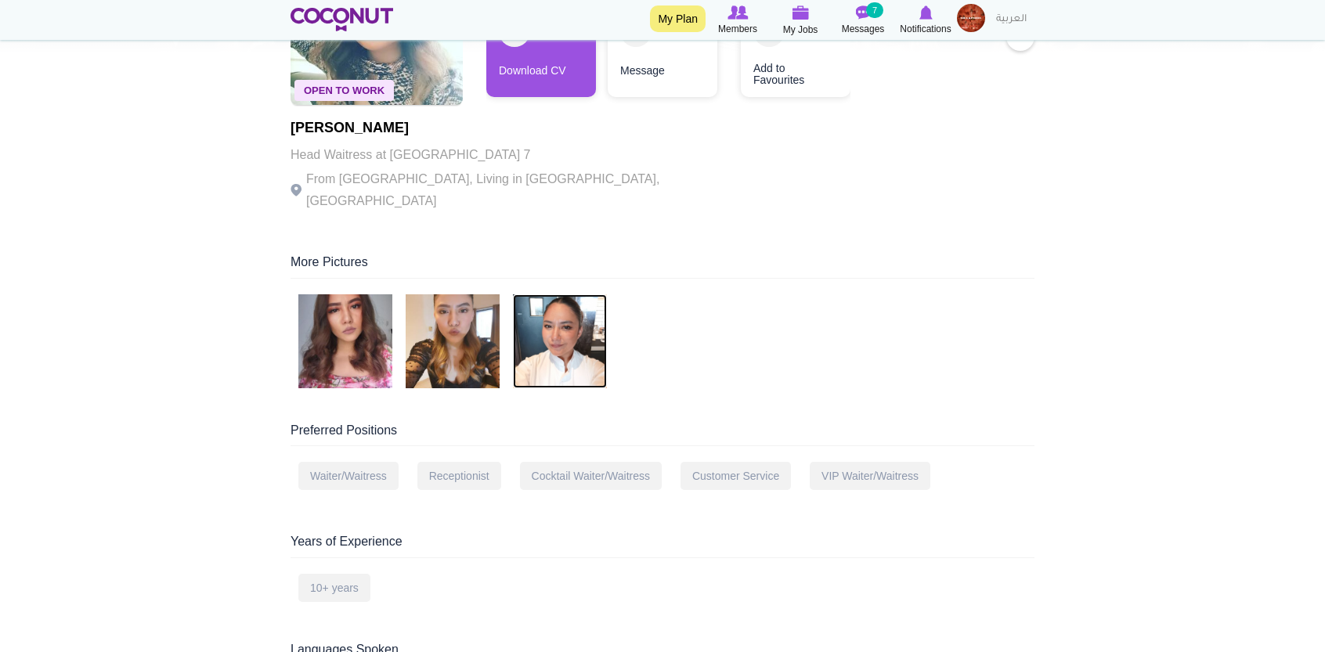
click at [529, 316] on img at bounding box center [560, 342] width 94 height 94
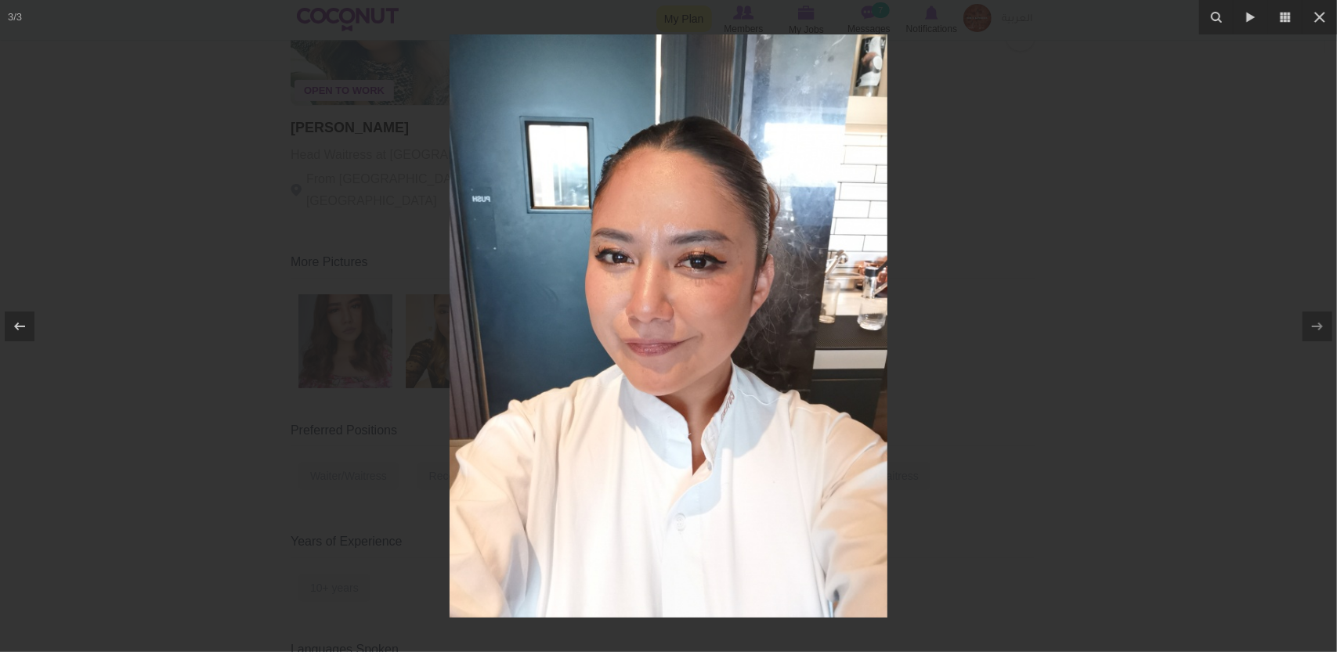
click at [1067, 223] on div at bounding box center [668, 326] width 1337 height 652
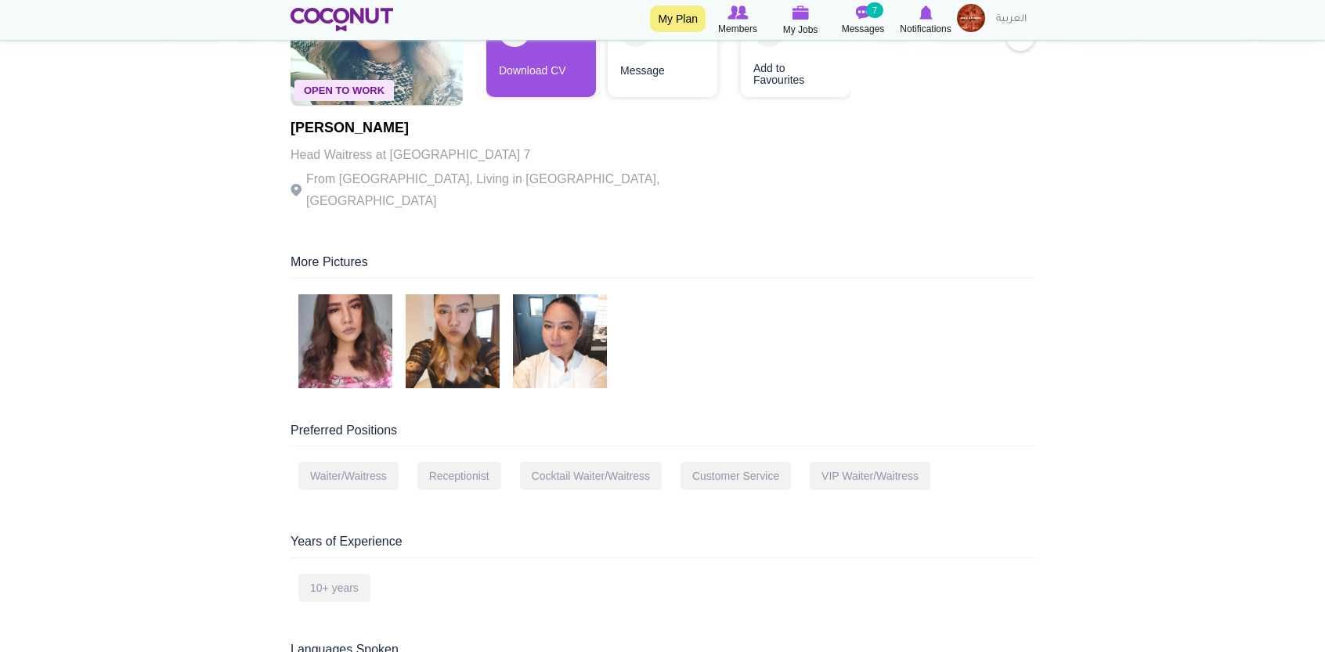
drag, startPoint x: 382, startPoint y: 328, endPoint x: 891, endPoint y: 251, distance: 514.9
click at [891, 254] on div "More Pictures" at bounding box center [663, 266] width 744 height 25
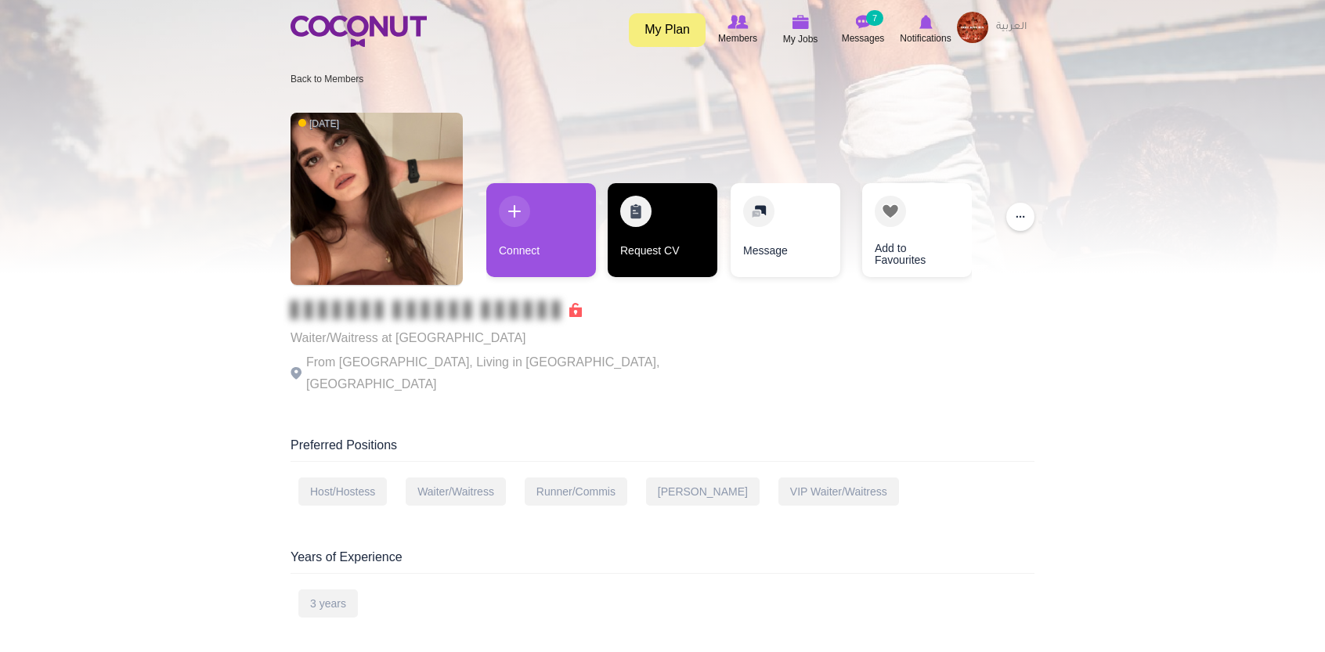
click at [640, 223] on link "Request CV" at bounding box center [663, 230] width 110 height 94
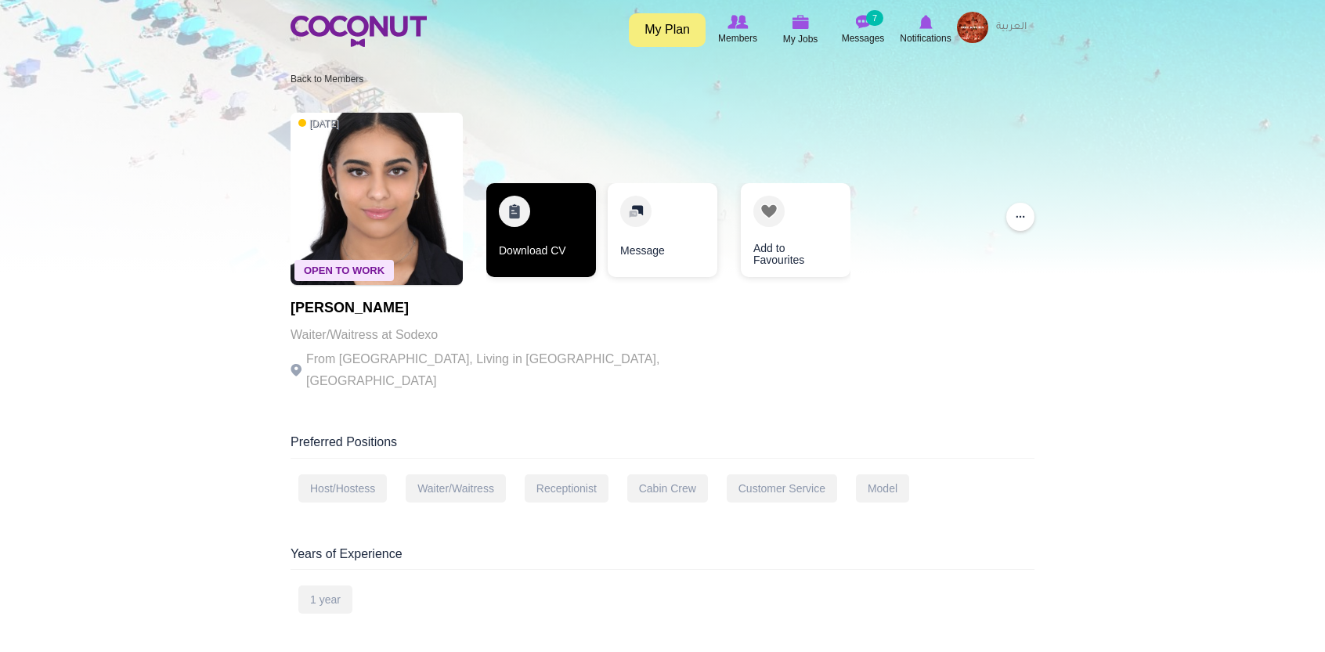
click at [587, 240] on link "Download CV" at bounding box center [541, 230] width 110 height 94
click at [551, 254] on link "Download CV" at bounding box center [541, 230] width 110 height 94
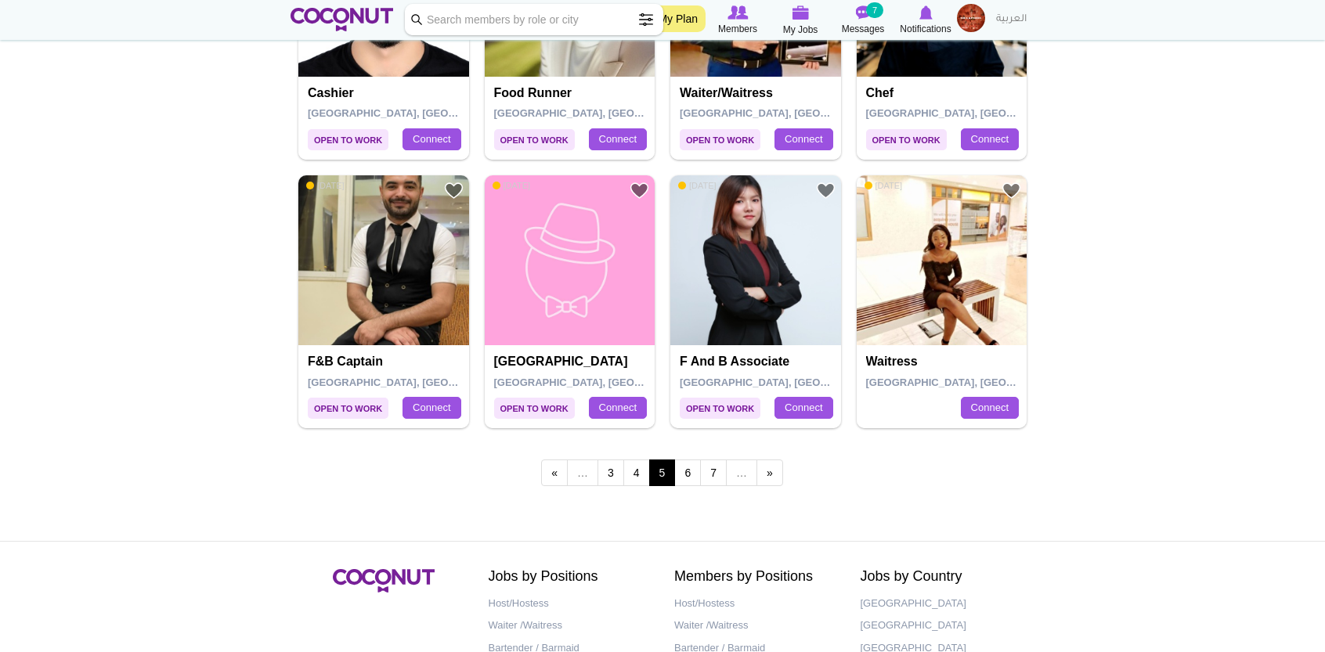
scroll to position [2679, 0]
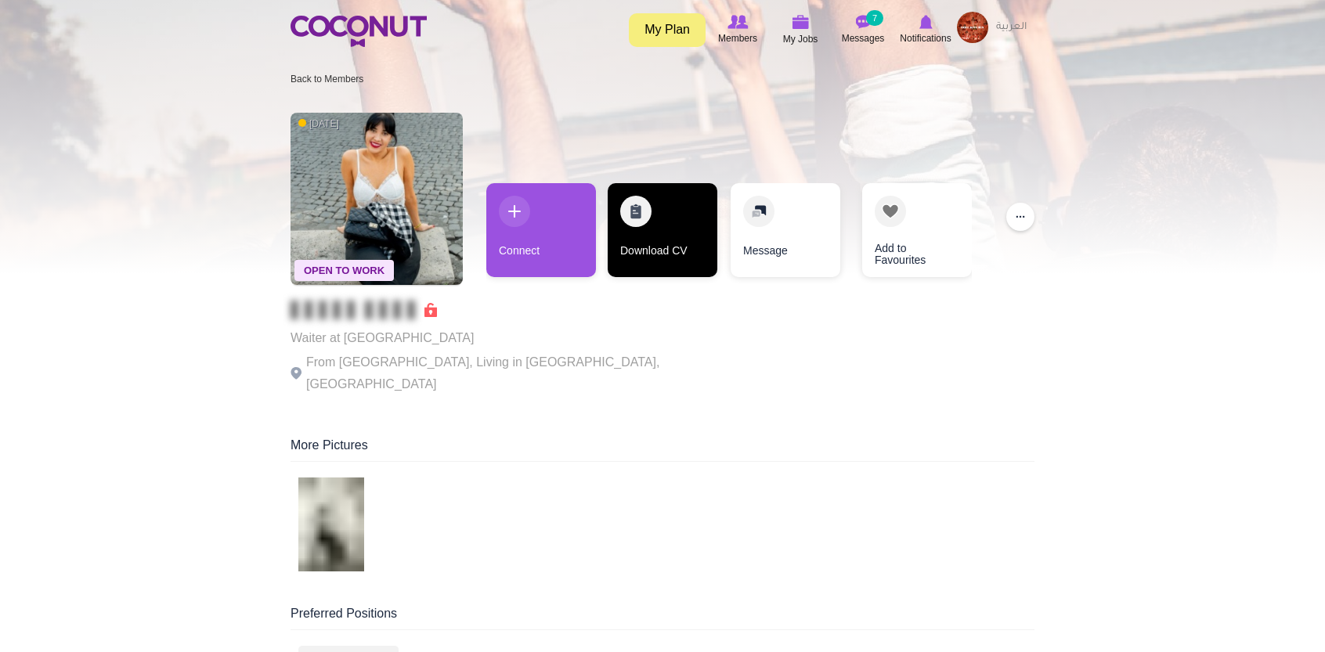
click at [644, 234] on link "Download CV" at bounding box center [663, 230] width 110 height 94
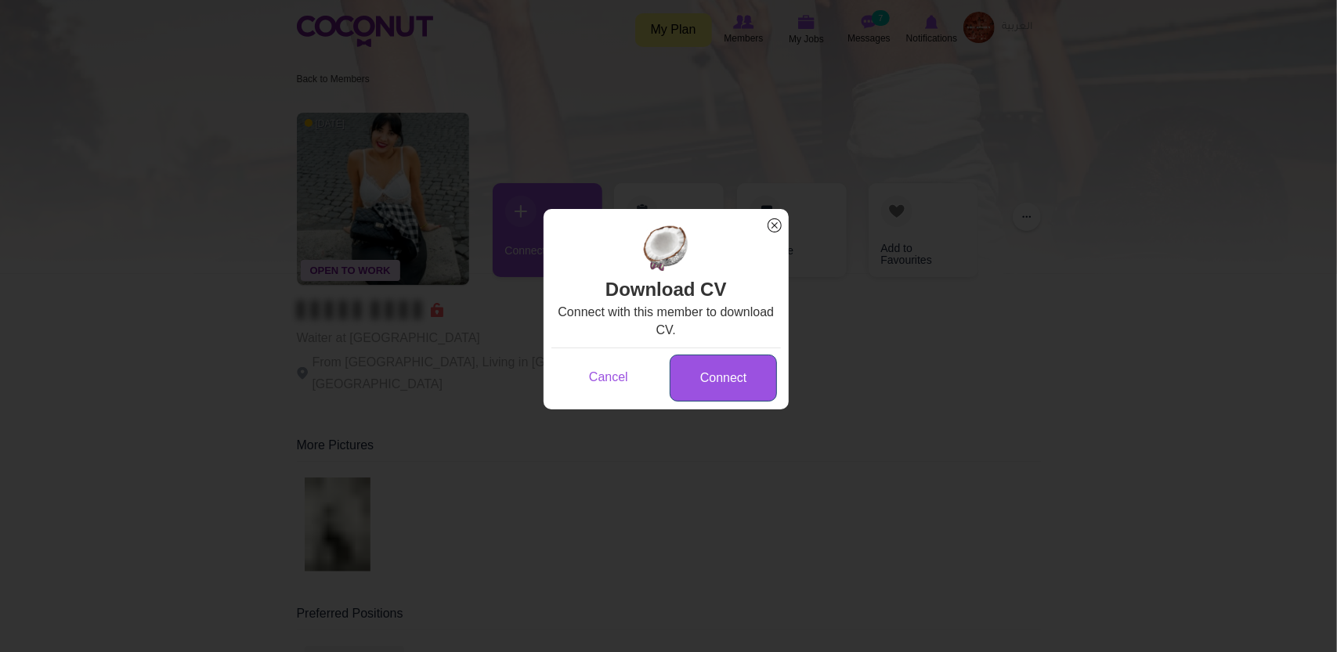
click at [702, 372] on link "Connect" at bounding box center [723, 379] width 107 height 48
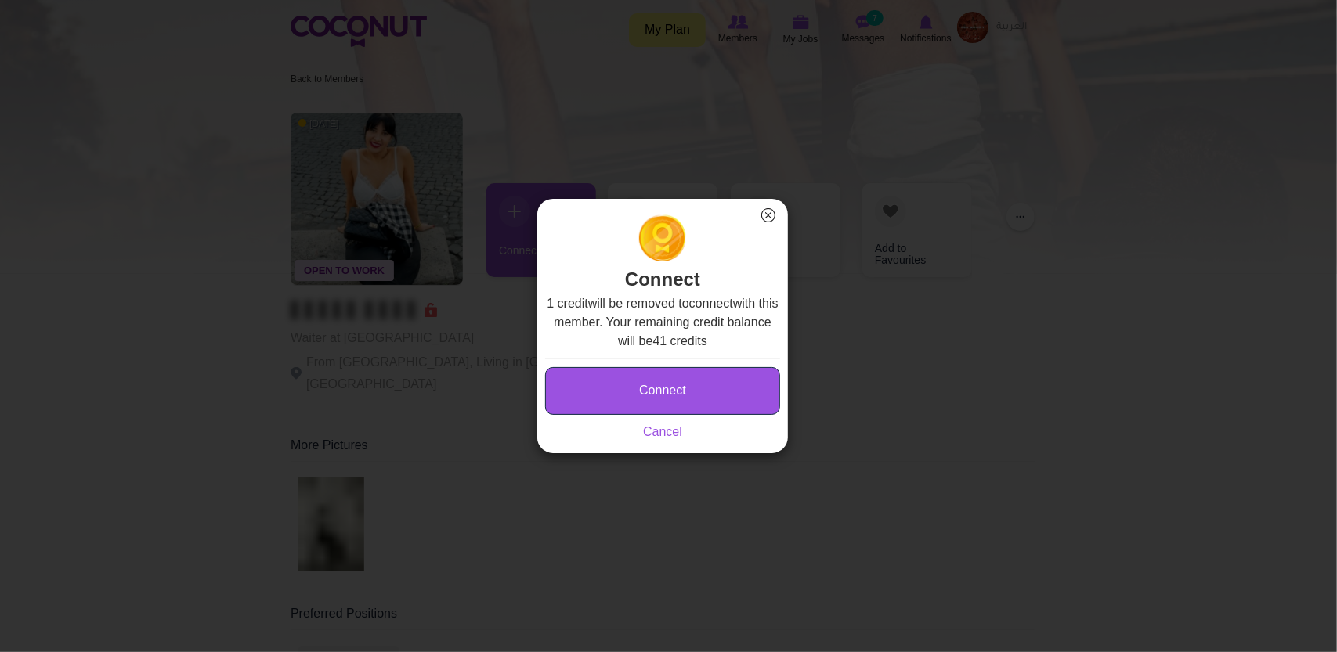
click at [702, 372] on button "Connect" at bounding box center [662, 391] width 235 height 48
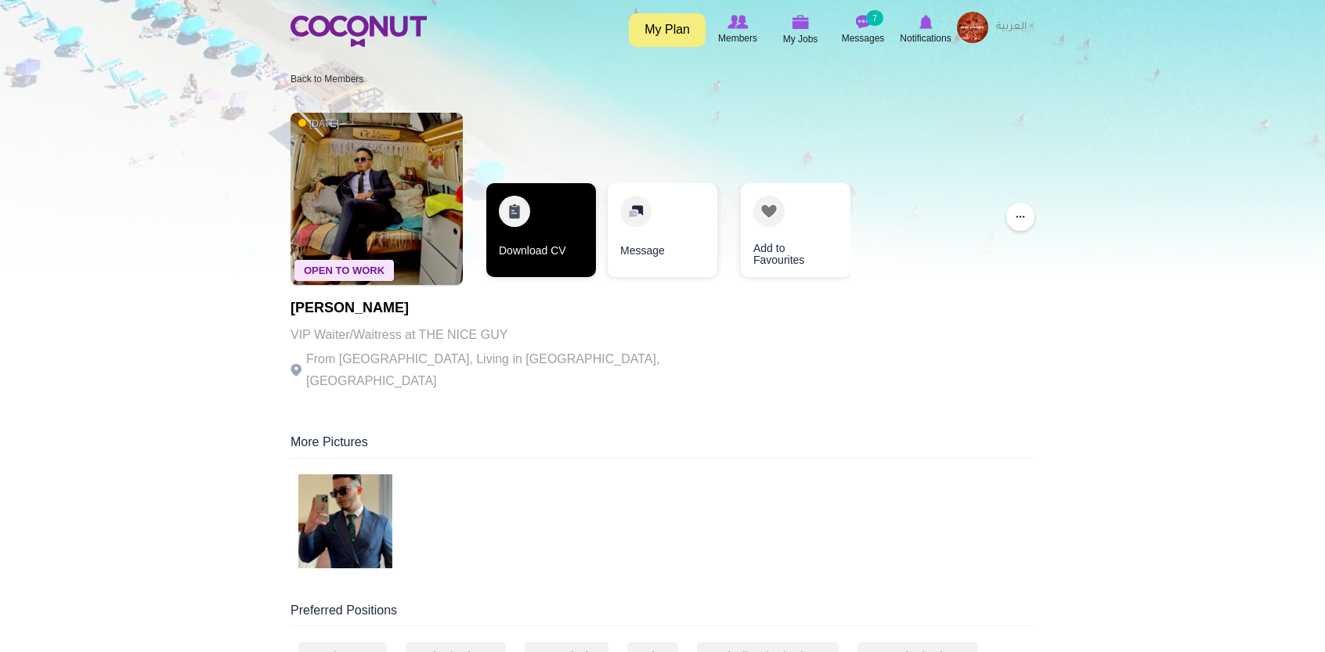
click at [585, 246] on link "Download CV" at bounding box center [541, 230] width 110 height 94
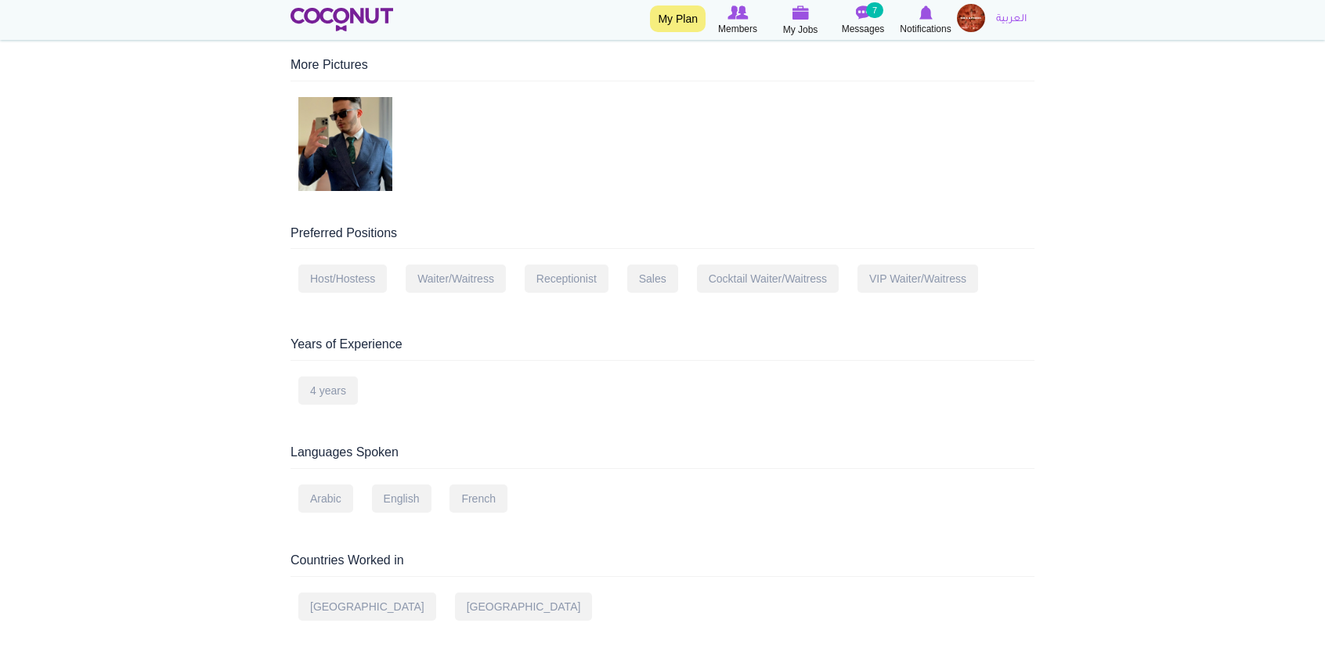
scroll to position [385, 0]
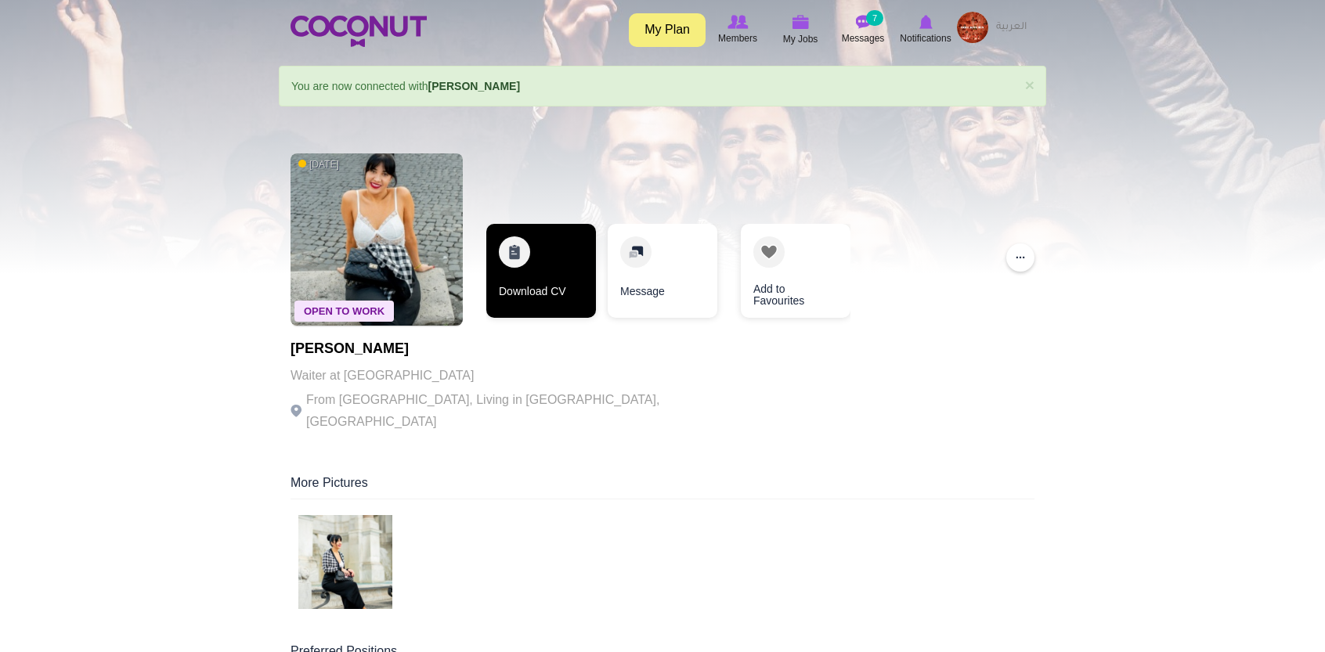
click at [542, 309] on link "Download CV" at bounding box center [541, 271] width 110 height 94
